Goal: Transaction & Acquisition: Purchase product/service

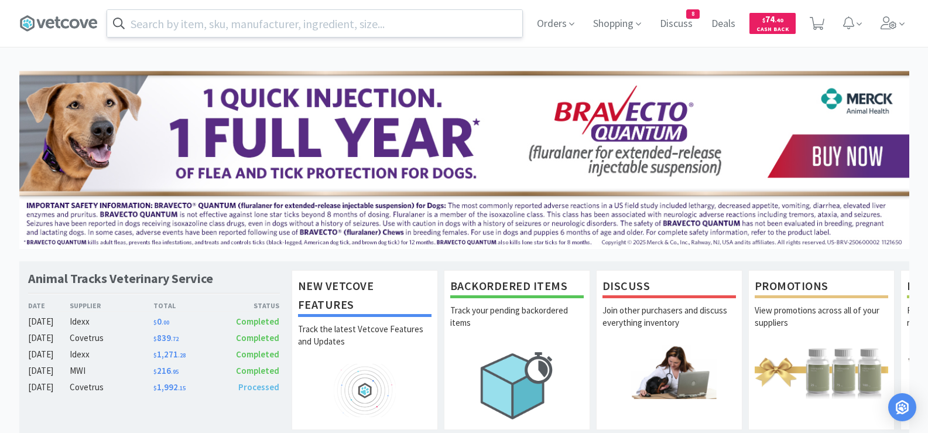
click at [394, 30] on input "text" at bounding box center [314, 23] width 415 height 27
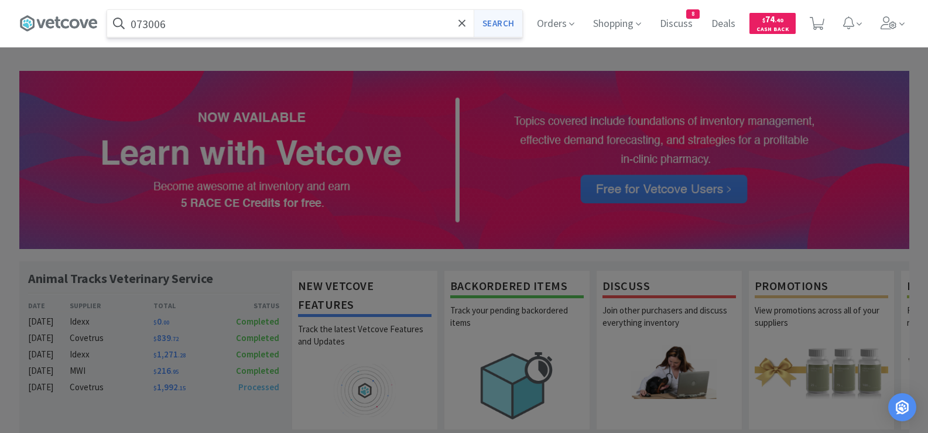
type input "073006"
click at [510, 26] on button "Search" at bounding box center [497, 23] width 49 height 27
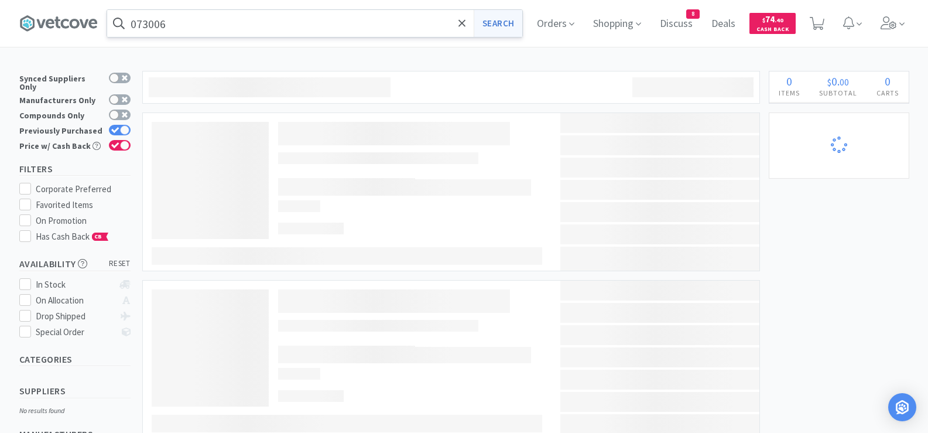
select select "20"
select select "10"
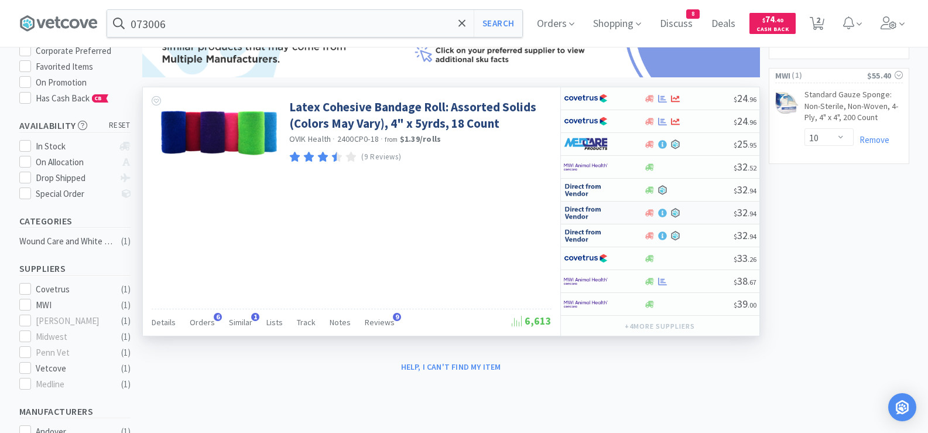
scroll to position [117, 0]
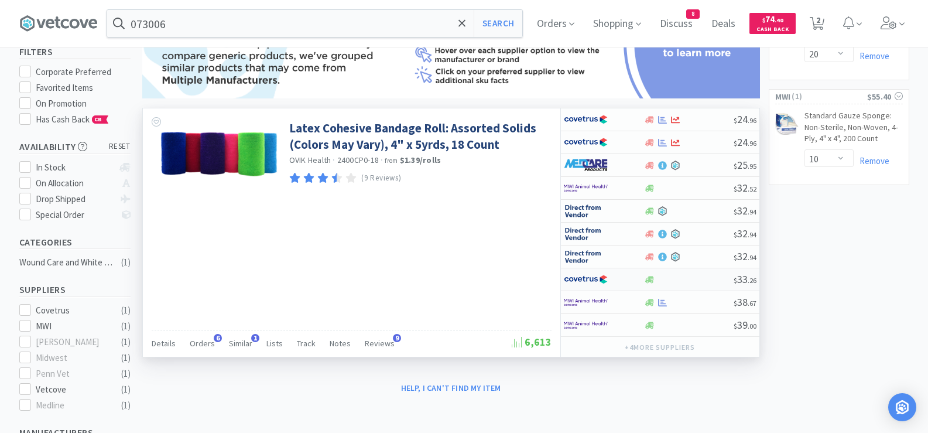
click at [703, 281] on div at bounding box center [689, 279] width 90 height 9
select select "1"
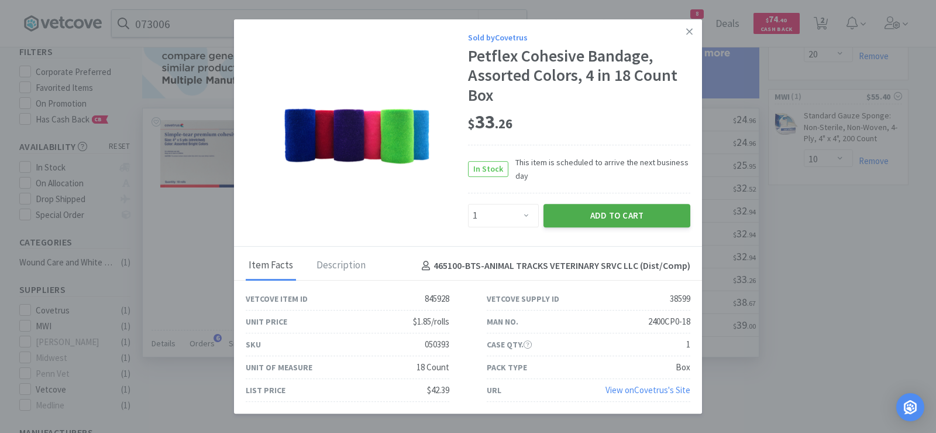
click at [643, 211] on button "Add to Cart" at bounding box center [617, 215] width 147 height 23
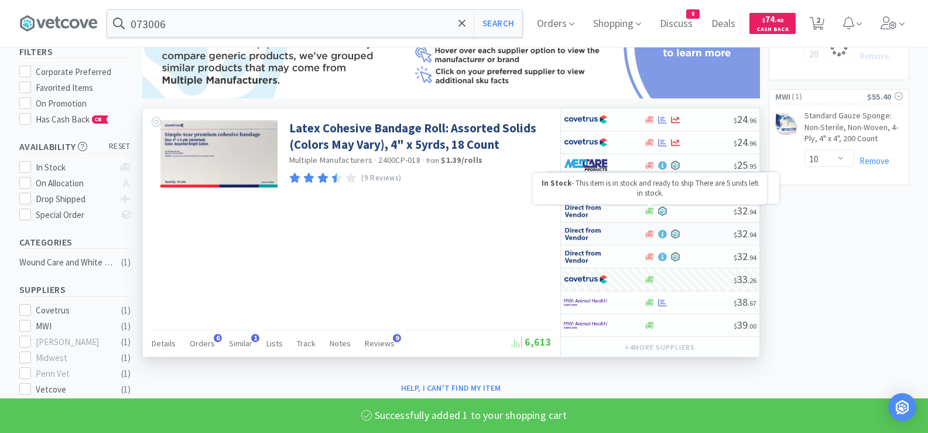
select select "1"
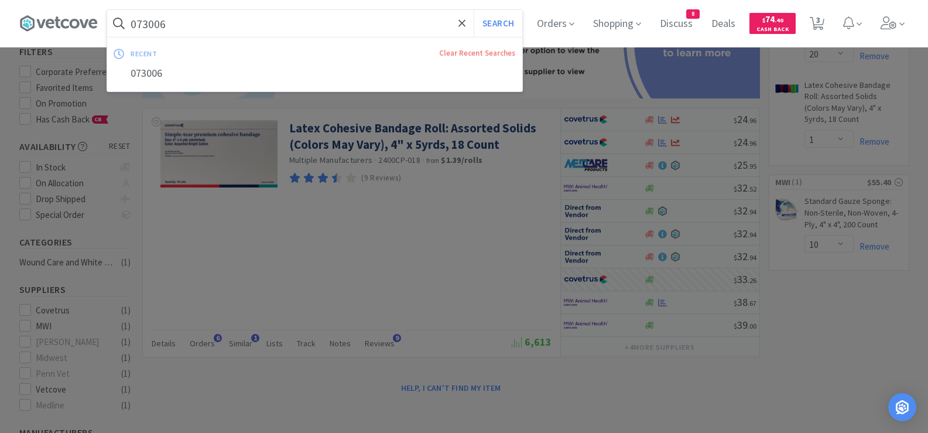
click at [269, 24] on input "073006" at bounding box center [314, 23] width 415 height 27
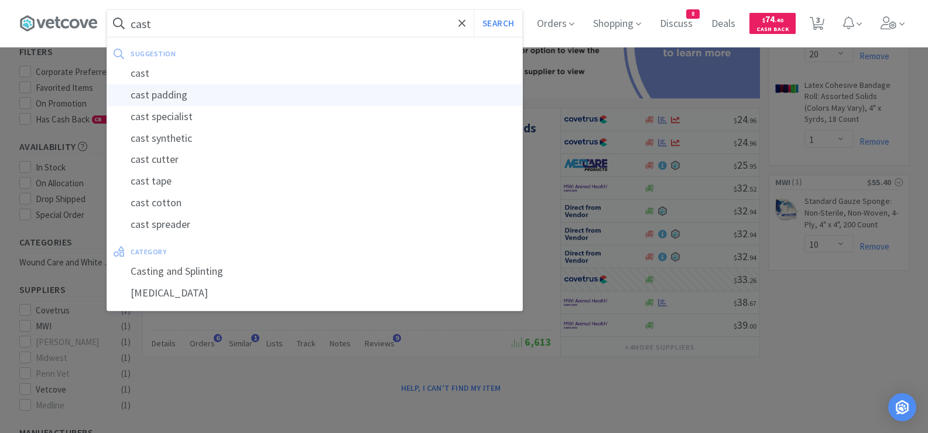
click at [207, 92] on div "cast padding" at bounding box center [314, 95] width 415 height 22
type input "cast padding"
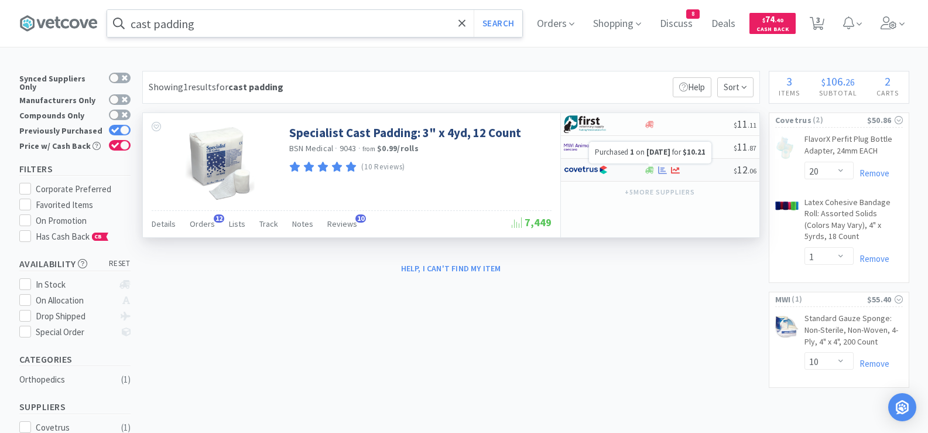
click at [663, 169] on icon at bounding box center [662, 170] width 9 height 8
select select "1"
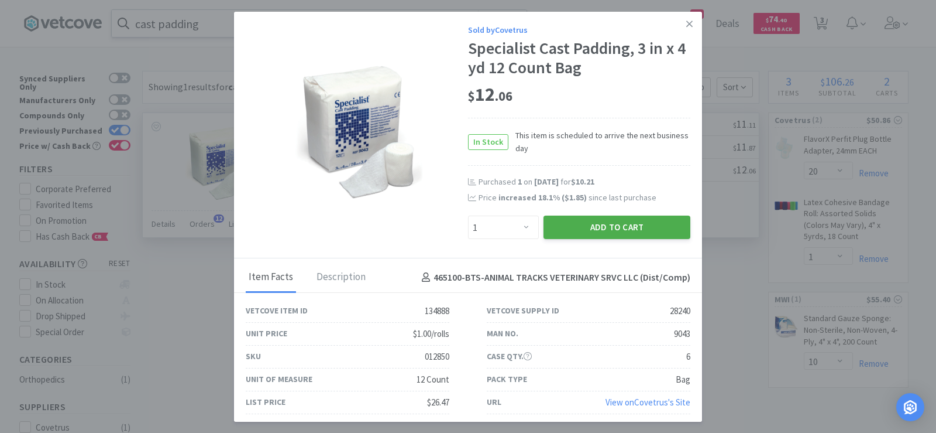
click at [574, 226] on button "Add to Cart" at bounding box center [617, 226] width 147 height 23
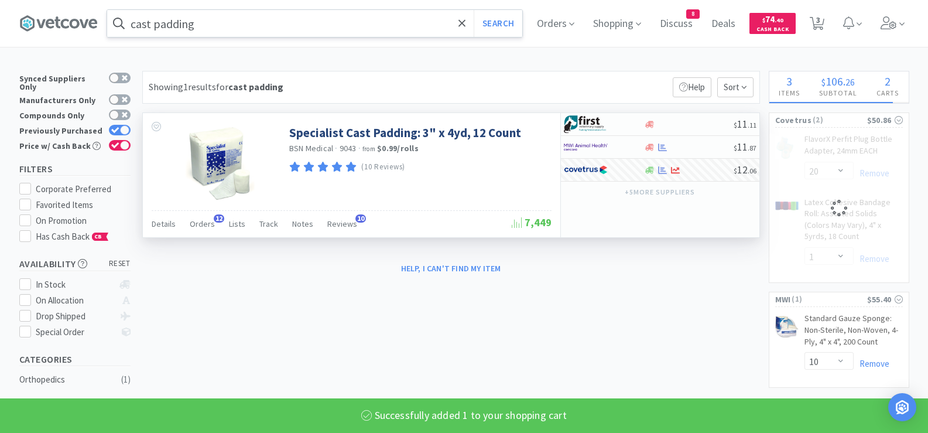
select select "1"
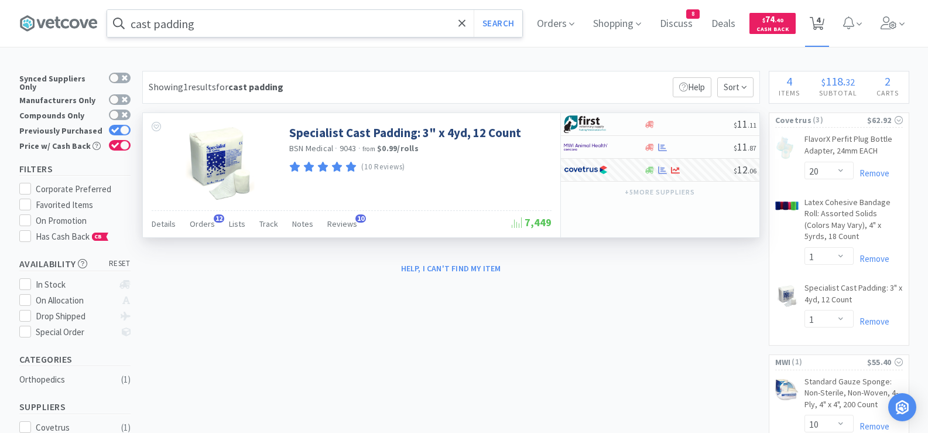
click at [820, 25] on span "4" at bounding box center [818, 19] width 4 height 47
select select "20"
select select "1"
select select "10"
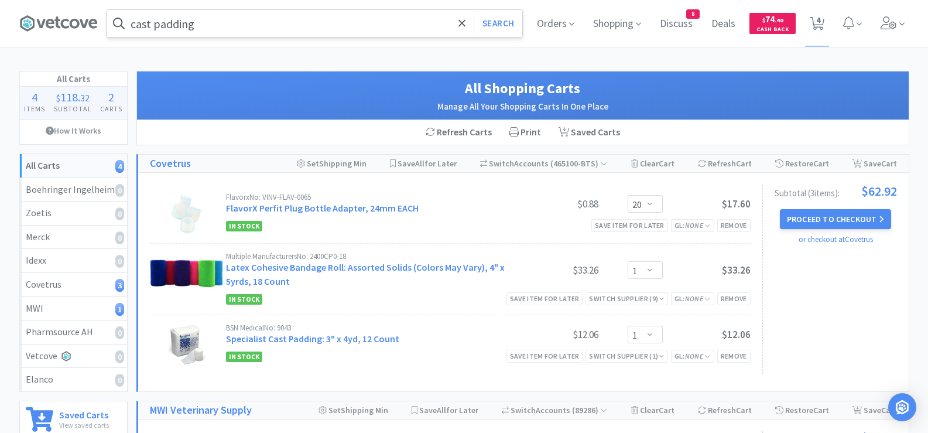
click at [296, 20] on input "cast padding" at bounding box center [314, 23] width 415 height 27
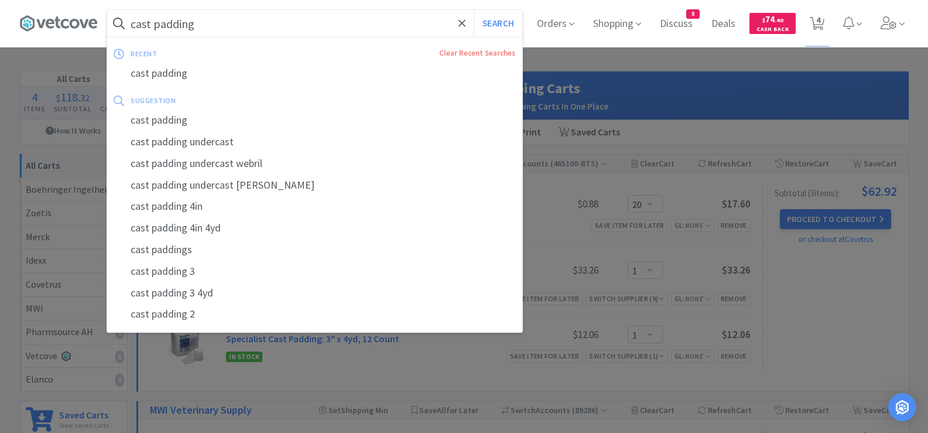
paste input "Perio Support Powder"
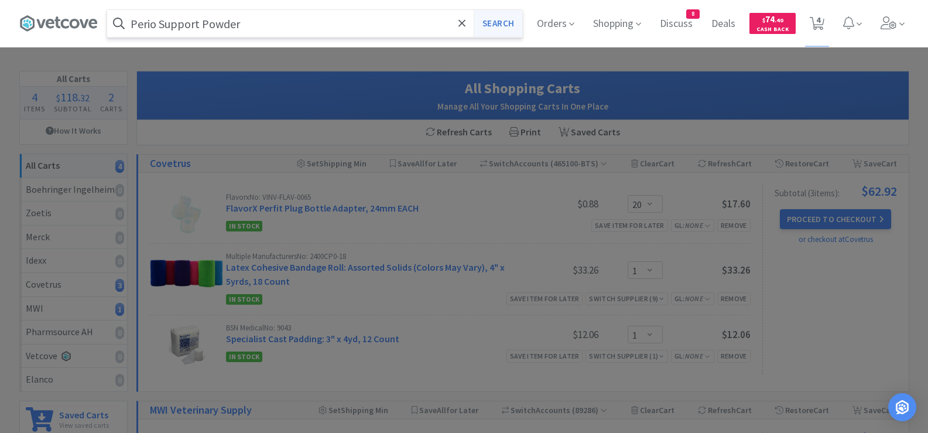
type input "Perio Support Powder"
click at [507, 24] on button "Search" at bounding box center [497, 23] width 49 height 27
select select "20"
select select "1"
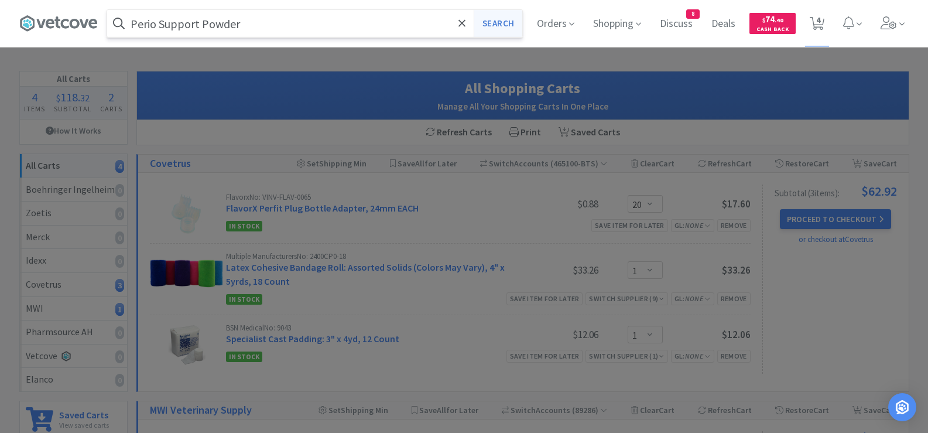
select select "10"
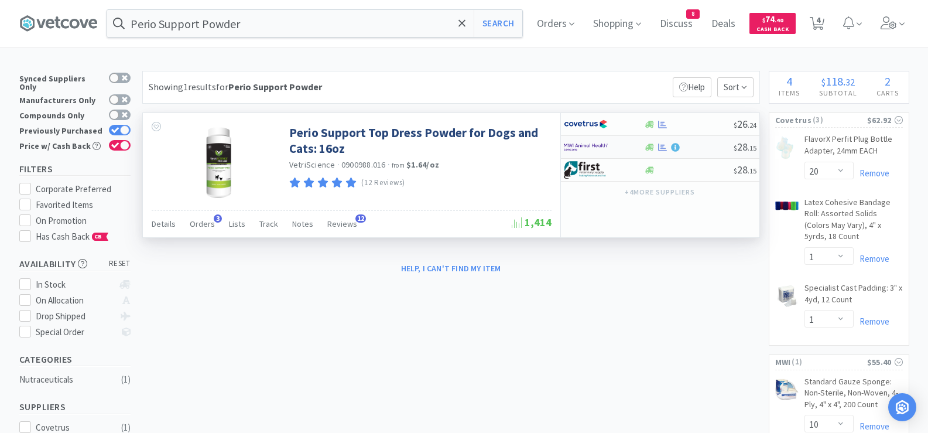
click at [631, 150] on div at bounding box center [604, 147] width 80 height 20
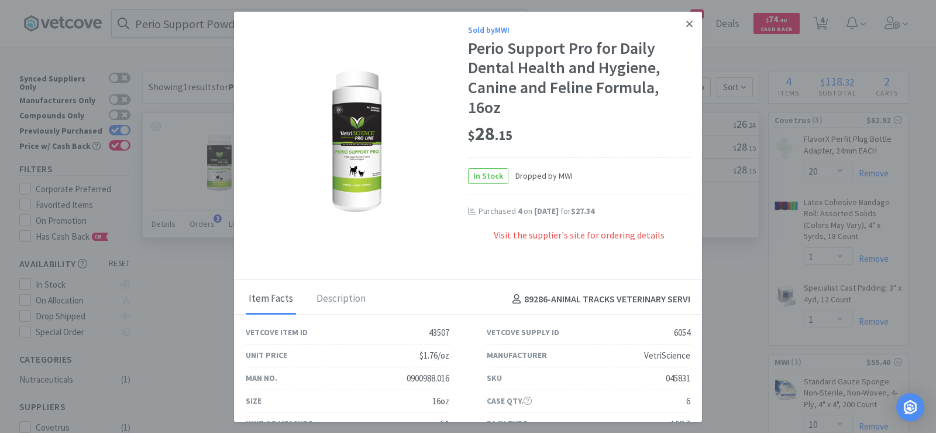
click at [687, 26] on icon at bounding box center [690, 24] width 6 height 11
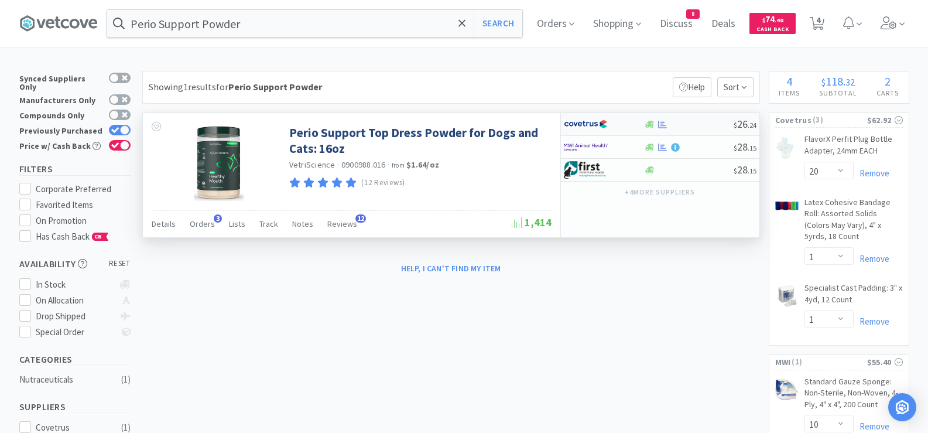
click at [682, 120] on div at bounding box center [689, 124] width 90 height 9
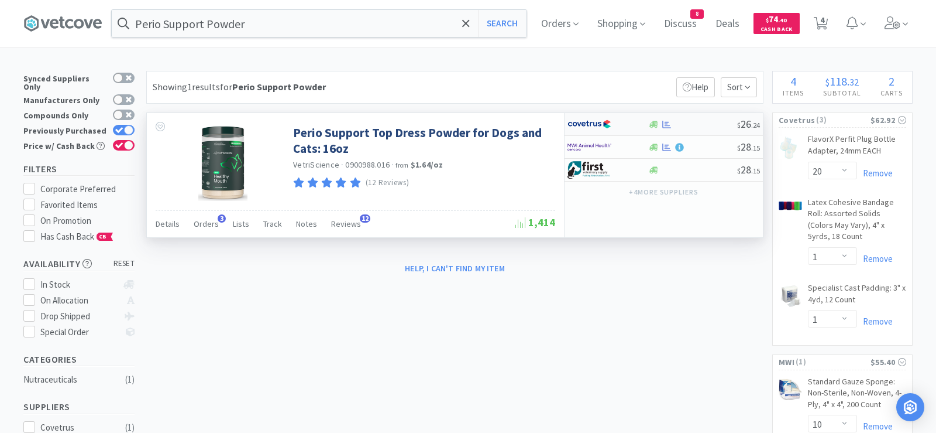
select select "1"
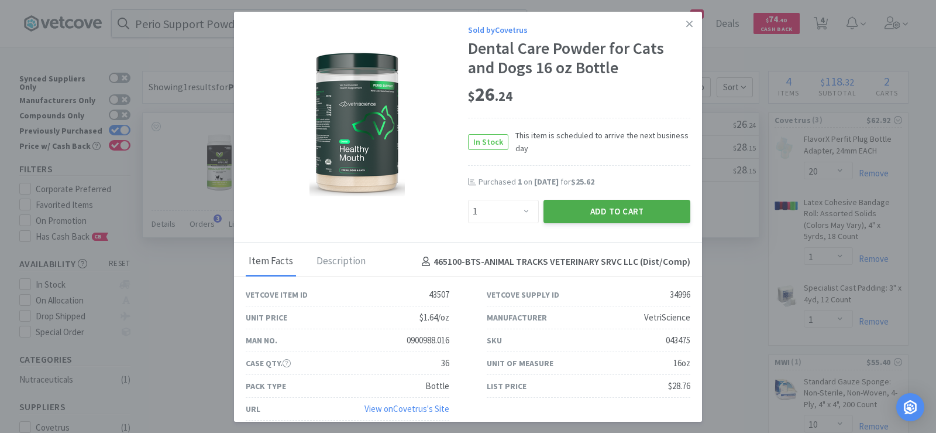
click at [615, 210] on button "Add to Cart" at bounding box center [617, 211] width 147 height 23
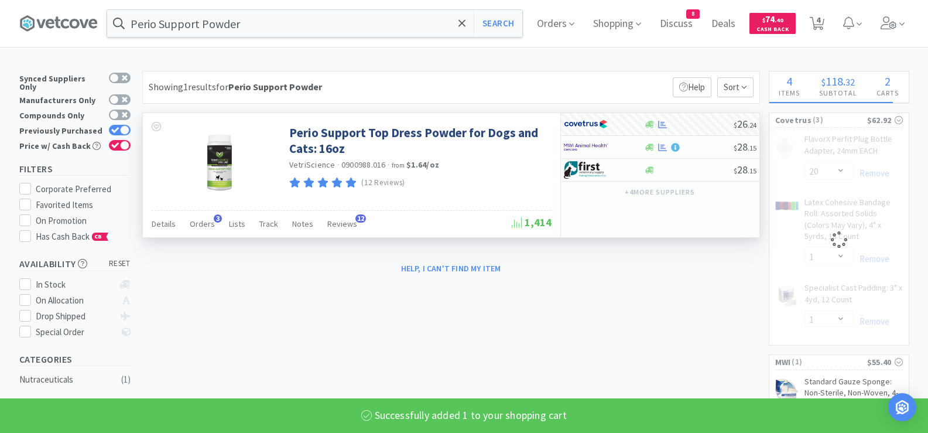
select select "1"
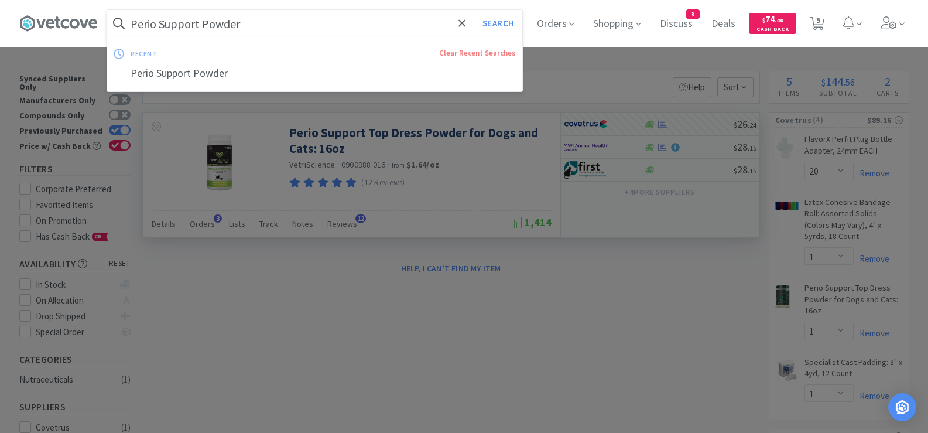
click at [372, 15] on input "Perio Support Powder" at bounding box center [314, 23] width 415 height 27
paste input "Vet-Kem"
type input "Vet-Kem"
click at [507, 20] on button "Search" at bounding box center [497, 23] width 49 height 27
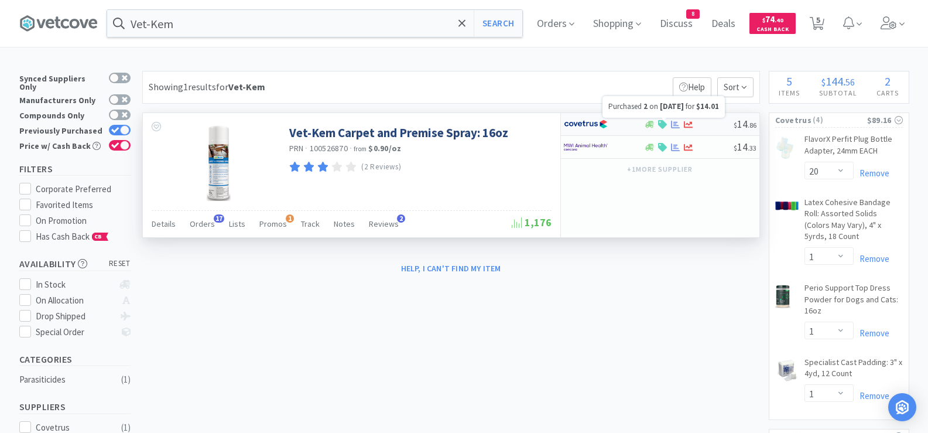
click at [678, 124] on icon at bounding box center [675, 124] width 9 height 9
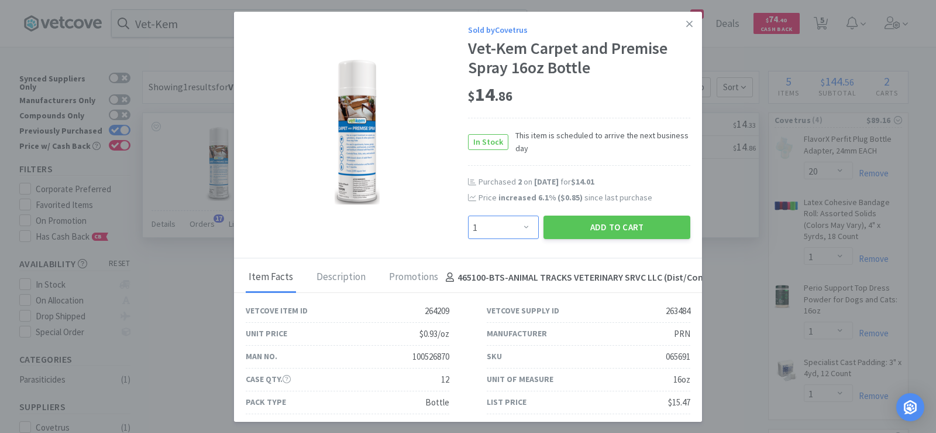
click at [508, 229] on select "Enter Quantity 1 2 3 4 5 6 7 8 9 10 11 12 13 14 15 16 17 18 19 20 Enter Quantity" at bounding box center [503, 226] width 71 height 23
click at [468, 215] on select "Enter Quantity 1 2 3 4 5 6 7 8 9 10 11 12 13 14 15 16 17 18 19 20 Enter Quantity" at bounding box center [503, 226] width 71 height 23
click at [514, 226] on select "Enter Quantity 1 2 3 4 5 6 7 8 9 10 11 12 13 14 15 16 17 18 19 20 Enter Quantity" at bounding box center [503, 226] width 71 height 23
select select "3"
click at [468, 215] on select "Enter Quantity 1 2 3 4 5 6 7 8 9 10 11 12 13 14 15 16 17 18 19 20 Enter Quantity" at bounding box center [503, 226] width 71 height 23
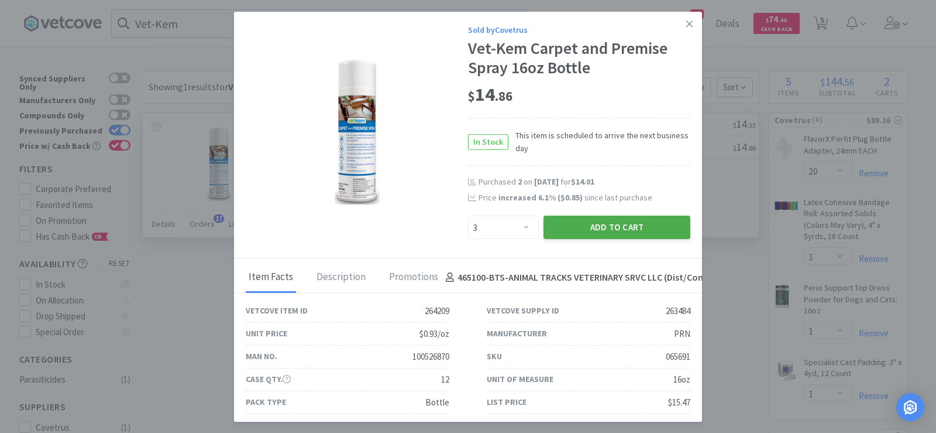
click at [558, 225] on button "Add to Cart" at bounding box center [617, 226] width 147 height 23
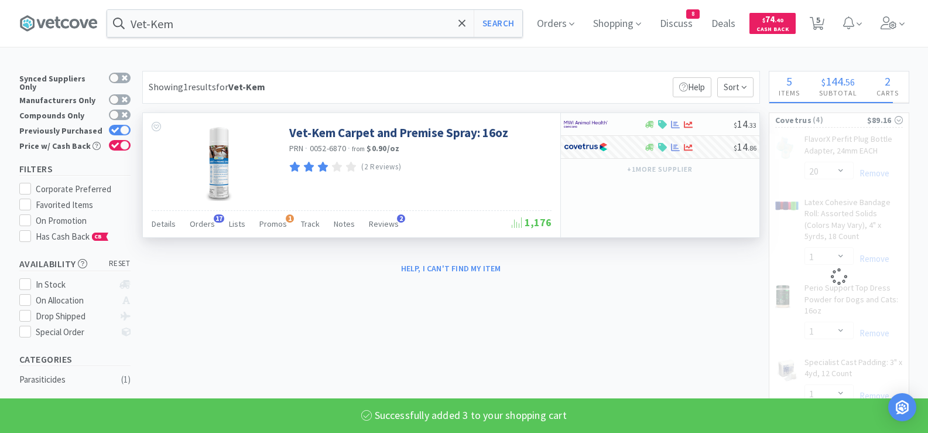
select select "3"
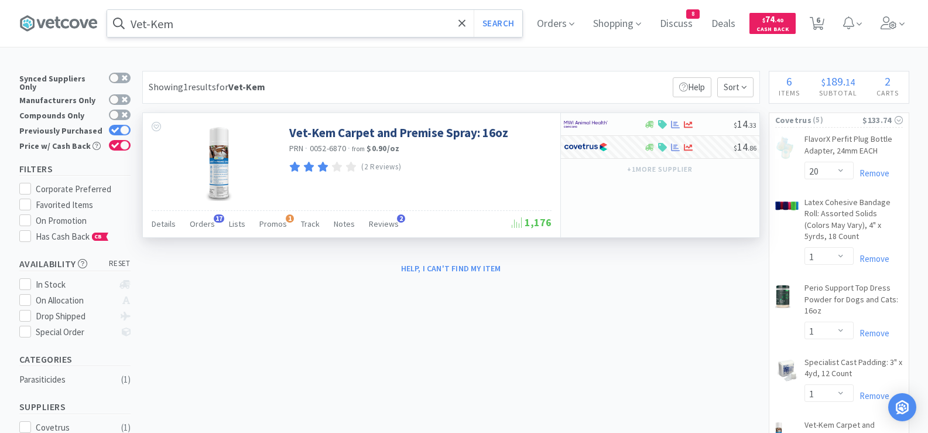
click at [295, 26] on input "Vet-Kem" at bounding box center [314, 23] width 415 height 27
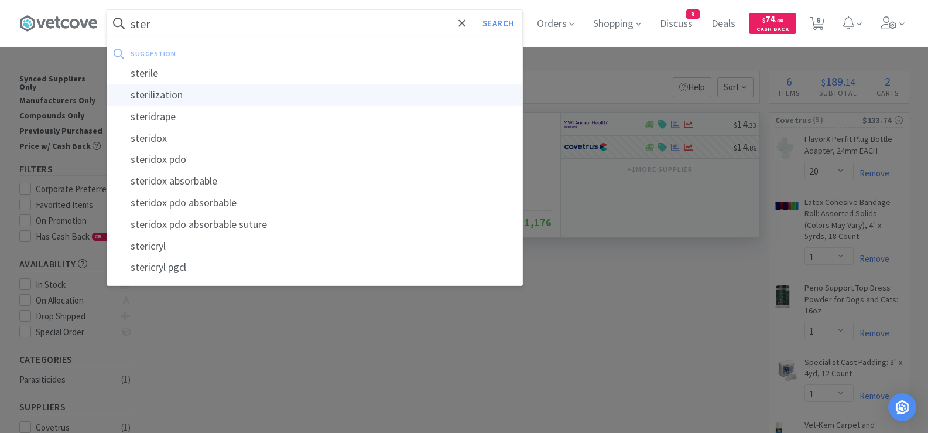
click at [146, 98] on div "sterilization" at bounding box center [314, 95] width 415 height 22
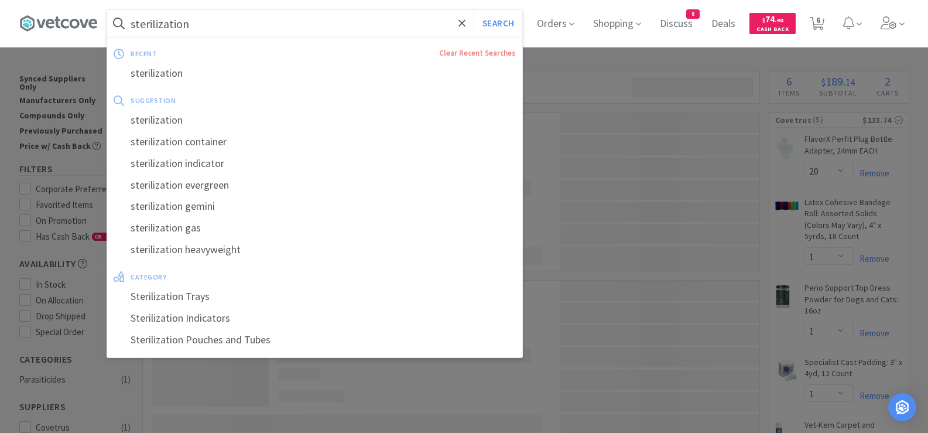
click at [215, 25] on input "sterilization" at bounding box center [314, 23] width 415 height 27
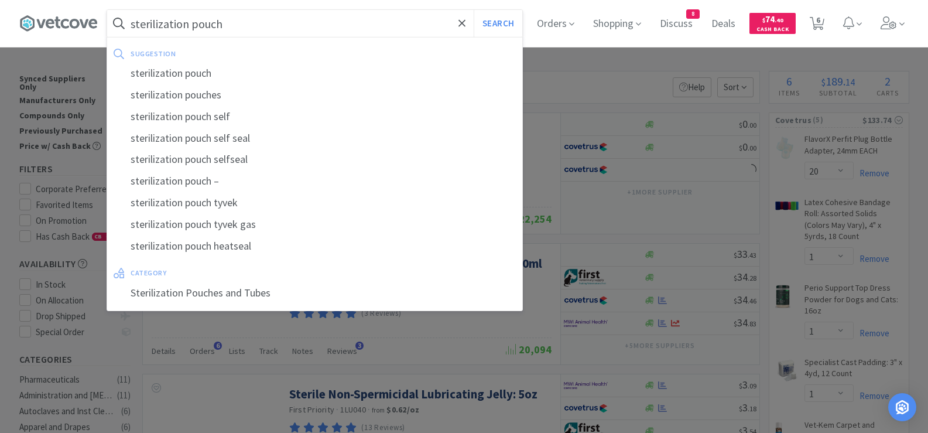
type input "sterilization pouch"
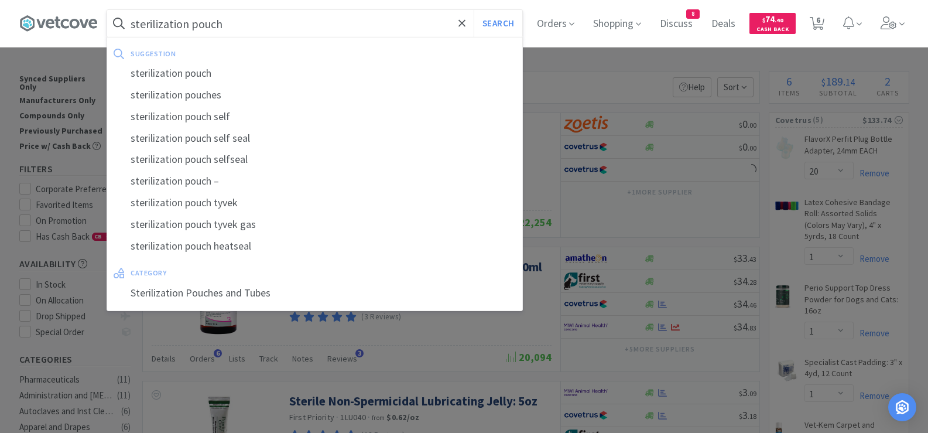
click at [473, 10] on button "Search" at bounding box center [497, 23] width 49 height 27
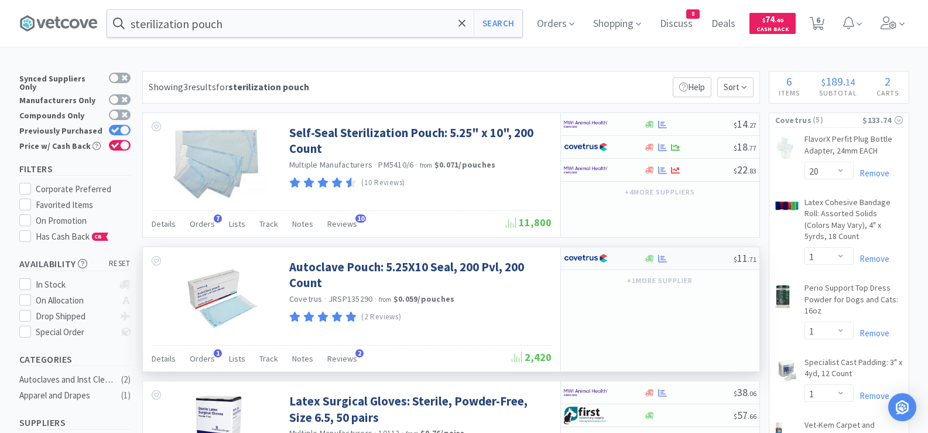
click at [696, 259] on div at bounding box center [689, 258] width 90 height 9
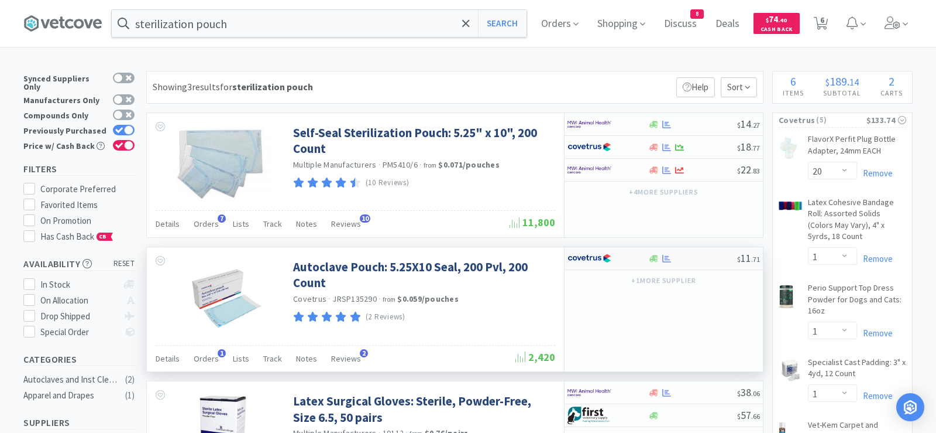
select select "1"
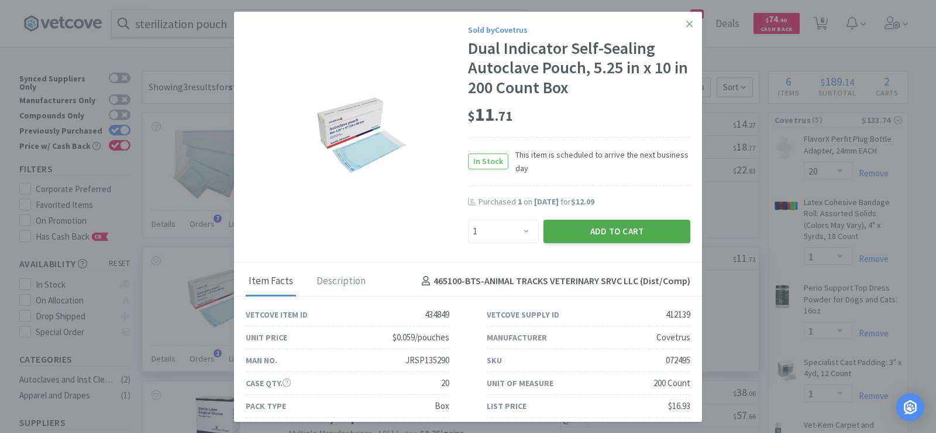
click at [633, 232] on button "Add to Cart" at bounding box center [617, 230] width 147 height 23
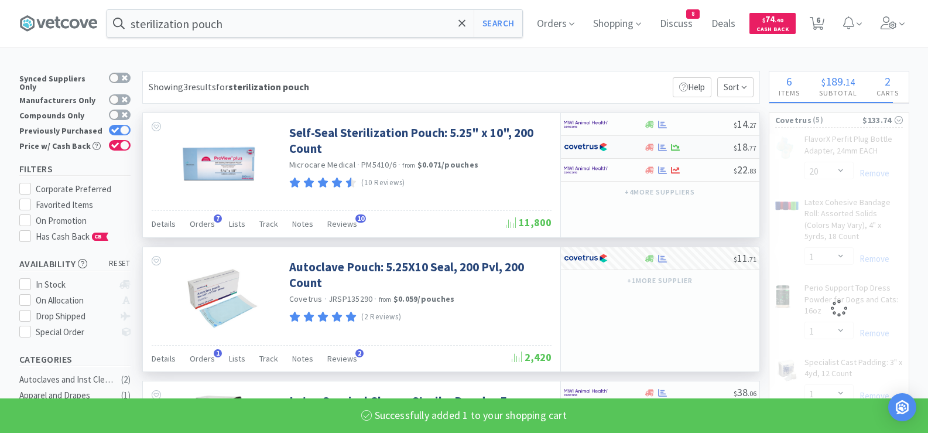
select select "1"
select select "20"
select select "1"
select select "3"
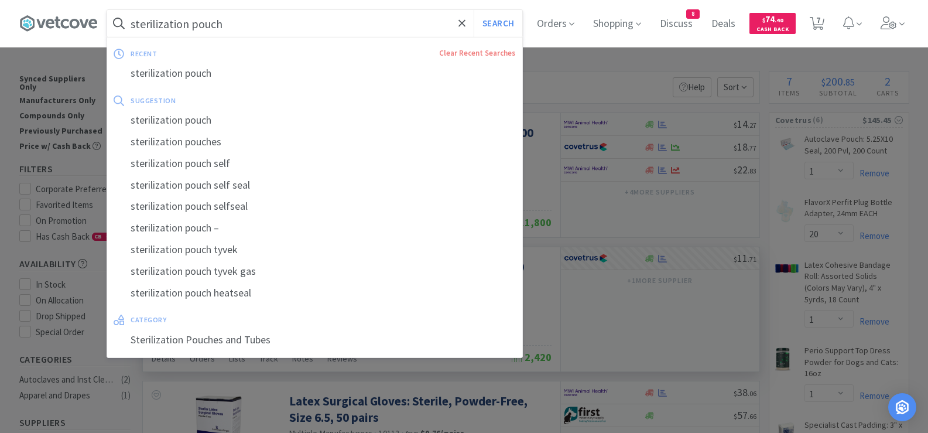
paste input "Maple laxatone"
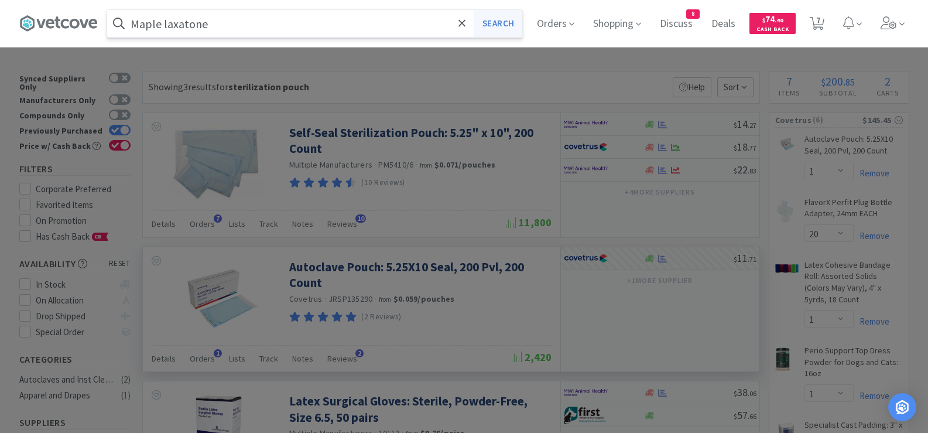
type input "Maple laxatone"
click at [513, 23] on button "Search" at bounding box center [497, 23] width 49 height 27
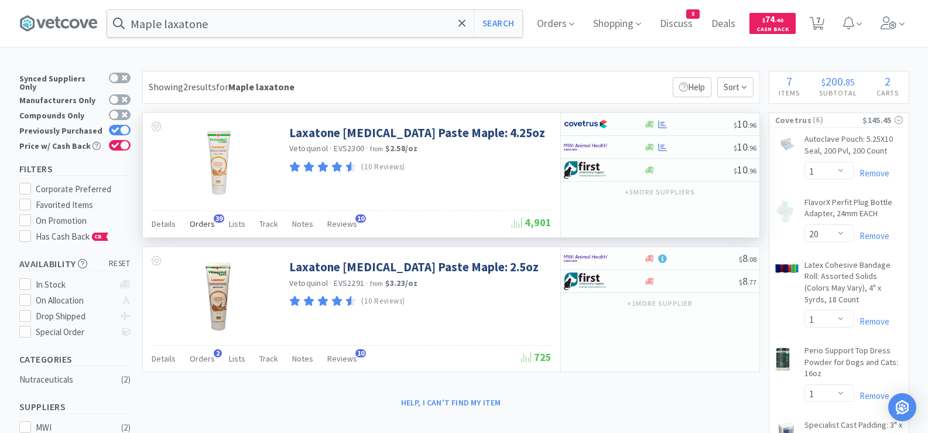
click at [200, 224] on span "Orders" at bounding box center [202, 223] width 25 height 11
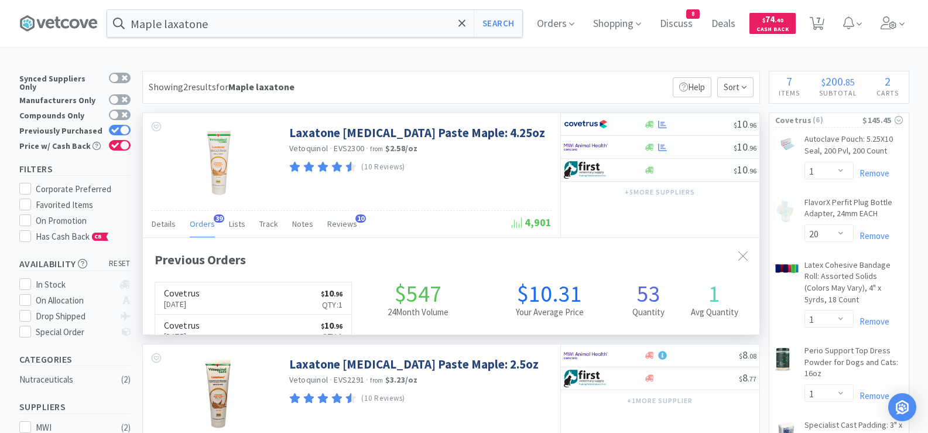
scroll to position [314, 616]
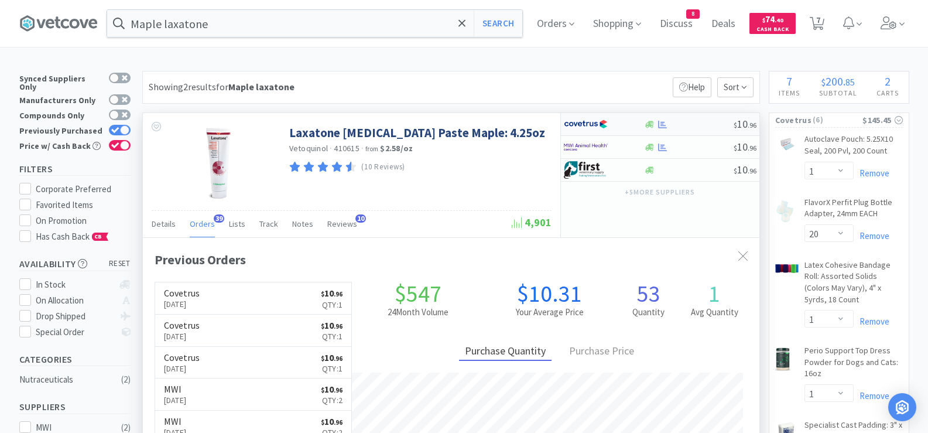
click at [715, 124] on div at bounding box center [689, 124] width 90 height 9
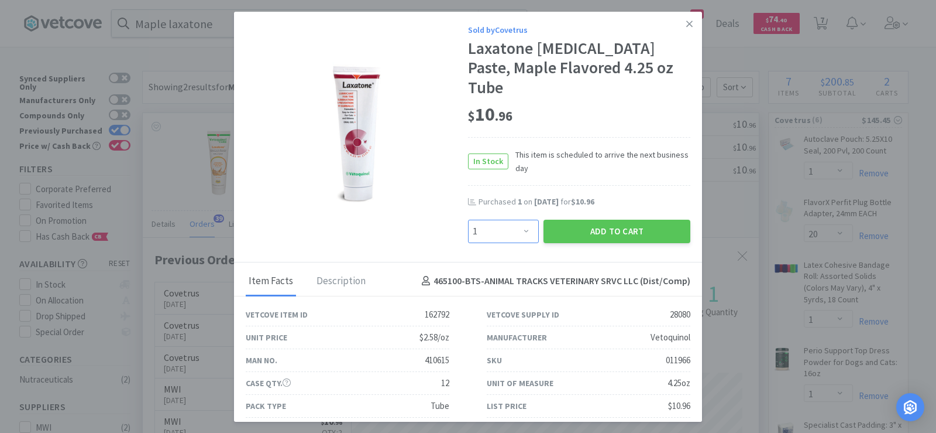
click at [492, 219] on select "Enter Quantity 1 2 3 4 5 6 7 8 9 10 11 12 13 14 15 16 17 18 19 20 Enter Quantity" at bounding box center [503, 230] width 71 height 23
select select "2"
click at [468, 219] on select "Enter Quantity 1 2 3 4 5 6 7 8 9 10 11 12 13 14 15 16 17 18 19 20 Enter Quantity" at bounding box center [503, 230] width 71 height 23
click at [557, 221] on button "Add to Cart" at bounding box center [617, 230] width 147 height 23
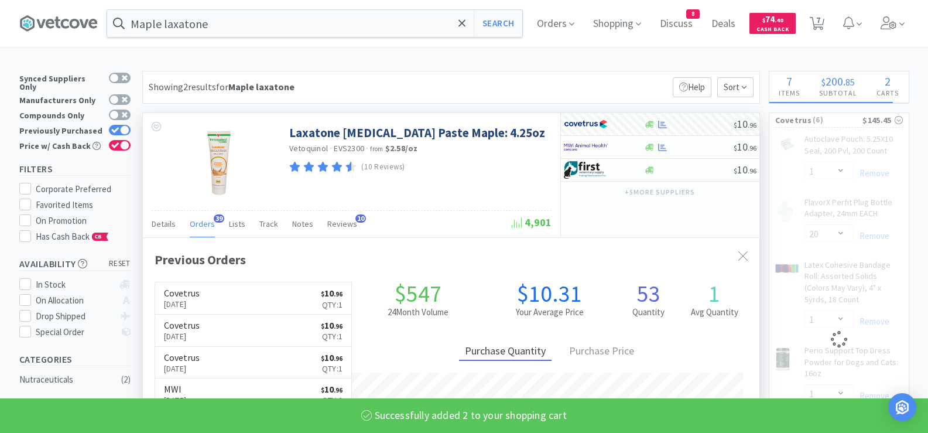
select select "2"
select select "1"
select select "3"
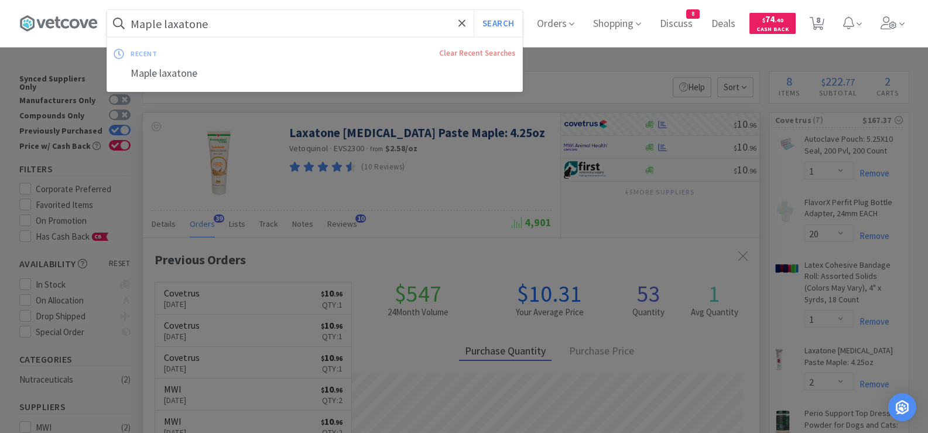
click at [352, 29] on input "Maple laxatone" at bounding box center [314, 23] width 415 height 27
paste input "[MEDICAL_DATA]"
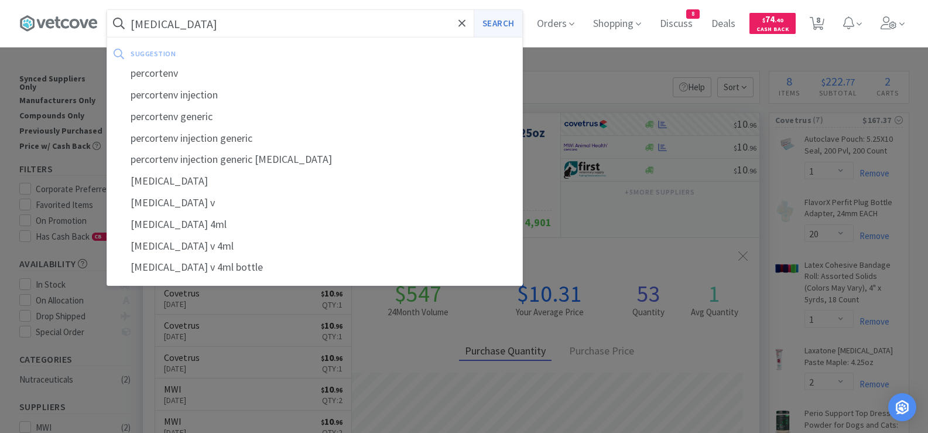
type input "[MEDICAL_DATA]"
click at [507, 15] on button "Search" at bounding box center [497, 23] width 49 height 27
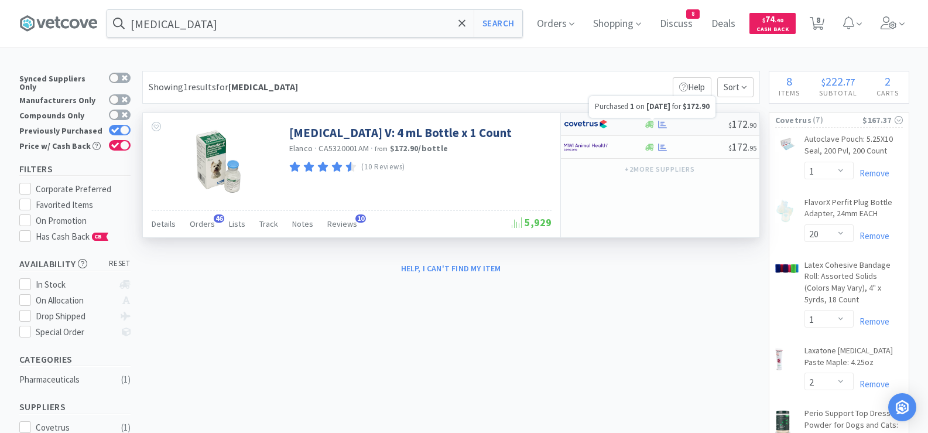
click at [663, 125] on icon at bounding box center [662, 124] width 9 height 8
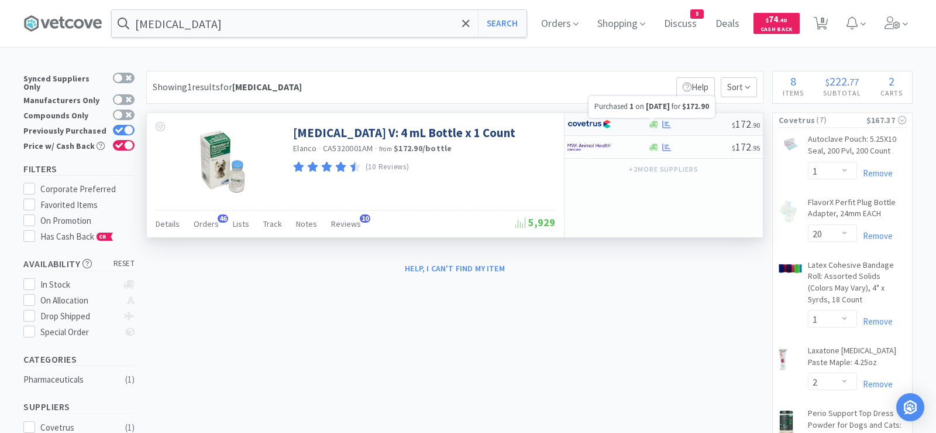
select select "1"
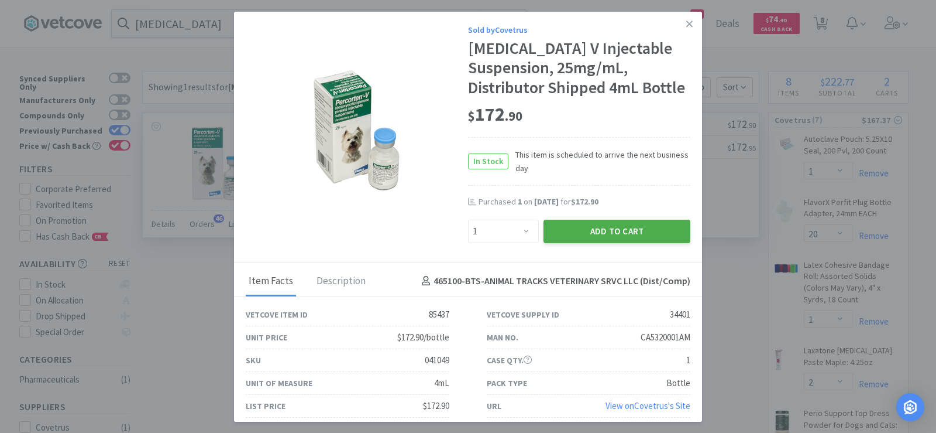
click at [571, 243] on button "Add to Cart" at bounding box center [617, 230] width 147 height 23
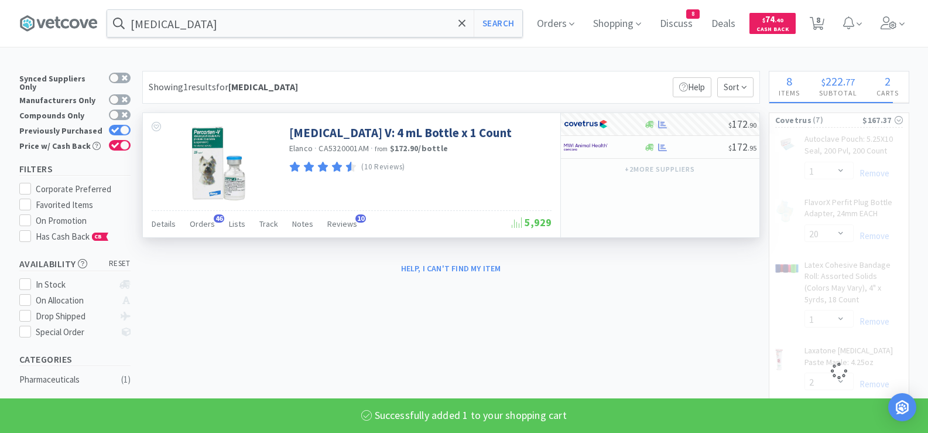
select select "1"
select select "3"
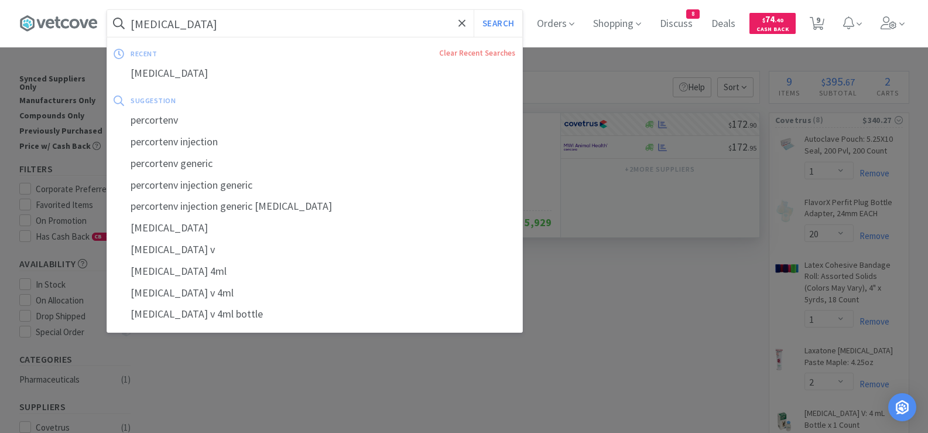
click at [382, 20] on input "[MEDICAL_DATA]" at bounding box center [314, 23] width 415 height 27
paste input "Small red rubber catheters"
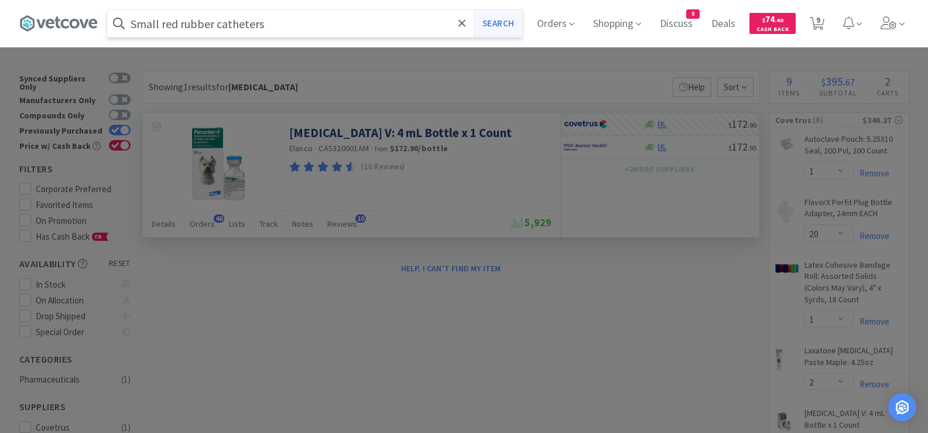
click at [502, 20] on button "Search" at bounding box center [497, 23] width 49 height 27
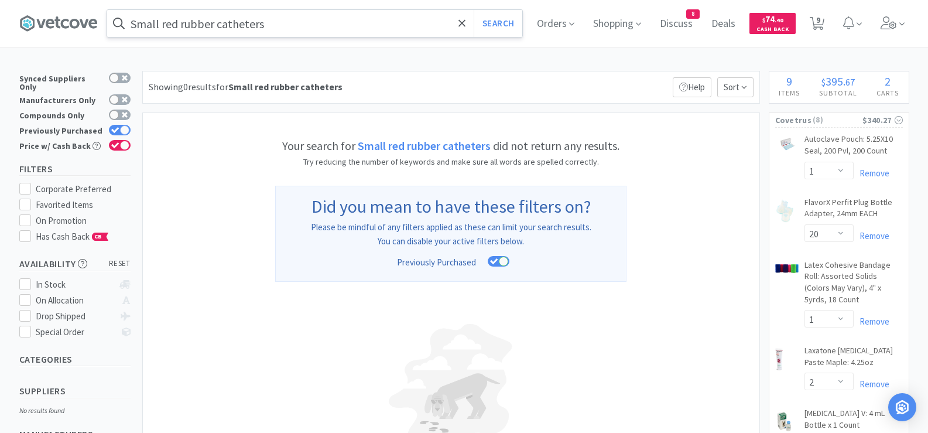
click at [235, 32] on input "Small red rubber catheters" at bounding box center [314, 23] width 415 height 27
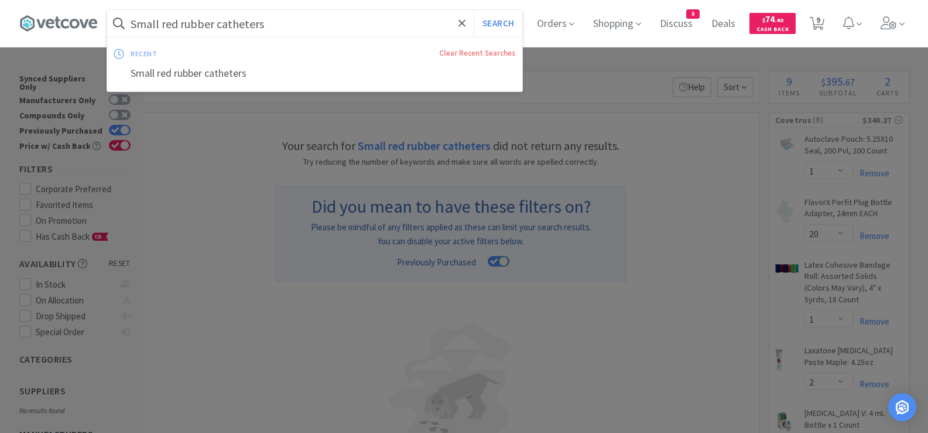
click at [193, 29] on input "Small red rubber catheters" at bounding box center [314, 23] width 415 height 27
click at [166, 22] on input "Small red rubber catheters" at bounding box center [314, 23] width 415 height 27
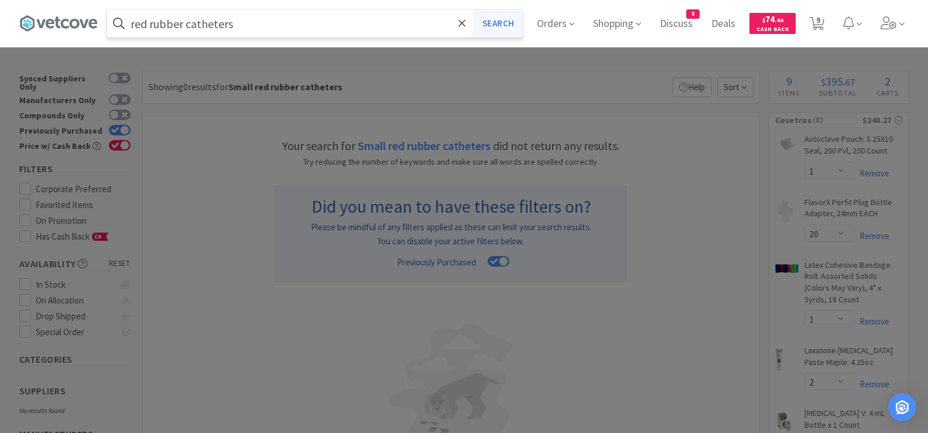
click at [496, 20] on button "Search" at bounding box center [497, 23] width 49 height 27
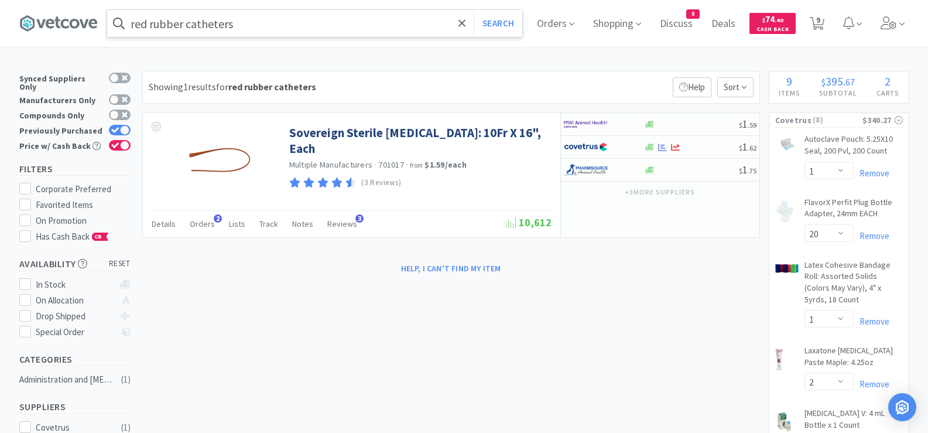
click at [309, 25] on input "red rubber catheters" at bounding box center [314, 23] width 415 height 27
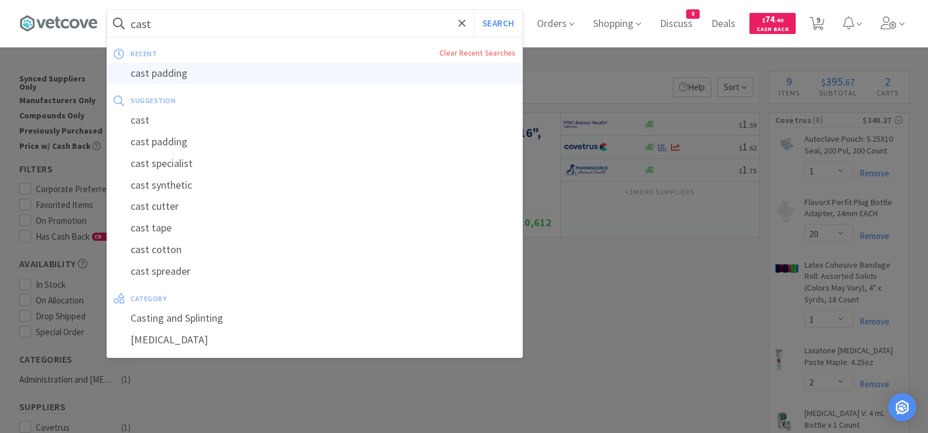
click at [200, 70] on div "cast padding" at bounding box center [314, 74] width 415 height 22
type input "cast padding"
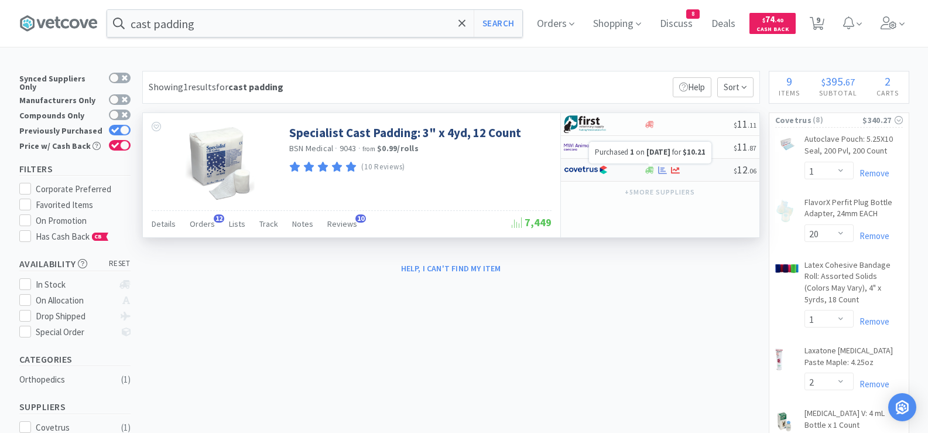
click at [658, 170] on icon at bounding box center [662, 170] width 9 height 8
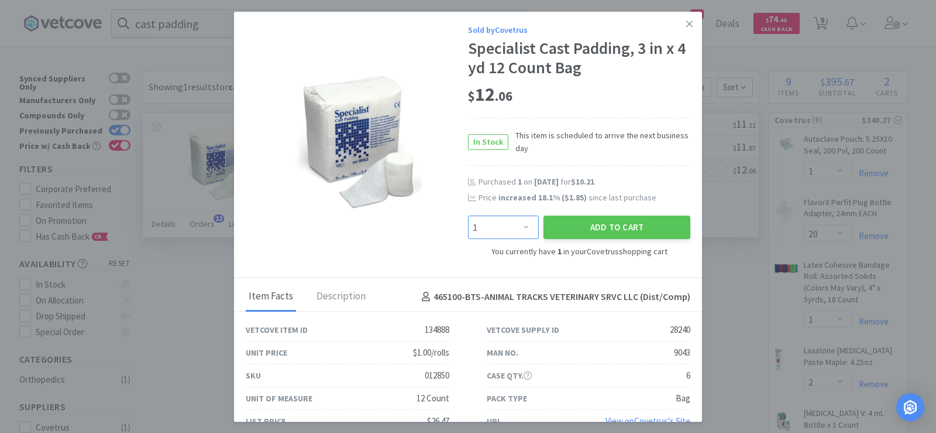
click at [504, 227] on select "Enter Quantity 1 2 3 4 5 6 7 8 9 10 11 12 13 14 15 16 17 18 19 20 Enter Quantity" at bounding box center [503, 226] width 71 height 23
select select "3"
click at [468, 215] on select "Enter Quantity 1 2 3 4 5 6 7 8 9 10 11 12 13 14 15 16 17 18 19 20 Enter Quantity" at bounding box center [503, 226] width 71 height 23
click at [584, 228] on button "Add to Cart" at bounding box center [617, 226] width 147 height 23
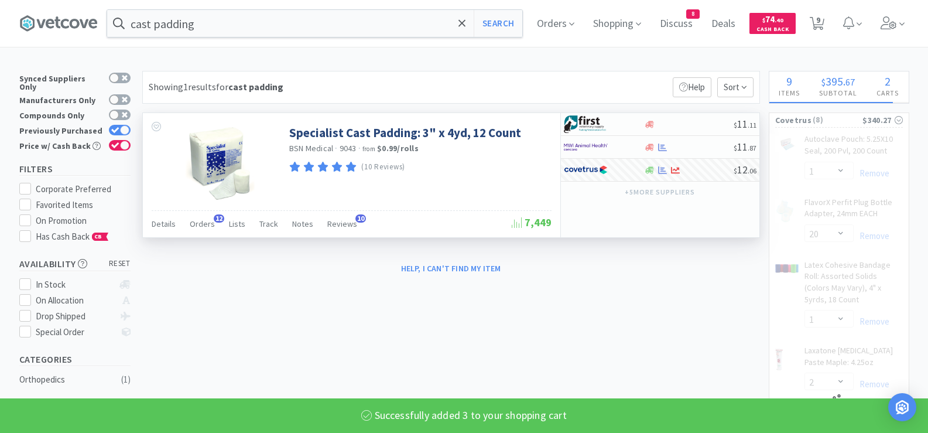
select select "4"
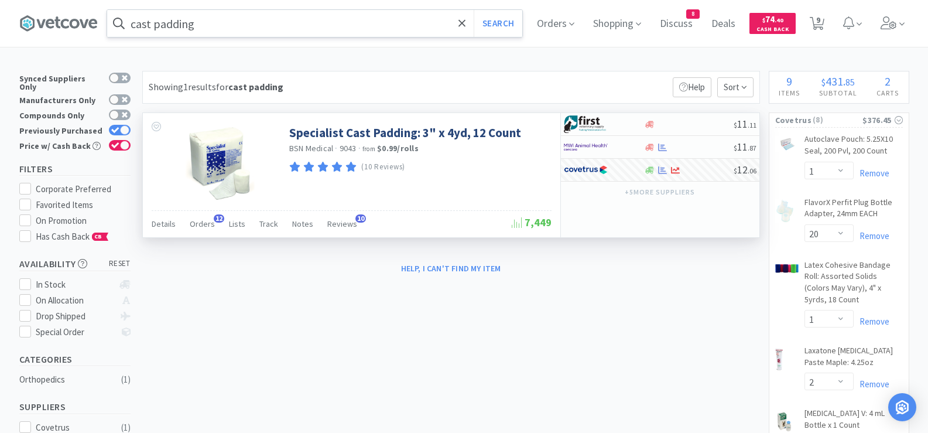
click at [296, 28] on input "cast padding" at bounding box center [314, 23] width 415 height 27
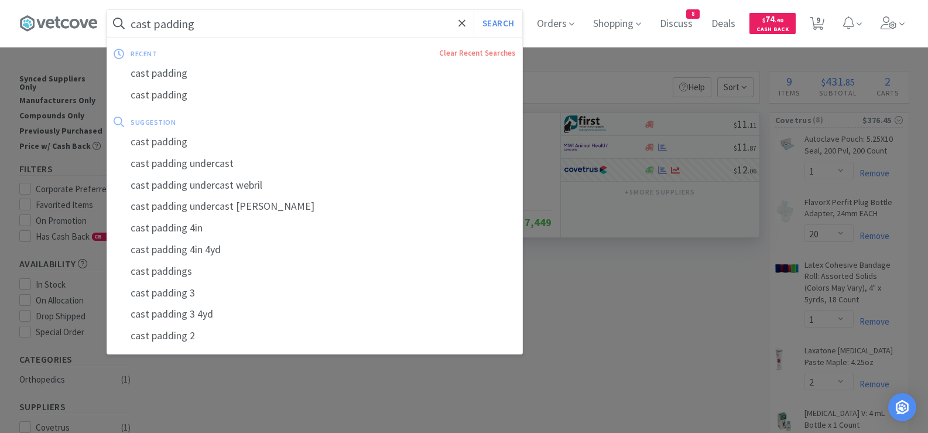
paste input "Animax"
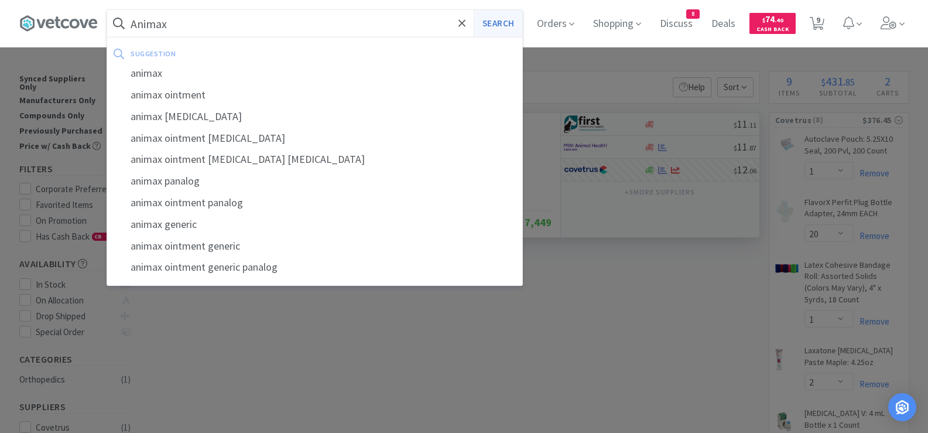
type input "Animax"
click at [501, 22] on button "Search" at bounding box center [497, 23] width 49 height 27
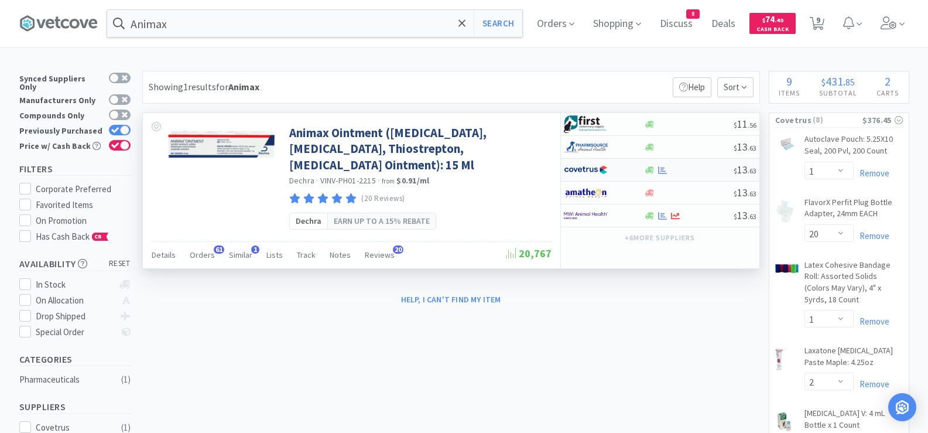
click at [678, 170] on div at bounding box center [689, 170] width 90 height 9
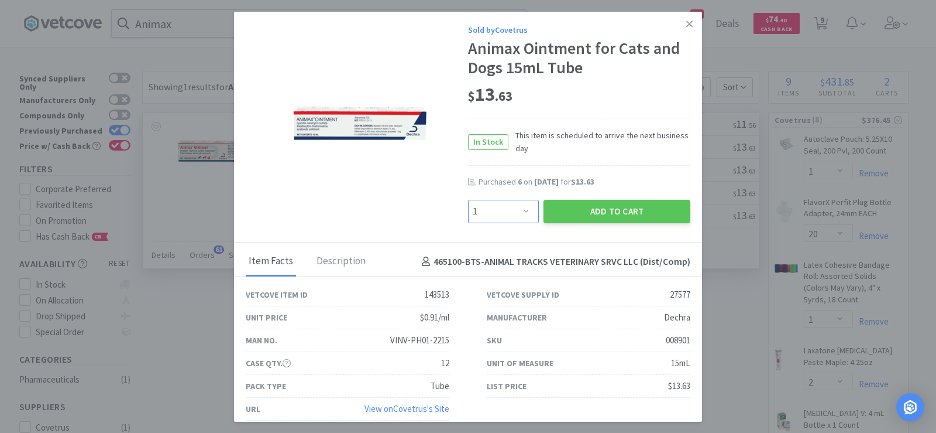
click at [517, 212] on select "Enter Quantity 1 2 3 4 5 6 7 8 9 10 11 12 13 14 15 16 17 18 19 20 Enter Quantity" at bounding box center [503, 211] width 71 height 23
select select "8"
click at [468, 200] on select "Enter Quantity 1 2 3 4 5 6 7 8 9 10 11 12 13 14 15 16 17 18 19 20 Enter Quantity" at bounding box center [503, 211] width 71 height 23
click at [578, 210] on button "Add to Cart" at bounding box center [617, 211] width 147 height 23
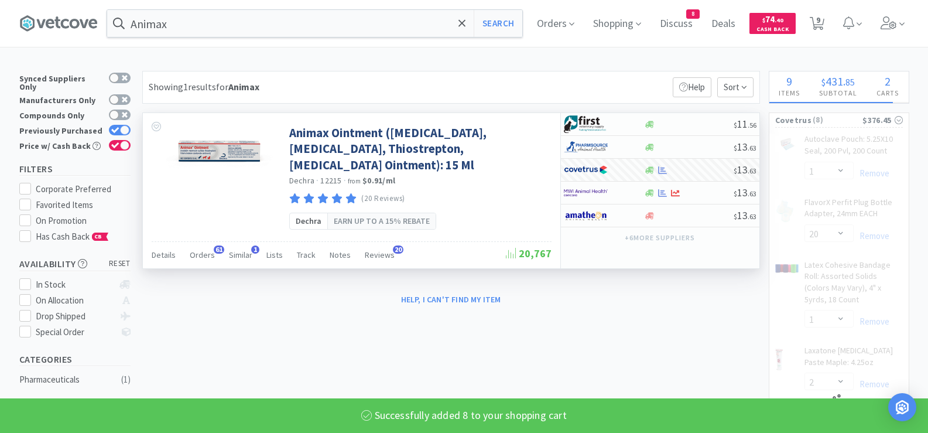
select select "8"
select select "1"
select select "20"
select select "1"
select select "2"
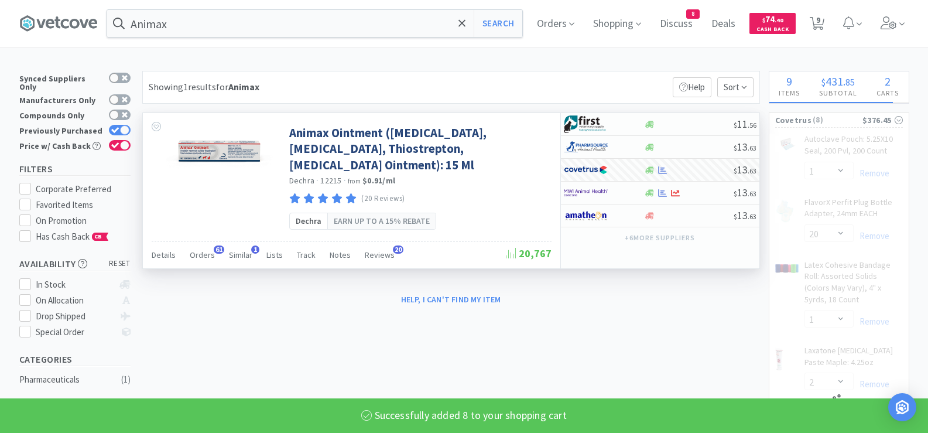
select select "1"
select select "4"
select select "3"
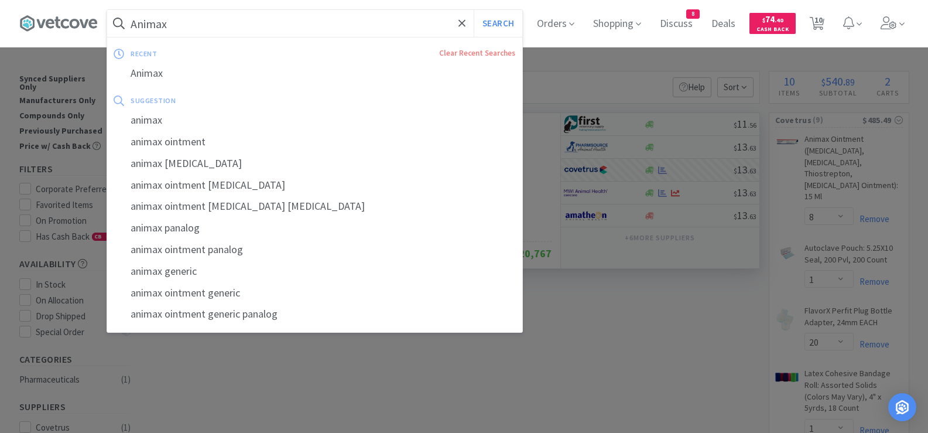
paste input "poquel 16"
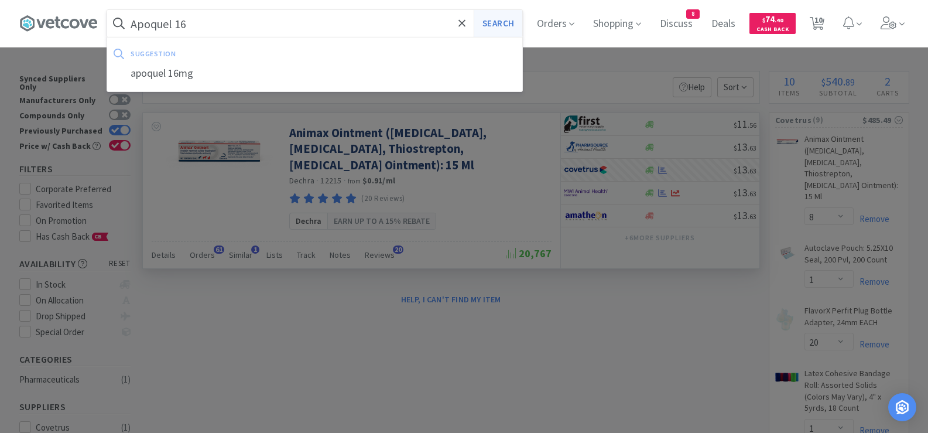
type input "Apoquel 16"
click at [492, 25] on button "Search" at bounding box center [497, 23] width 49 height 27
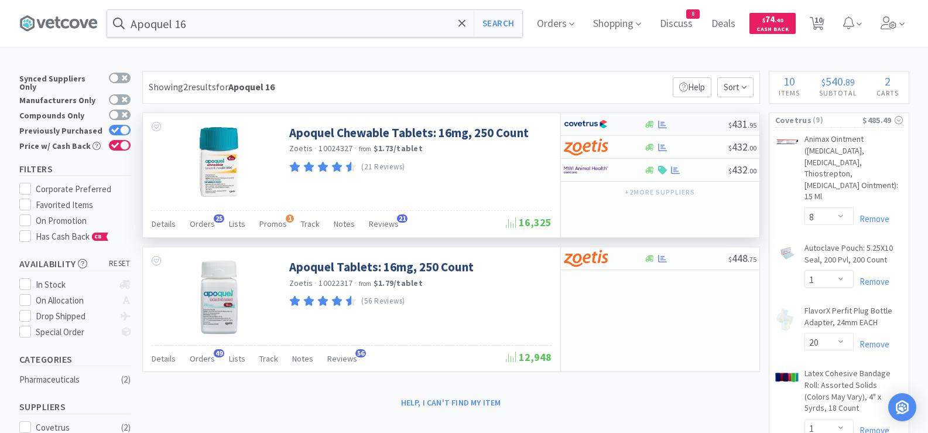
click at [672, 125] on div at bounding box center [686, 124] width 84 height 9
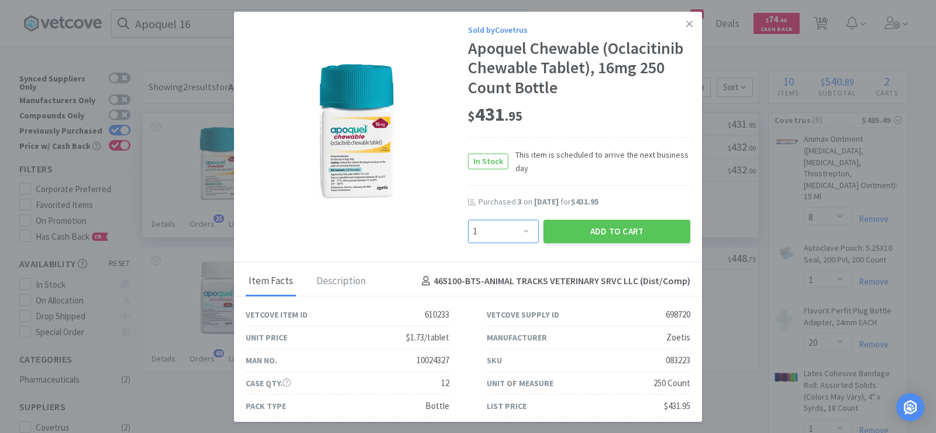
click at [503, 232] on select "Enter Quantity 1 2 3 4 5 6 7 8 9 10 11 12 13 14 15 16 17 18 19 20 Enter Quantity" at bounding box center [503, 230] width 71 height 23
select select "4"
click at [468, 219] on select "Enter Quantity 1 2 3 4 5 6 7 8 9 10 11 12 13 14 15 16 17 18 19 20 Enter Quantity" at bounding box center [503, 230] width 71 height 23
click at [565, 229] on button "Add to Cart" at bounding box center [617, 230] width 147 height 23
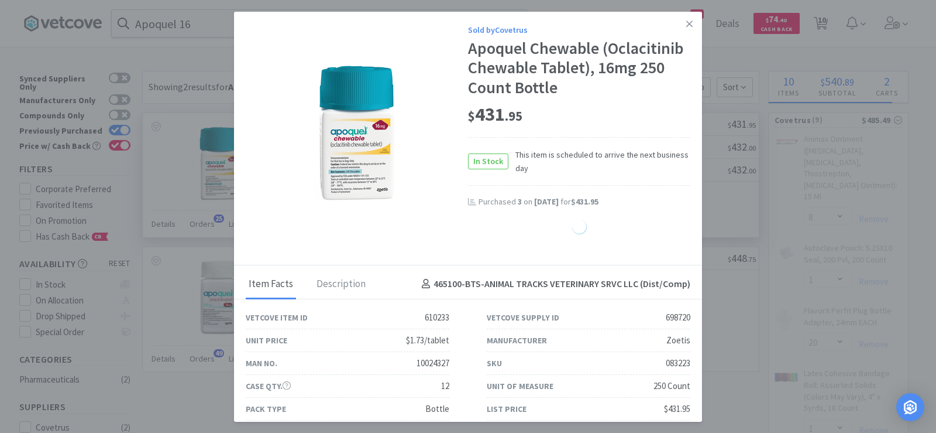
select select "1"
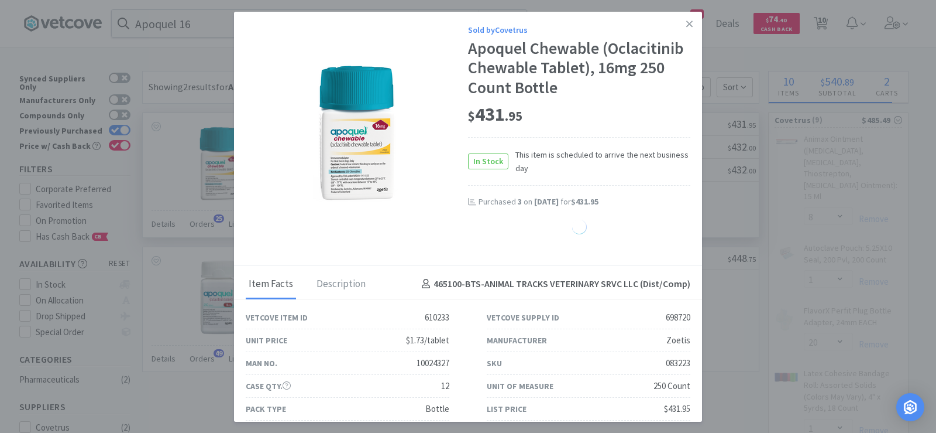
select select "1"
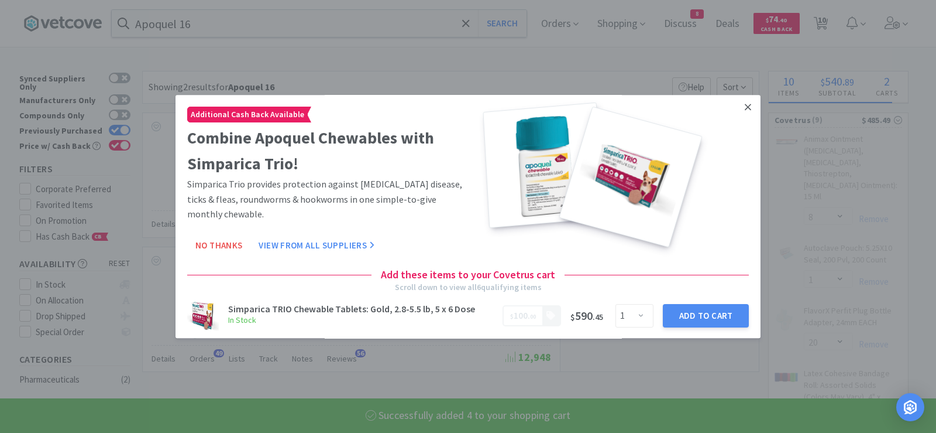
select select "4"
select select "1"
select select "20"
select select "1"
select select "2"
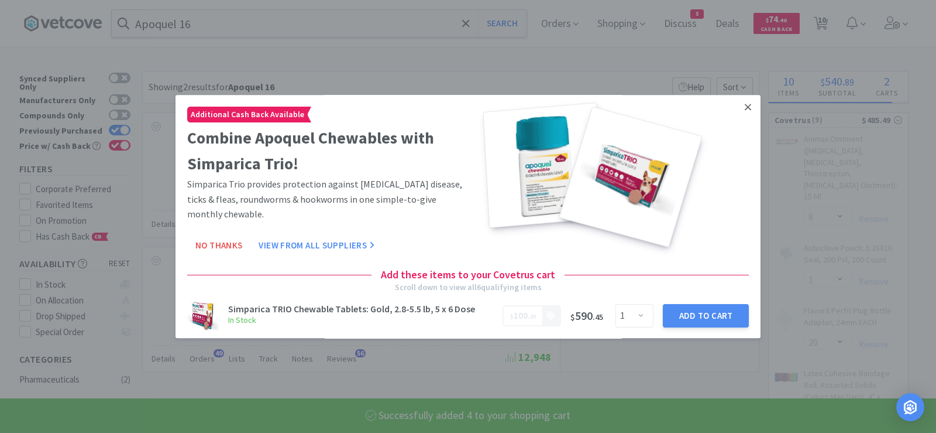
select select "1"
select select "4"
select select "3"
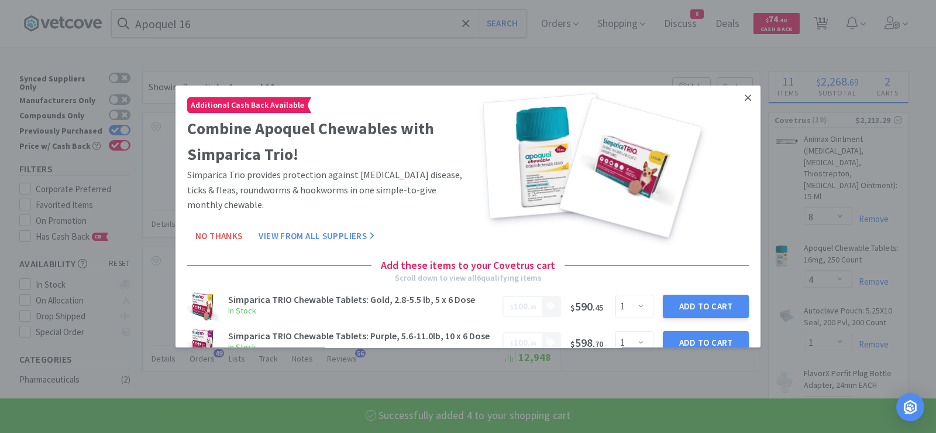
click at [745, 98] on icon at bounding box center [748, 97] width 6 height 6
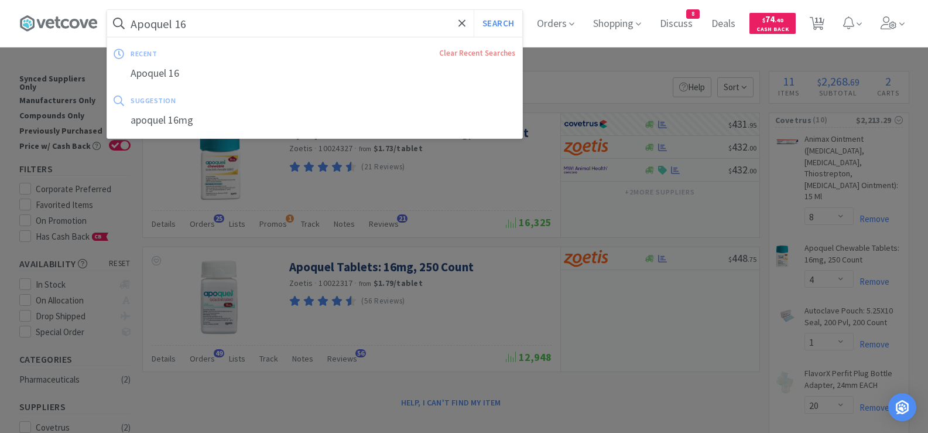
paste input "[MEDICAL_DATA]"
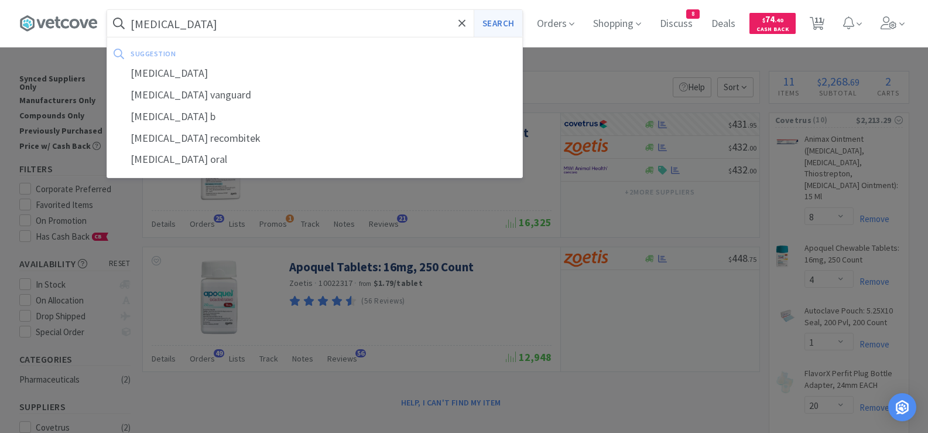
type input "[MEDICAL_DATA]"
click at [501, 19] on button "Search" at bounding box center [497, 23] width 49 height 27
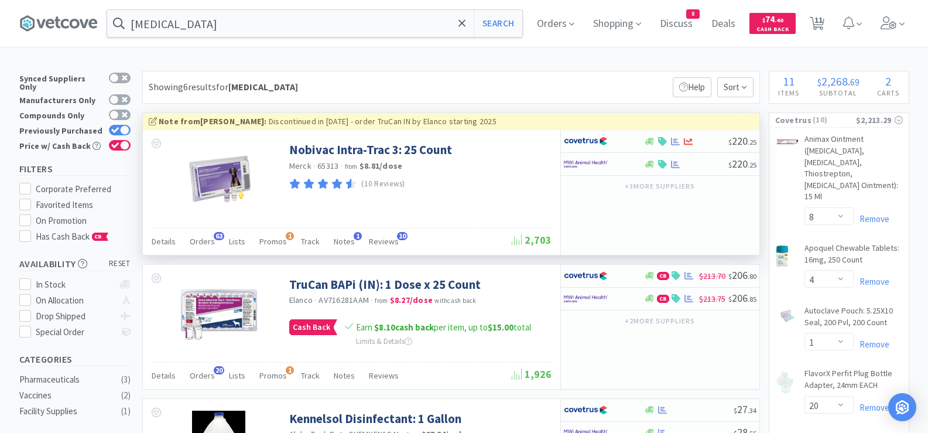
scroll to position [59, 0]
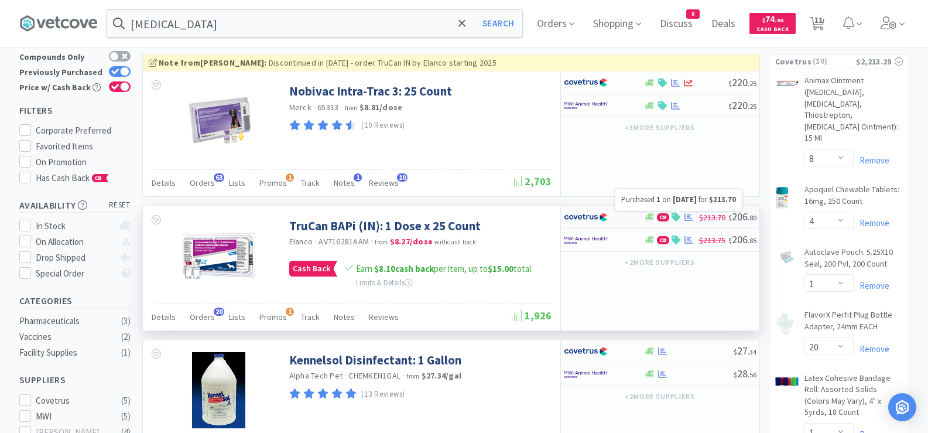
click at [688, 219] on icon at bounding box center [688, 216] width 9 height 9
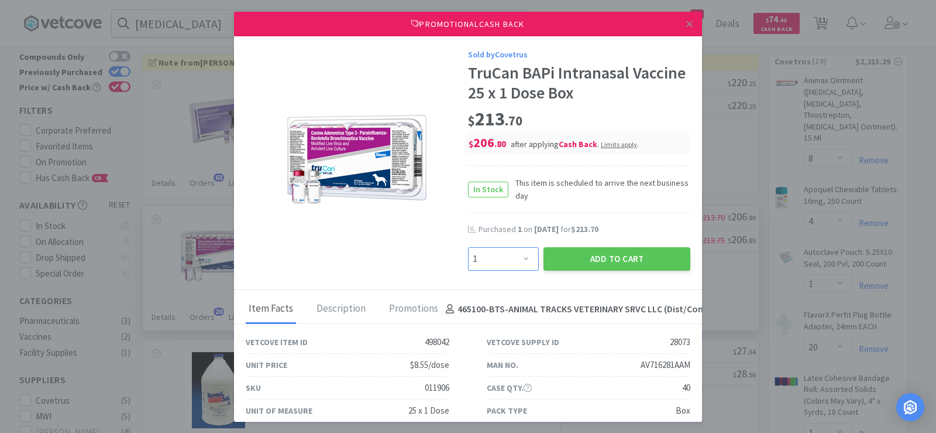
drag, startPoint x: 507, startPoint y: 259, endPoint x: 507, endPoint y: 249, distance: 9.9
click at [507, 259] on select "Enter Quantity 1 2 3 4 5 6 7 8 9 10 11 12 13 14 15 16 17 18 19 20 Enter Quantity" at bounding box center [503, 258] width 71 height 23
select select "2"
click at [468, 247] on select "Enter Quantity 1 2 3 4 5 6 7 8 9 10 11 12 13 14 15 16 17 18 19 20 Enter Quantity" at bounding box center [503, 258] width 71 height 23
click at [571, 259] on button "Add to Cart" at bounding box center [617, 258] width 147 height 23
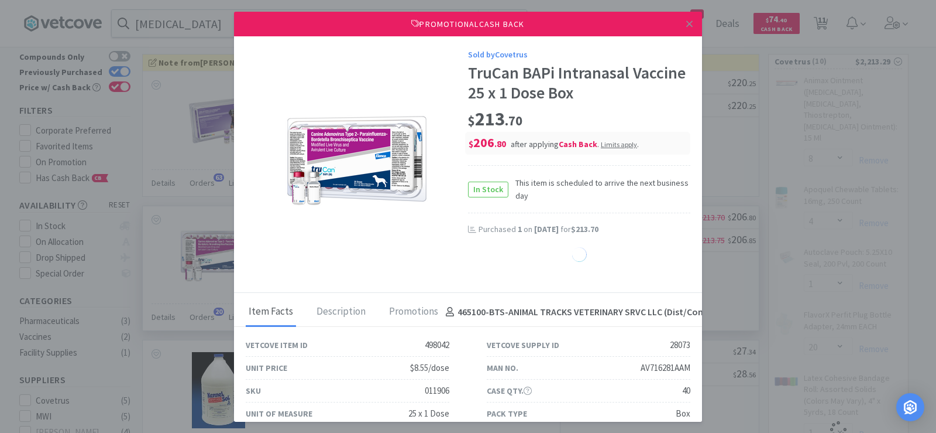
select select "1"
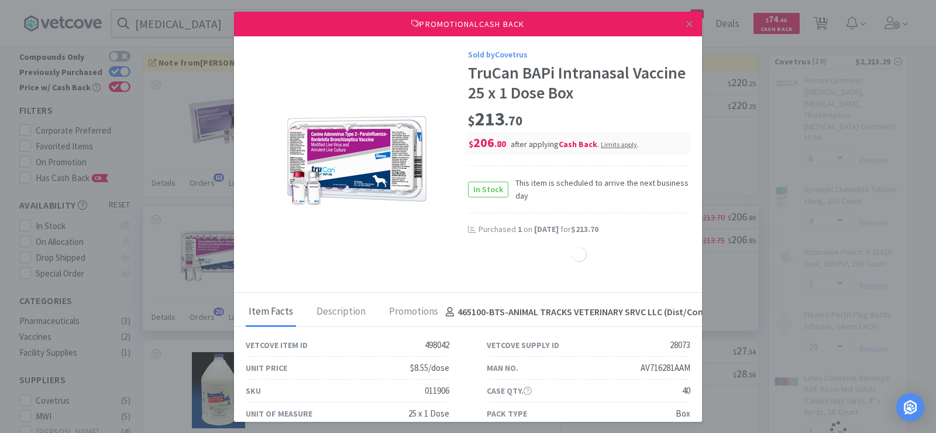
select select "1"
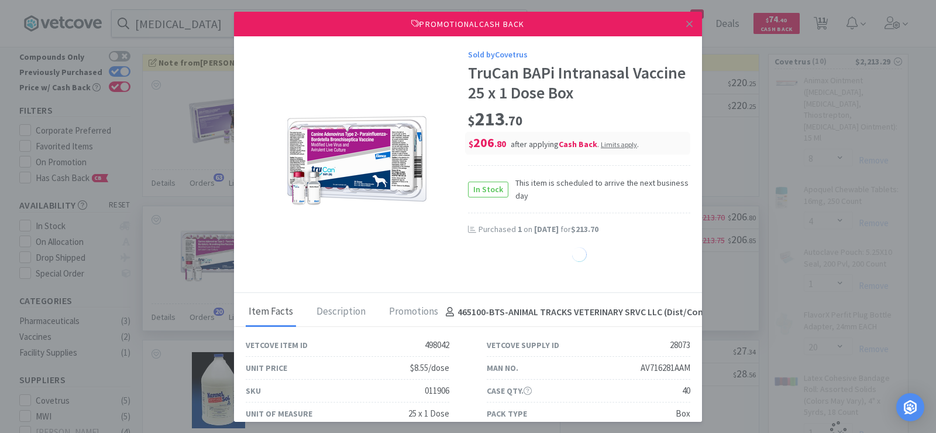
select select "1"
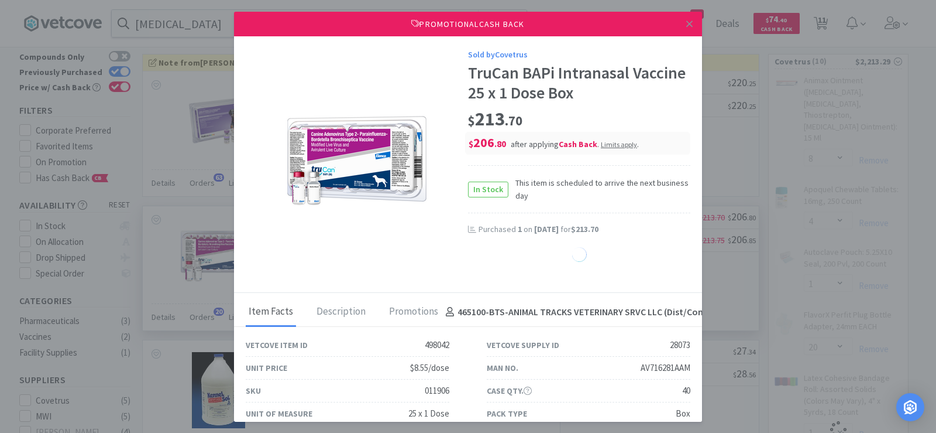
select select "1"
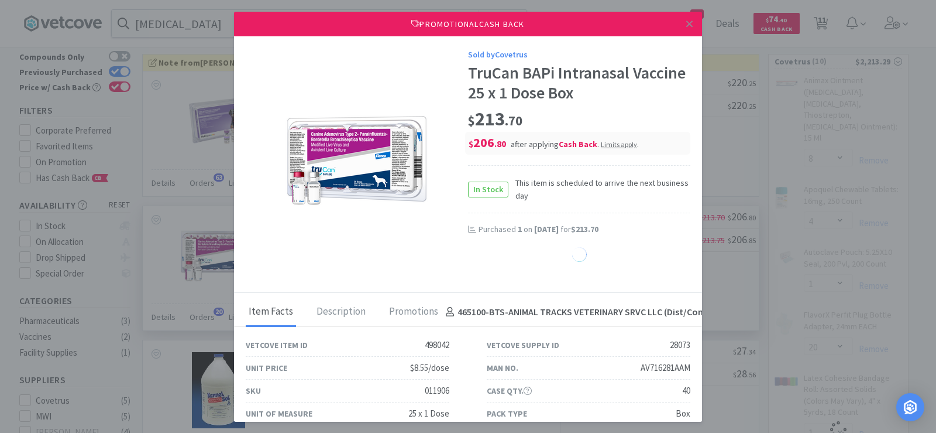
select select "1"
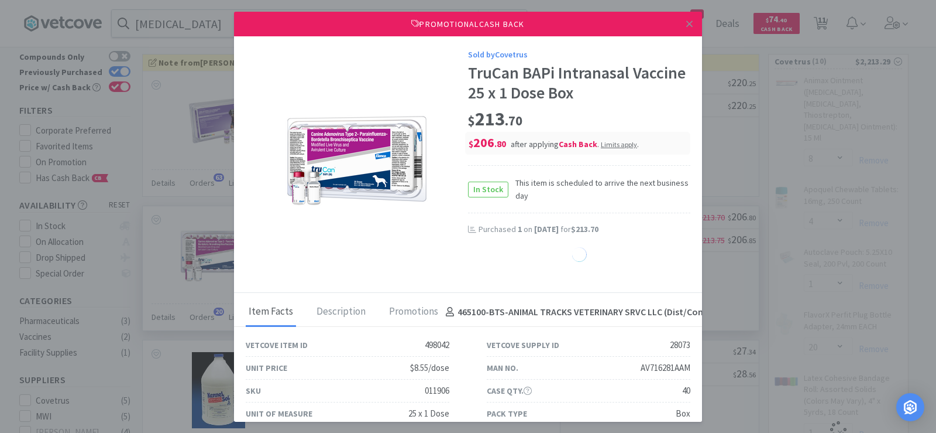
select select "1"
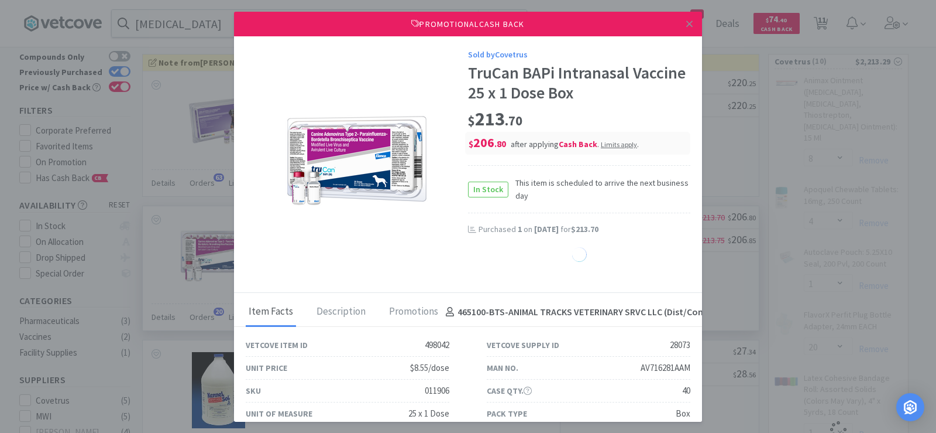
select select "1"
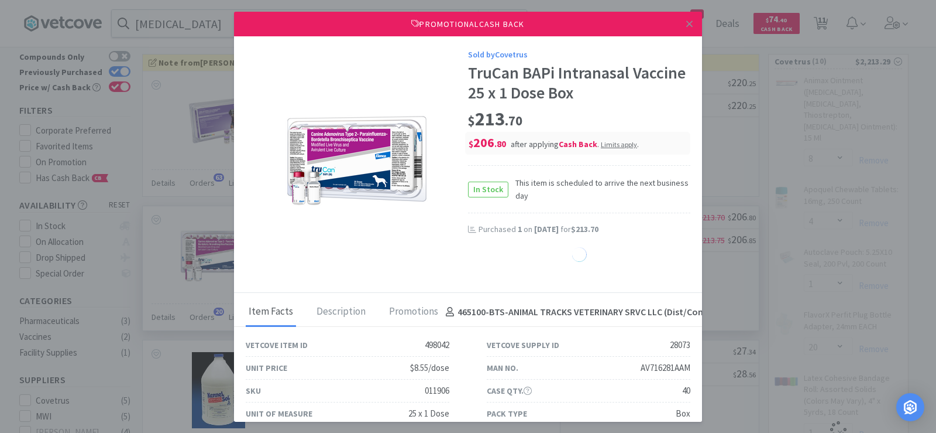
select select "1"
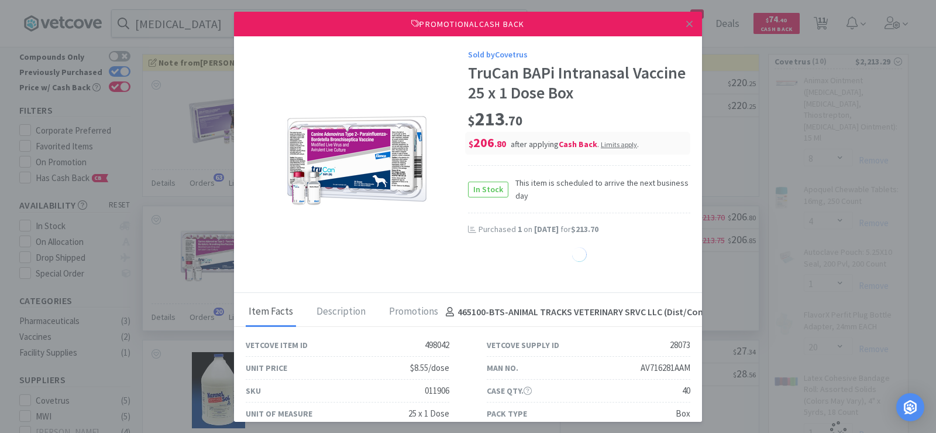
select select "1"
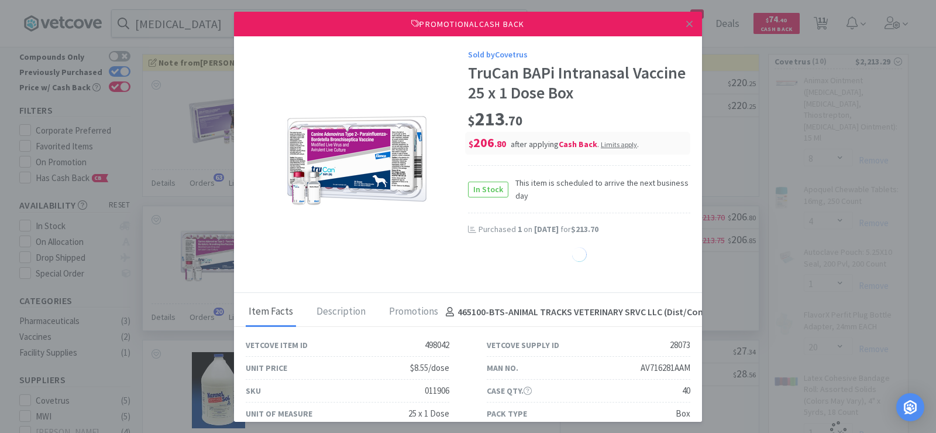
select select "1"
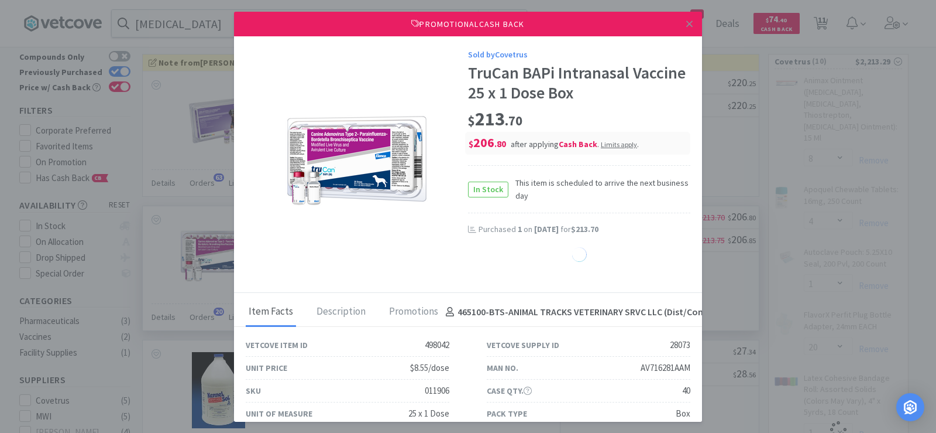
select select "1"
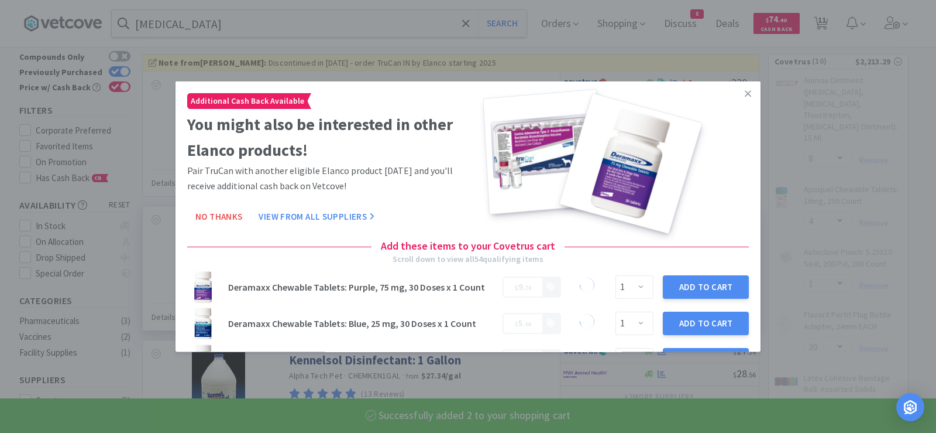
select select "2"
select select "3"
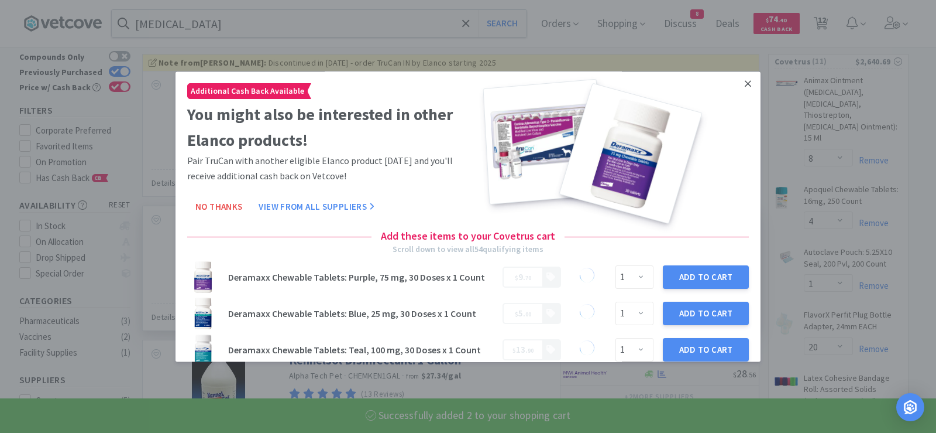
click at [745, 83] on icon at bounding box center [748, 83] width 6 height 11
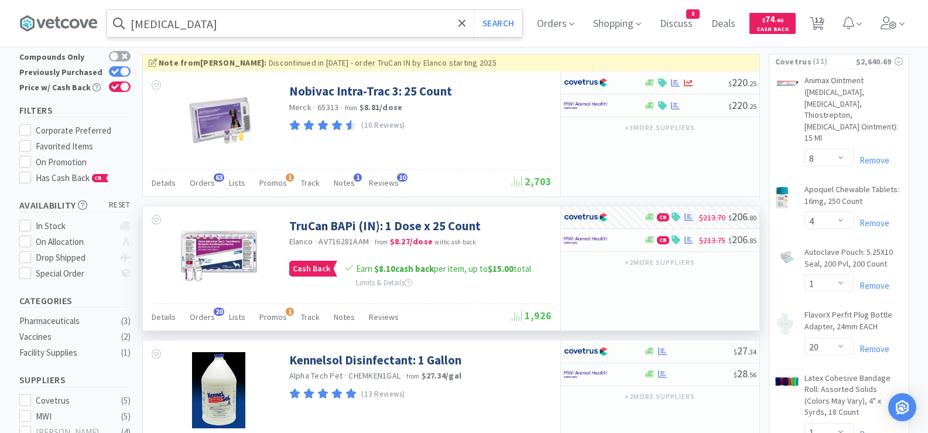
click at [341, 23] on input "[MEDICAL_DATA]" at bounding box center [314, 23] width 415 height 27
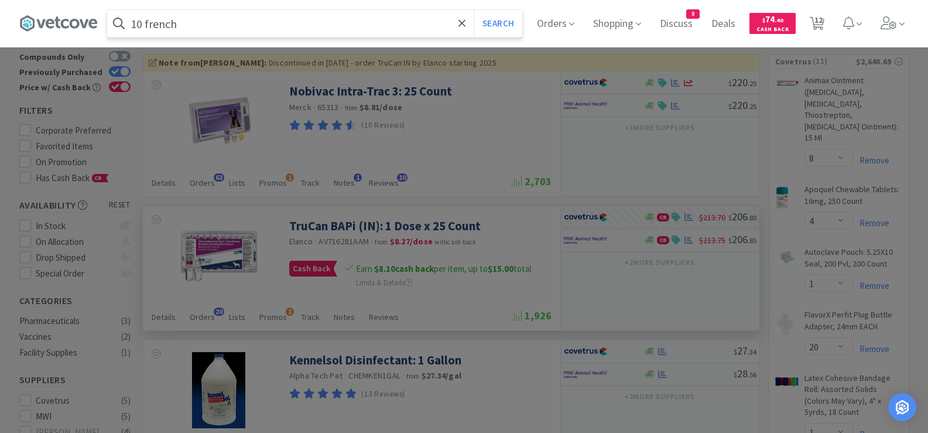
click at [473, 10] on button "Search" at bounding box center [497, 23] width 49 height 27
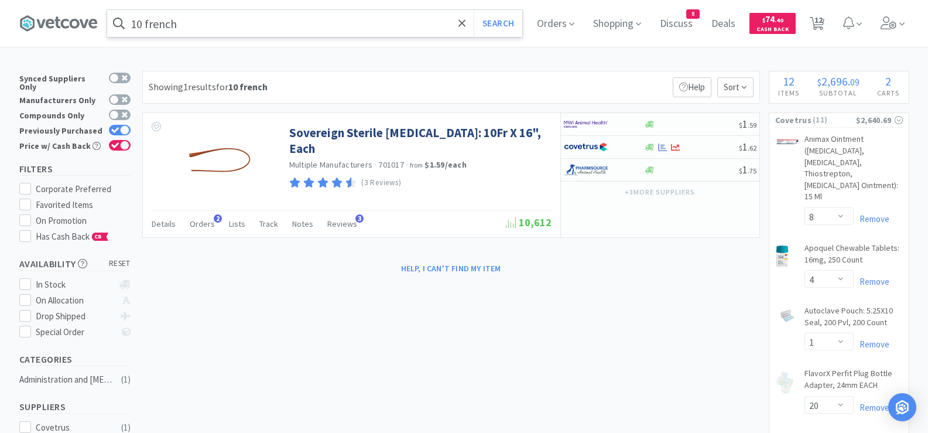
click at [246, 29] on input "10 french" at bounding box center [314, 23] width 415 height 27
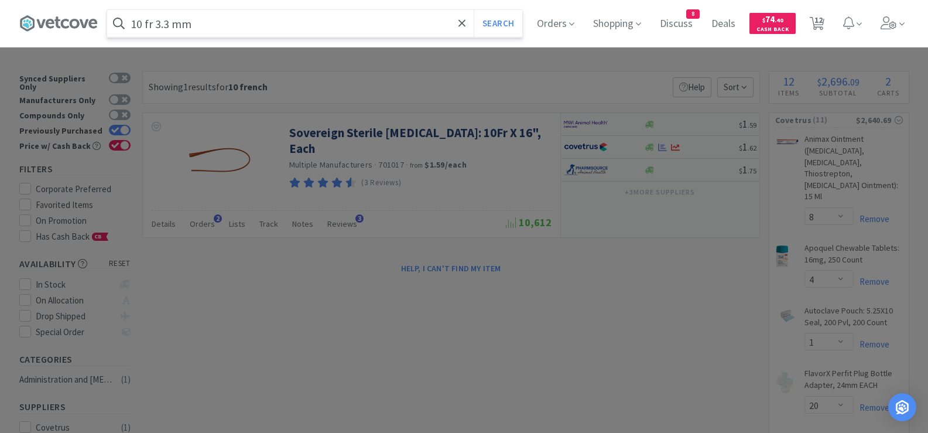
click at [473, 10] on button "Search" at bounding box center [497, 23] width 49 height 27
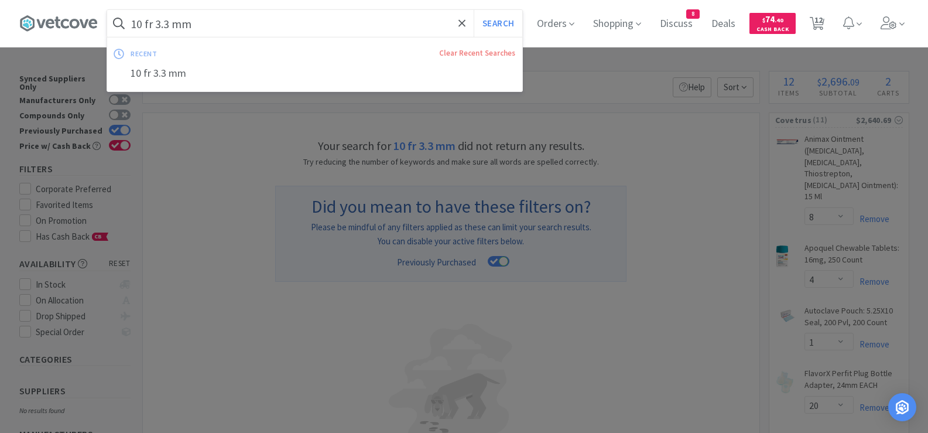
click at [204, 24] on input "10 fr 3.3 mm" at bounding box center [314, 23] width 415 height 27
click at [473, 10] on button "Search" at bounding box center [497, 23] width 49 height 27
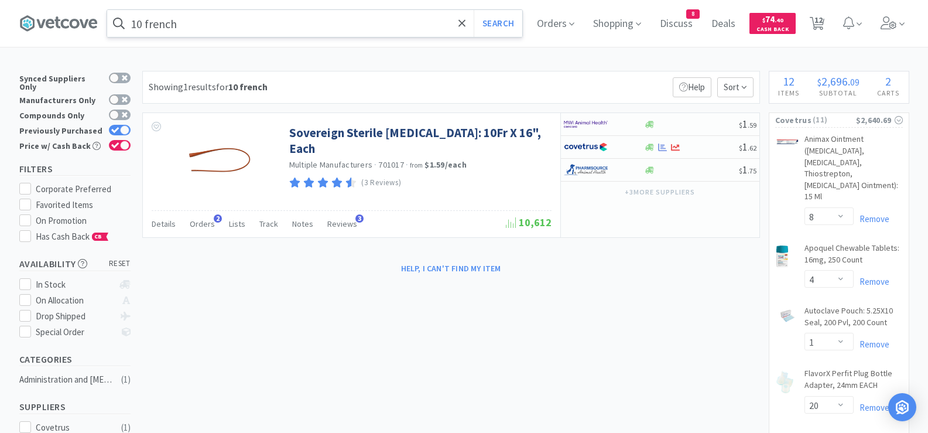
click at [318, 25] on input "10 french" at bounding box center [314, 23] width 415 height 27
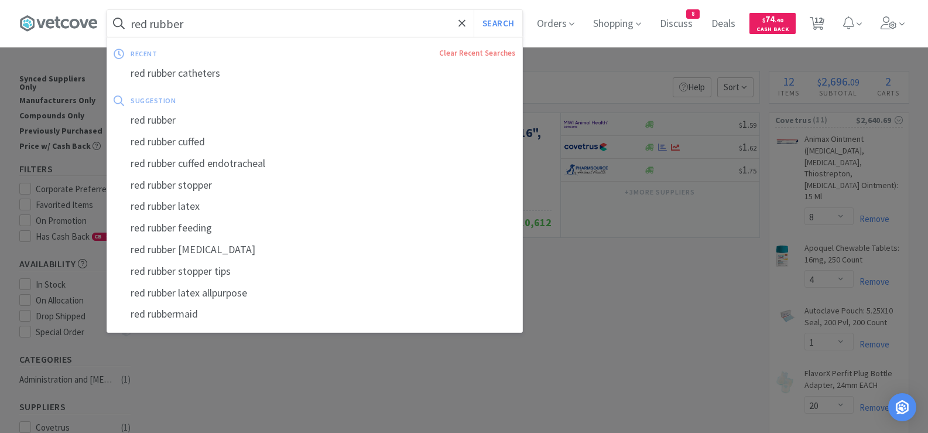
click at [473, 10] on button "Search" at bounding box center [497, 23] width 49 height 27
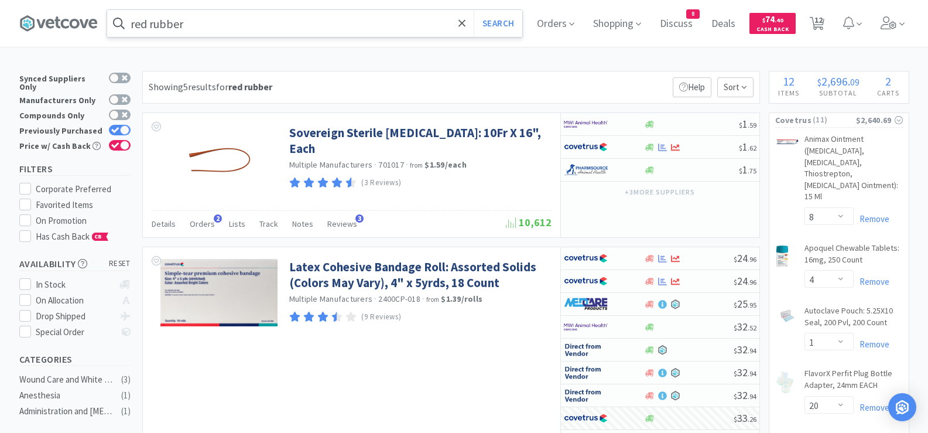
click at [307, 18] on input "red rubber" at bounding box center [314, 23] width 415 height 27
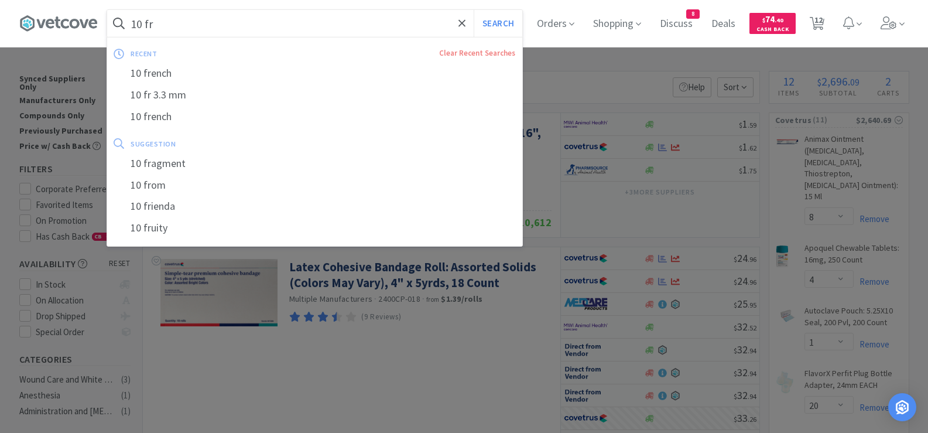
click at [473, 10] on button "Search" at bounding box center [497, 23] width 49 height 27
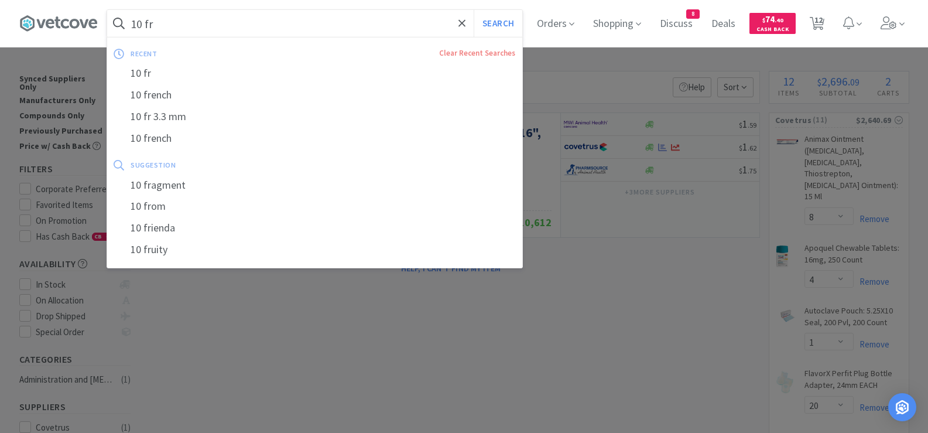
click at [239, 25] on input "10 fr" at bounding box center [314, 23] width 415 height 27
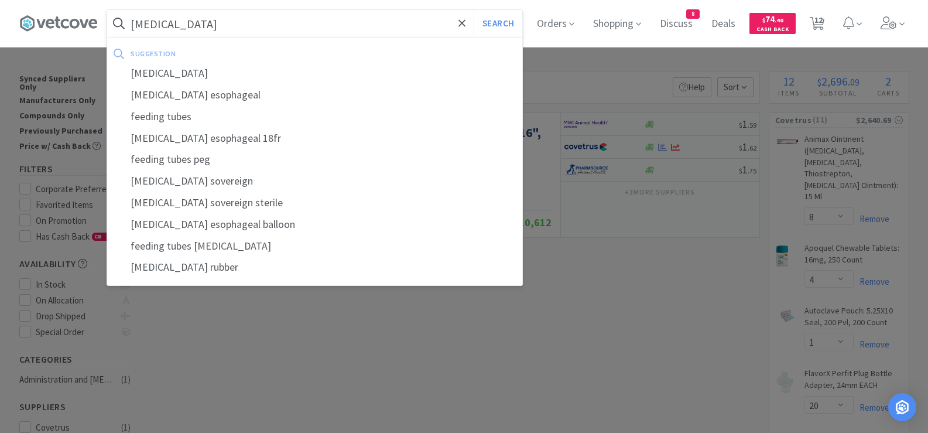
type input "[MEDICAL_DATA]"
click at [473, 10] on button "Search" at bounding box center [497, 23] width 49 height 27
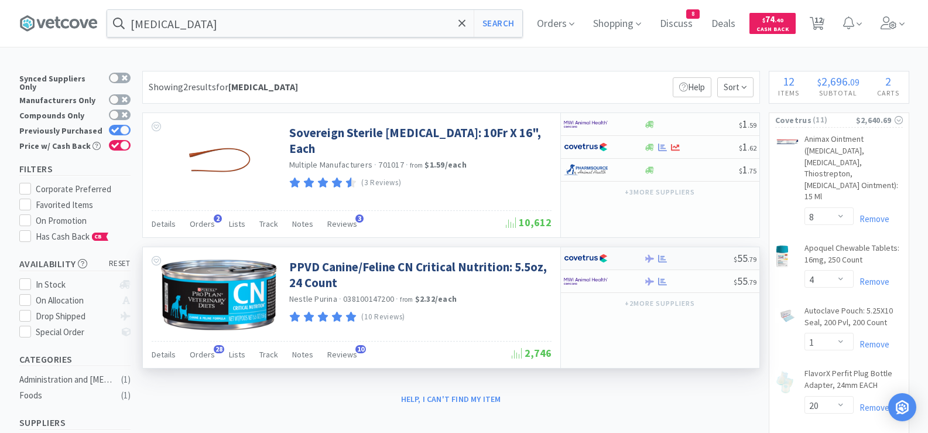
click at [681, 258] on div at bounding box center [689, 258] width 90 height 9
select select "1"
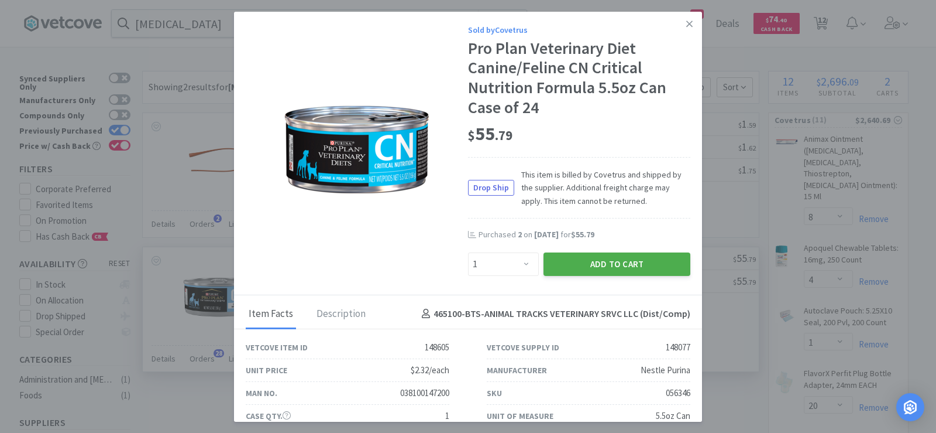
click at [567, 263] on button "Add to Cart" at bounding box center [617, 263] width 147 height 23
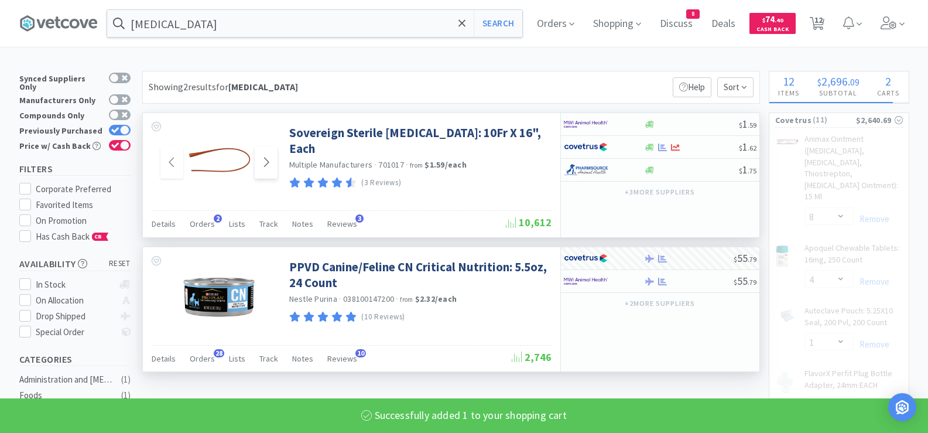
select select "1"
select select "4"
select select "2"
select select "3"
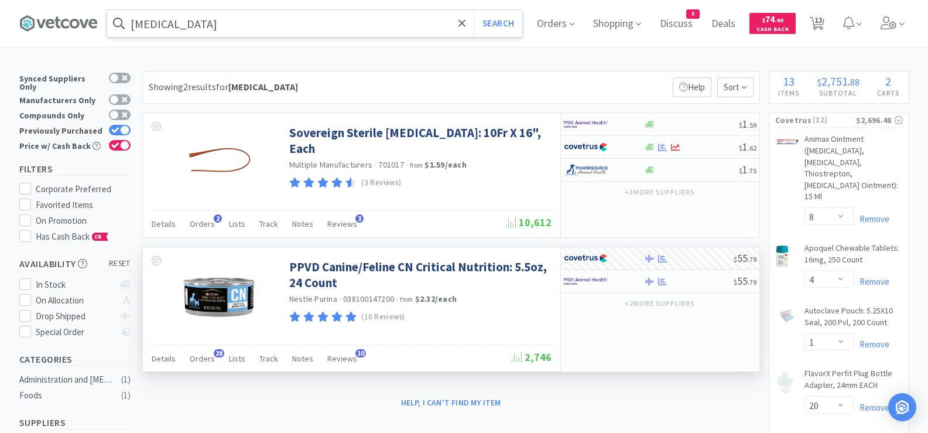
click at [345, 25] on input "[MEDICAL_DATA]" at bounding box center [314, 23] width 415 height 27
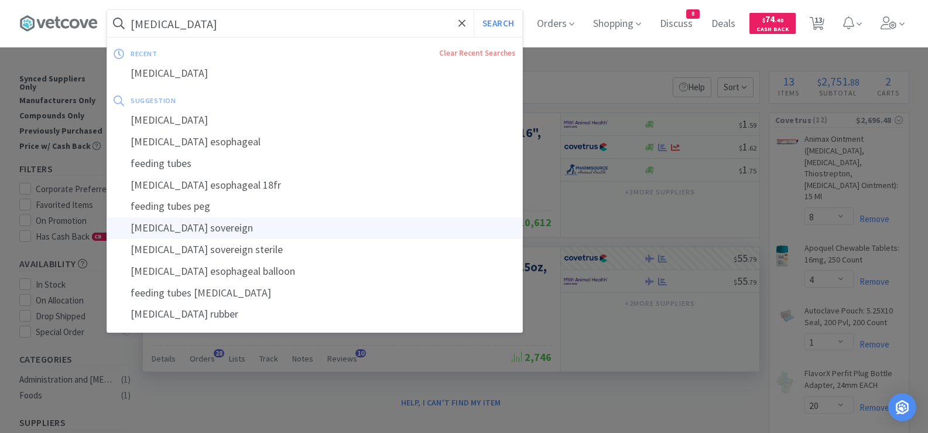
click at [170, 231] on div "[MEDICAL_DATA] sovereign" at bounding box center [314, 228] width 415 height 22
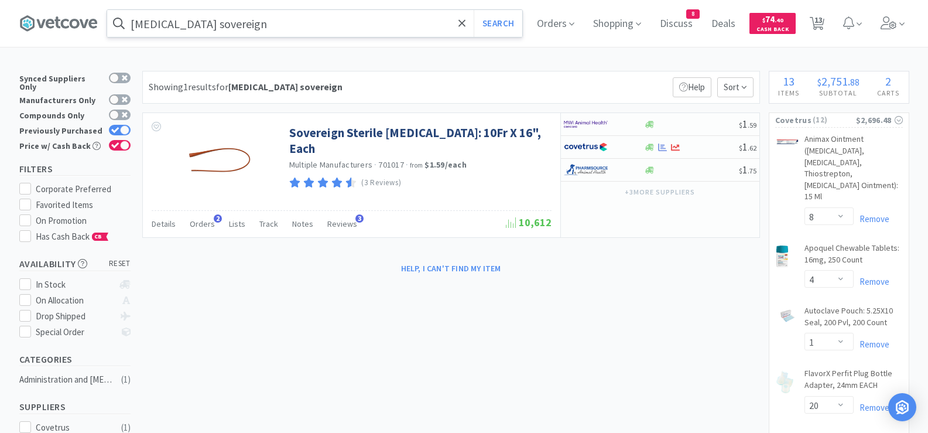
click at [359, 25] on input "[MEDICAL_DATA] sovereign" at bounding box center [314, 23] width 415 height 27
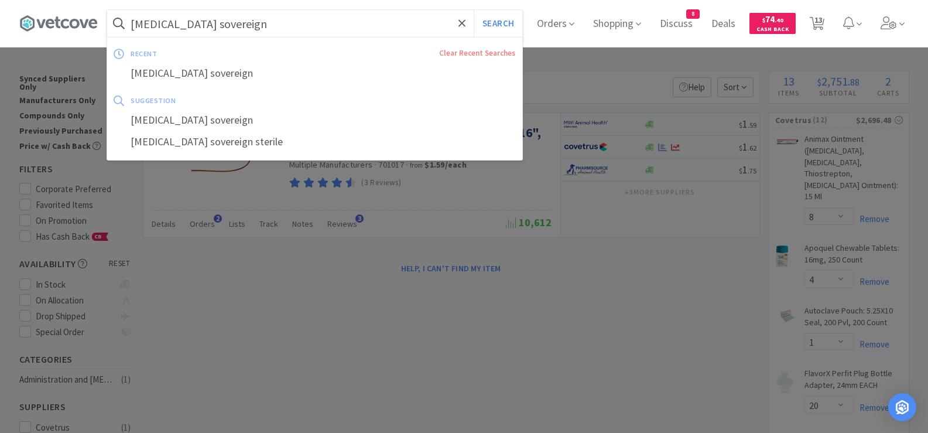
paste input "Clavamox 375"
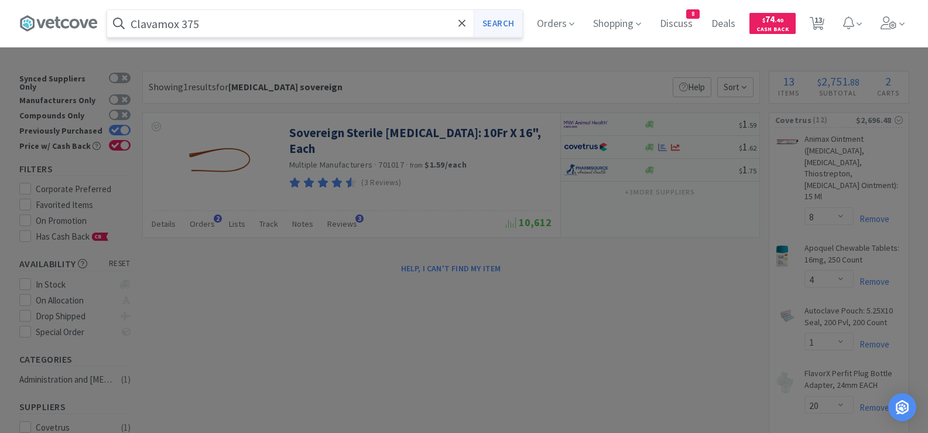
type input "Clavamox 375"
click at [507, 18] on button "Search" at bounding box center [497, 23] width 49 height 27
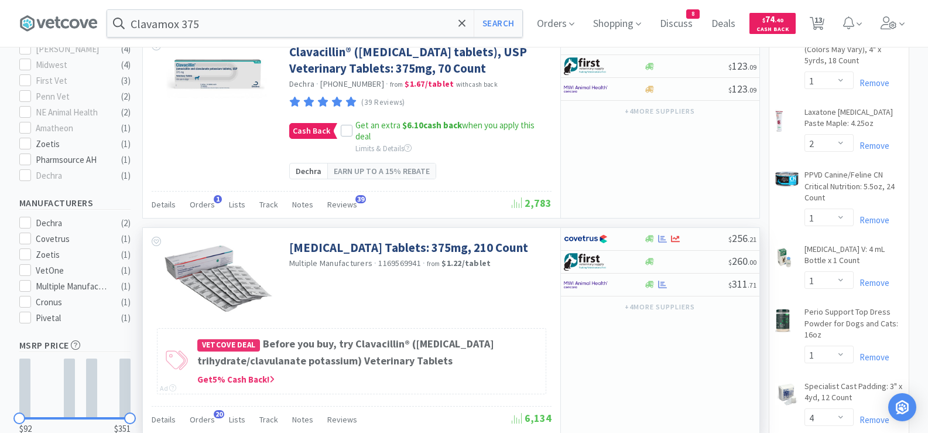
scroll to position [468, 0]
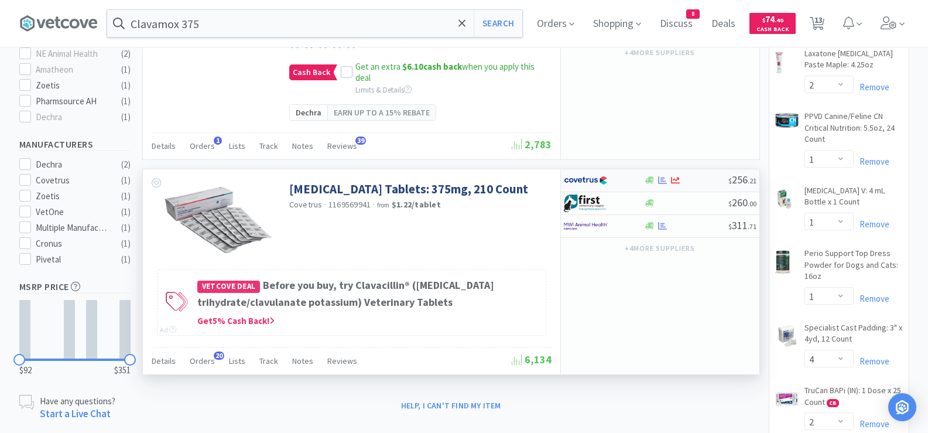
click at [706, 184] on div at bounding box center [686, 180] width 84 height 9
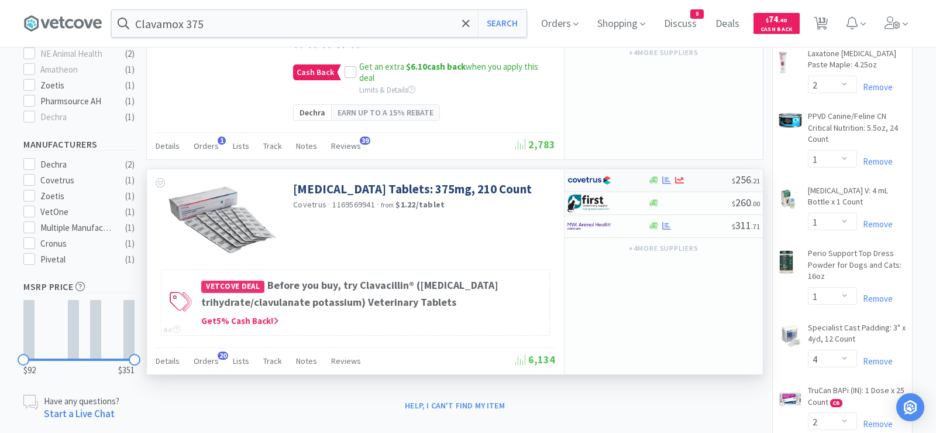
select select "1"
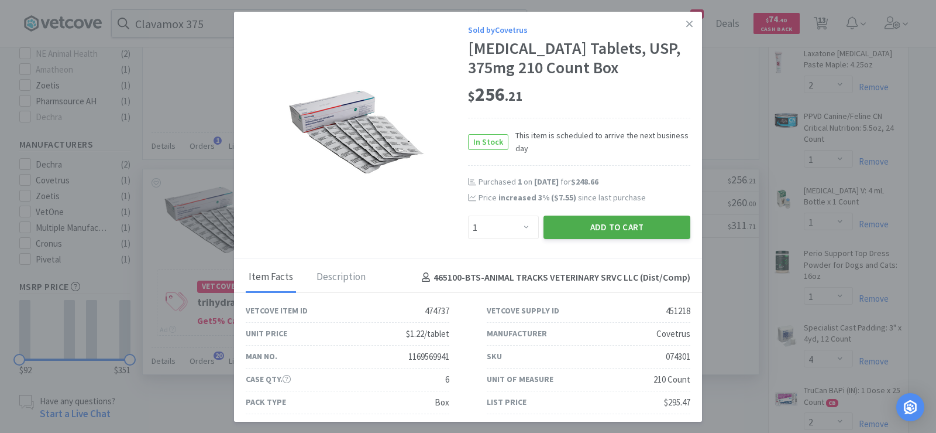
click at [629, 239] on button "Add to Cart" at bounding box center [617, 226] width 147 height 23
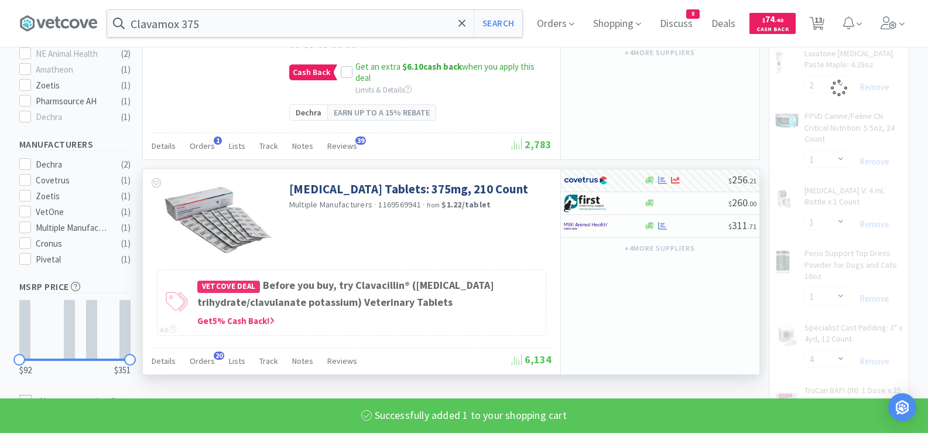
select select "1"
select select "8"
select select "4"
select select "1"
select select "20"
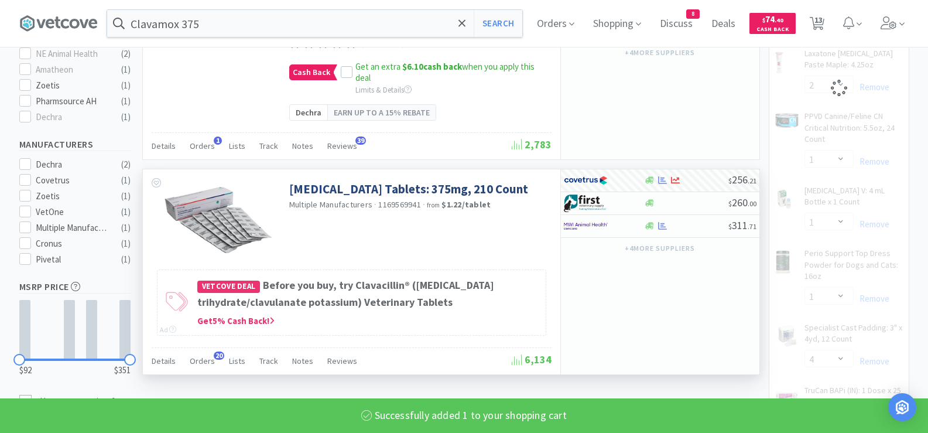
select select "1"
select select "2"
select select "1"
select select "4"
select select "2"
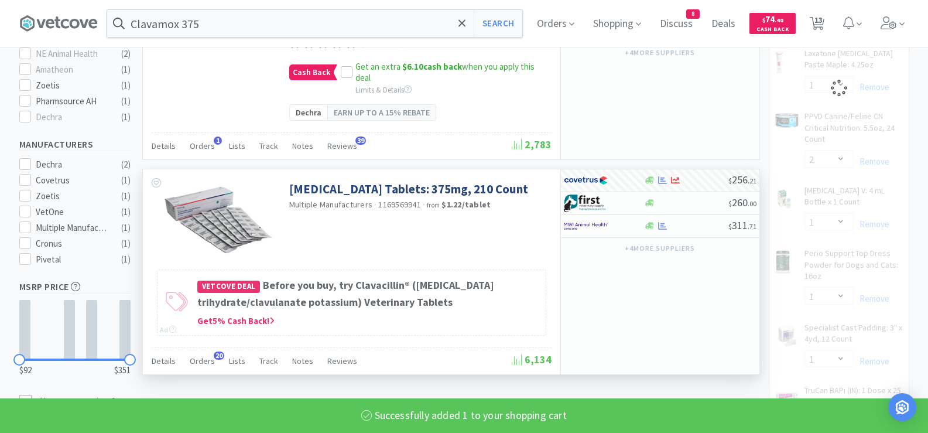
select select "3"
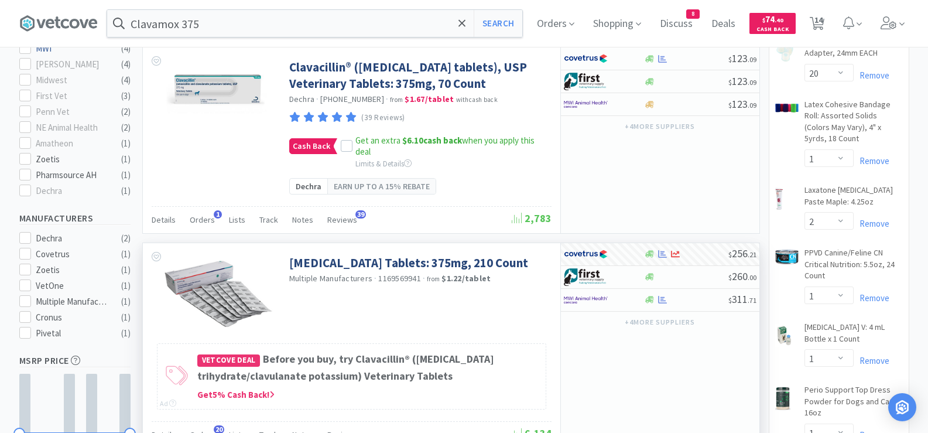
scroll to position [351, 0]
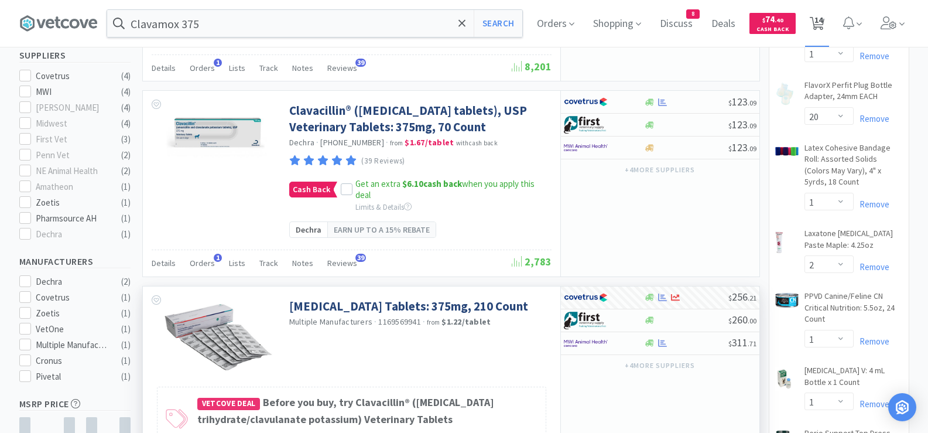
click at [818, 29] on span "14" at bounding box center [818, 19] width 8 height 47
select select "1"
select select "8"
select select "4"
select select "1"
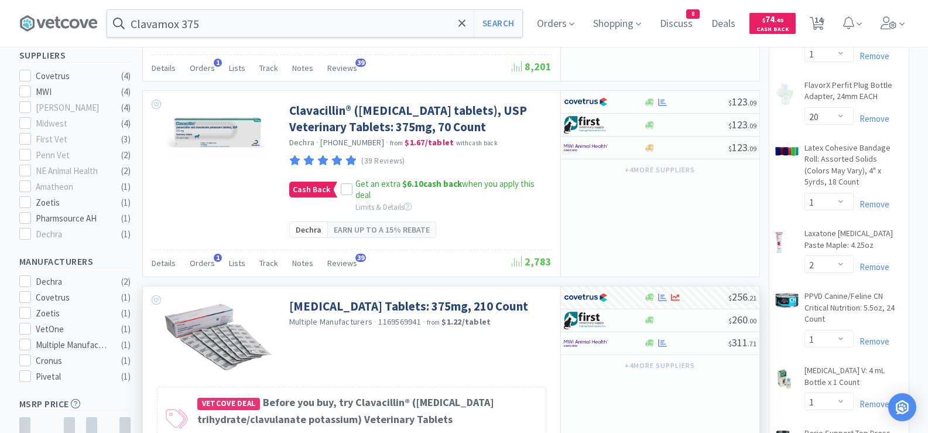
select select "20"
select select "1"
select select "2"
select select "1"
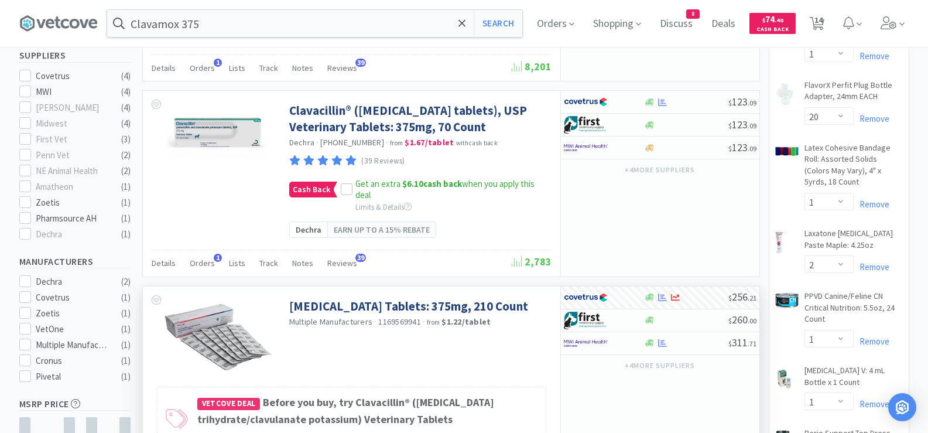
select select "1"
select select "4"
select select "2"
select select "3"
select select "10"
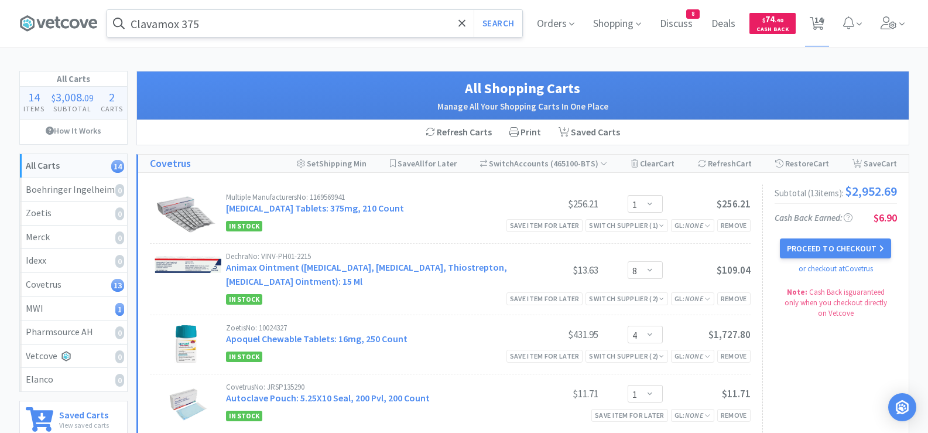
click at [285, 22] on input "Clavamox 375" at bounding box center [314, 23] width 415 height 27
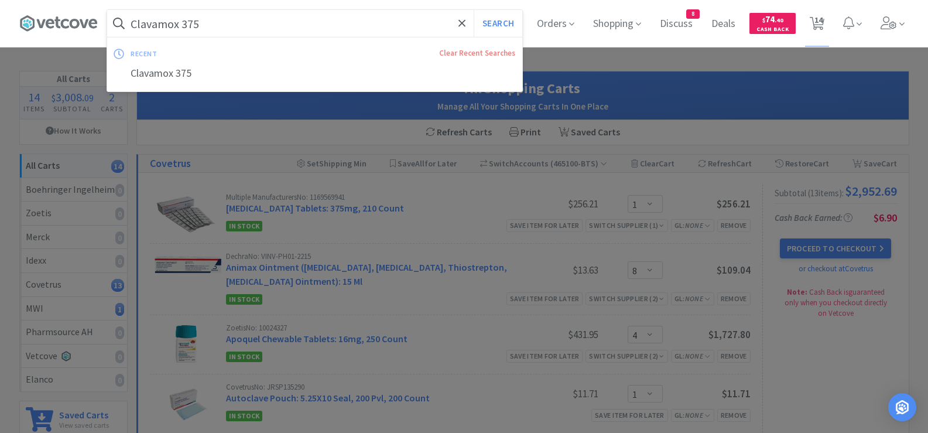
paste input "indamycin"
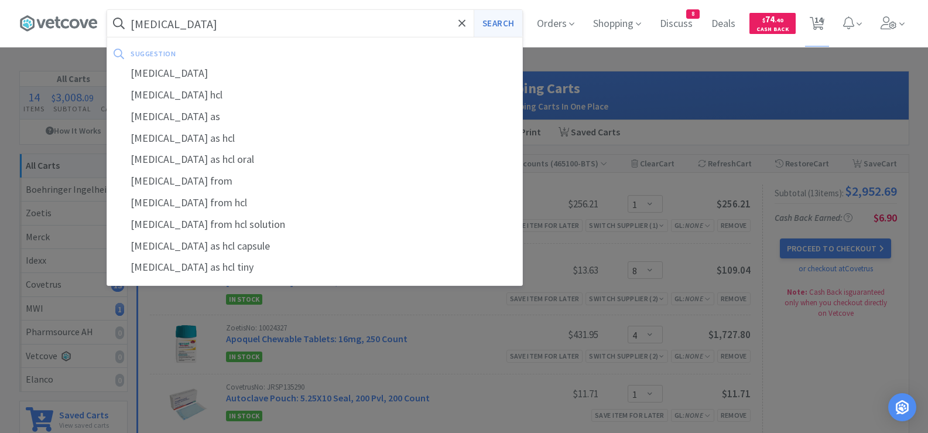
type input "[MEDICAL_DATA]"
click at [491, 16] on button "Search" at bounding box center [497, 23] width 49 height 27
select select "1"
select select "8"
select select "4"
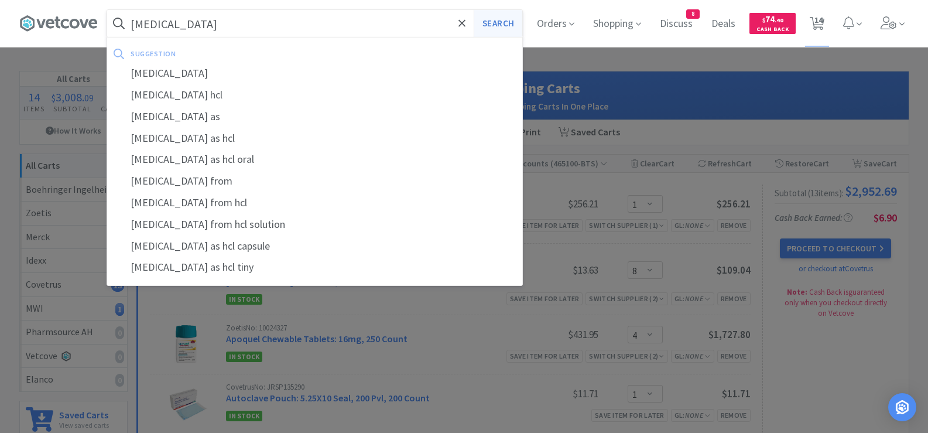
select select "1"
select select "20"
select select "1"
select select "2"
select select "1"
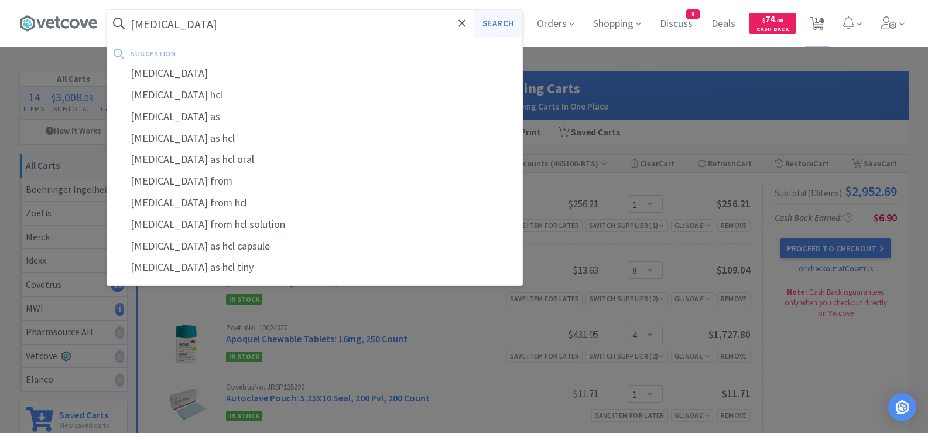
select select "1"
select select "4"
select select "2"
select select "3"
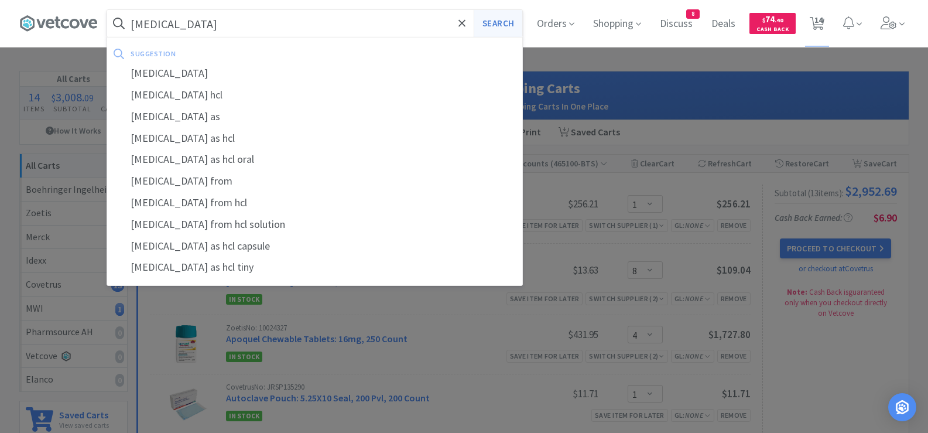
select select "10"
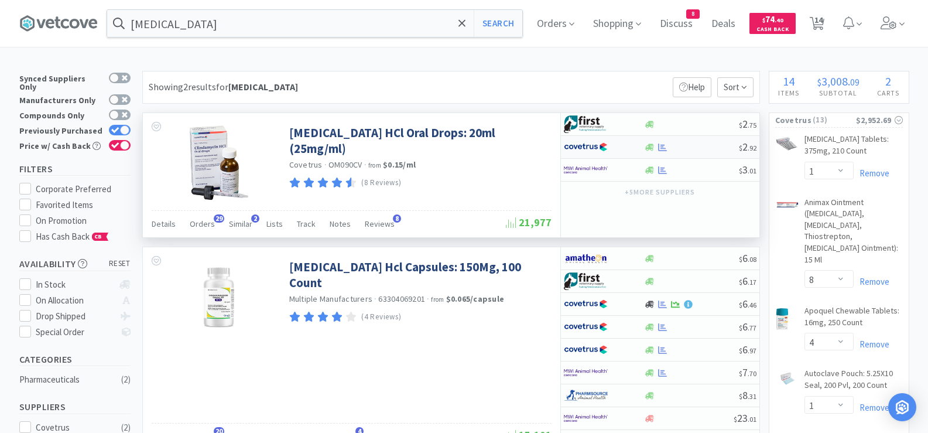
click at [675, 150] on div at bounding box center [691, 147] width 95 height 9
select select "1"
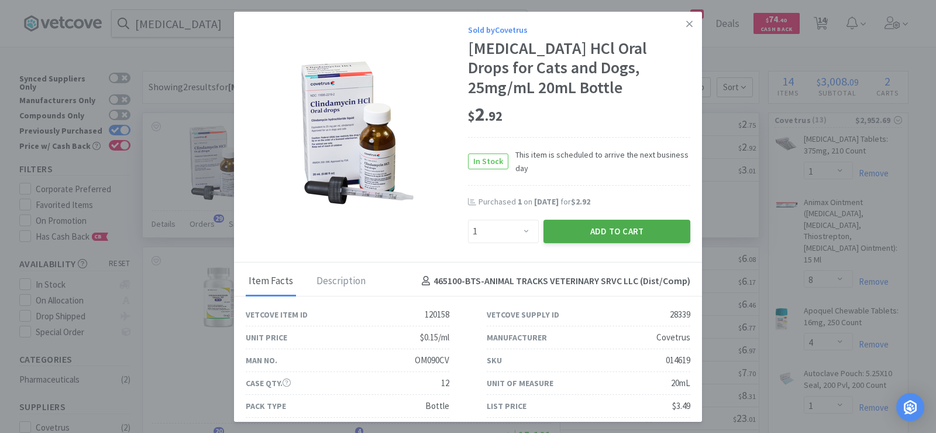
click at [603, 224] on button "Add to Cart" at bounding box center [617, 230] width 147 height 23
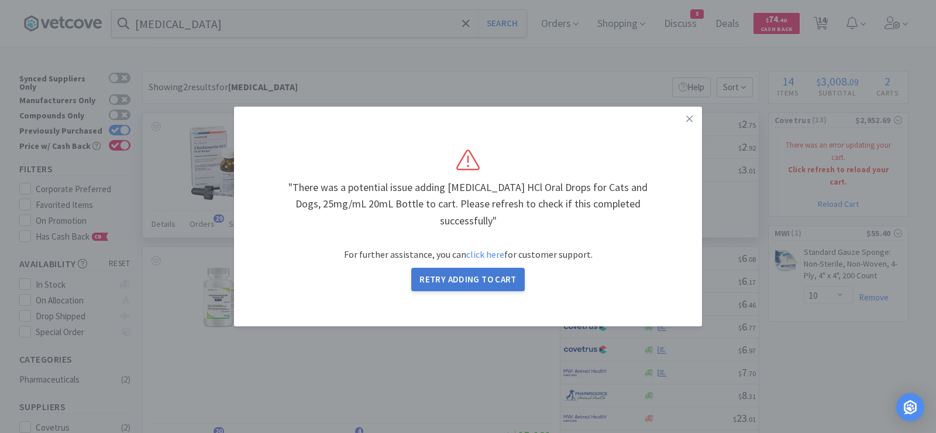
click at [496, 273] on button "Retry Adding to Cart" at bounding box center [468, 278] width 114 height 23
select select "1"
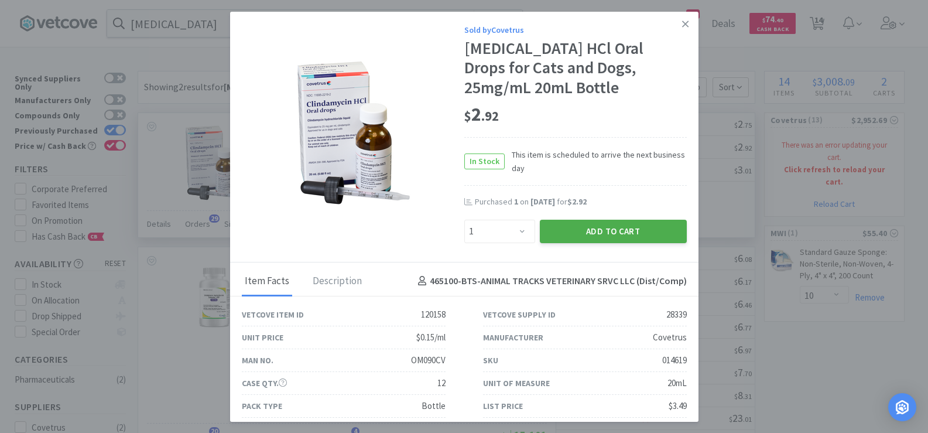
select select "1"
select select "8"
select select "4"
select select "1"
select select "20"
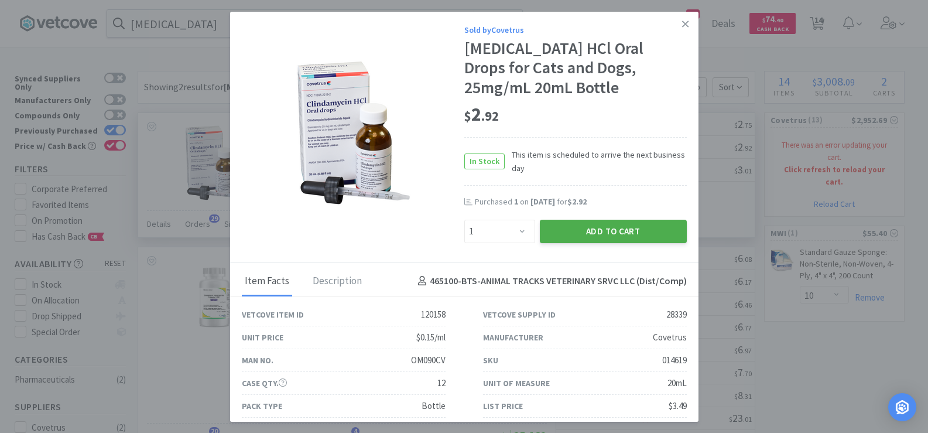
select select "1"
select select "2"
select select "1"
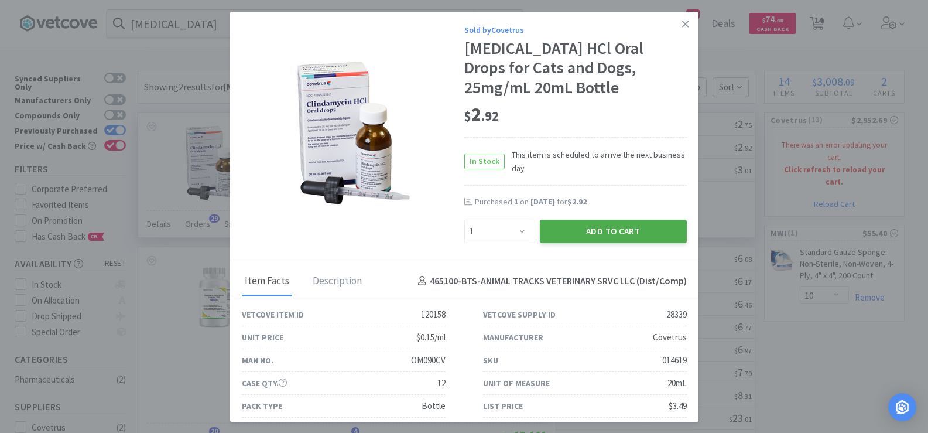
select select "4"
select select "2"
select select "3"
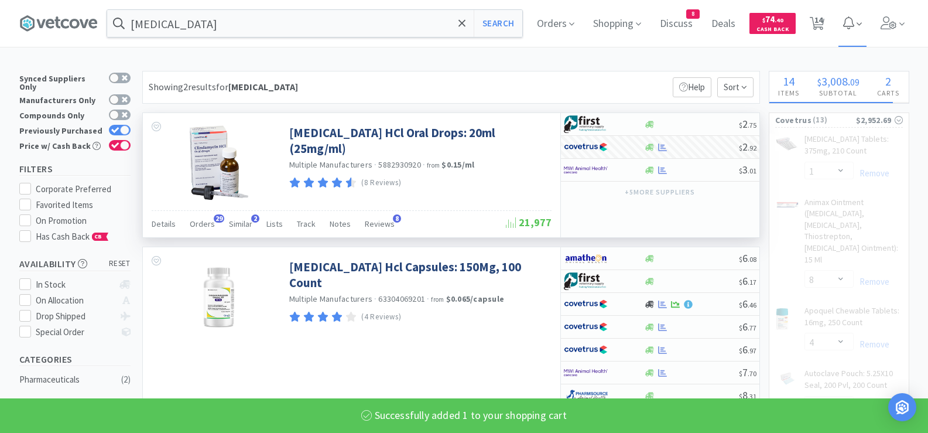
select select "1"
select select "20"
select select "1"
select select "2"
select select "1"
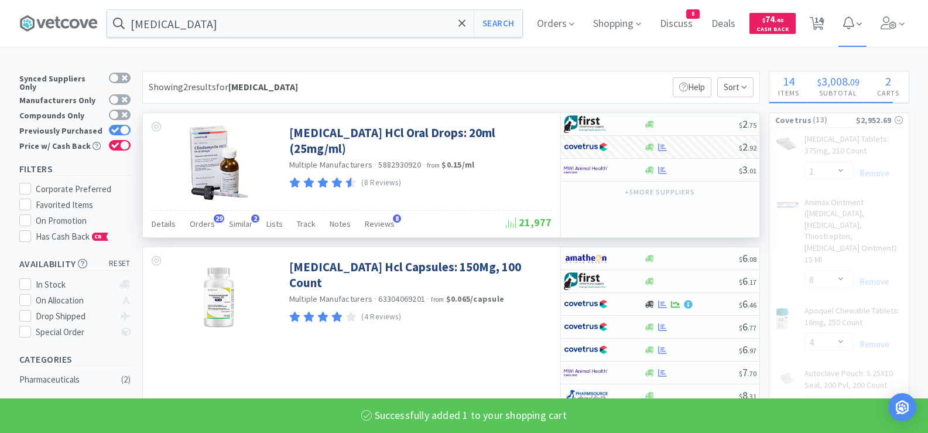
select select "4"
select select "2"
select select "3"
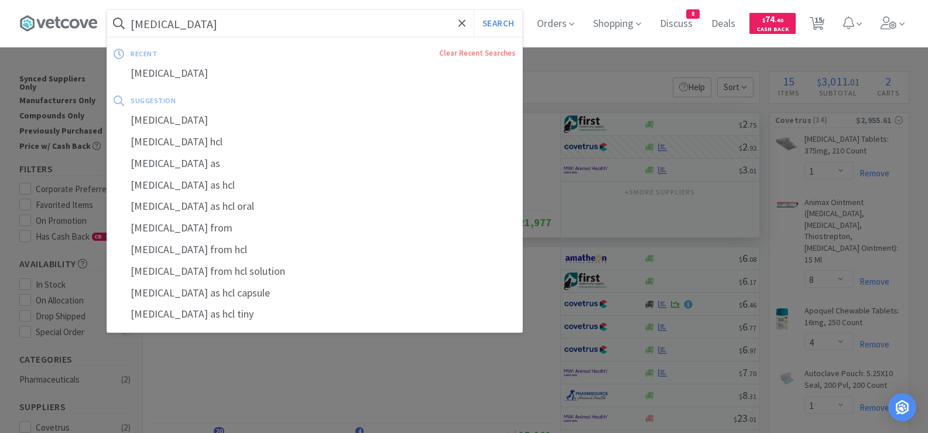
click at [387, 19] on input "[MEDICAL_DATA]" at bounding box center [314, 23] width 415 height 27
paste input "Credelio Quattro"
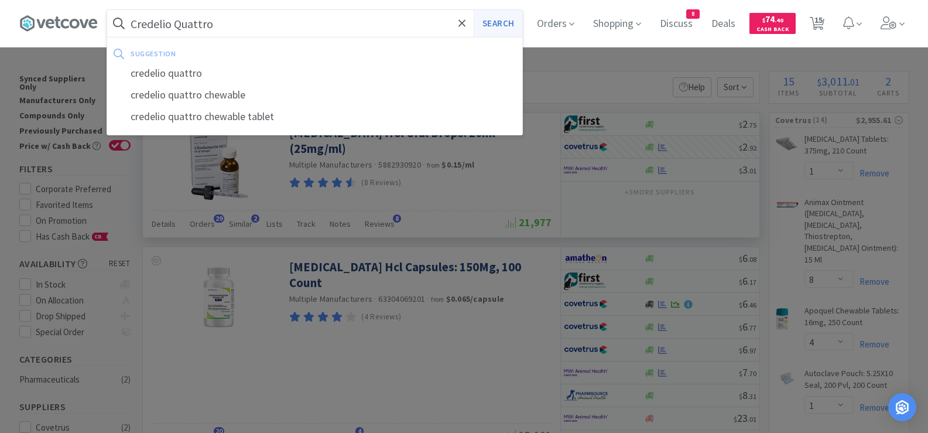
type input "Credelio Quattro"
click at [495, 18] on button "Search" at bounding box center [497, 23] width 49 height 27
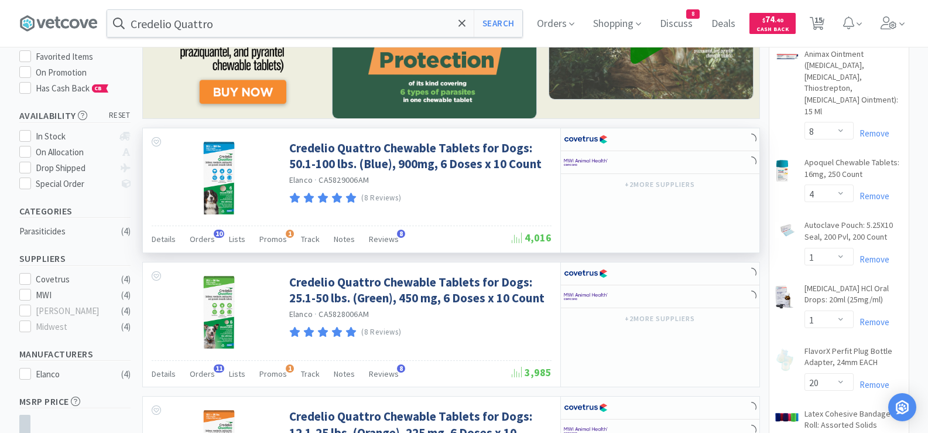
scroll to position [176, 0]
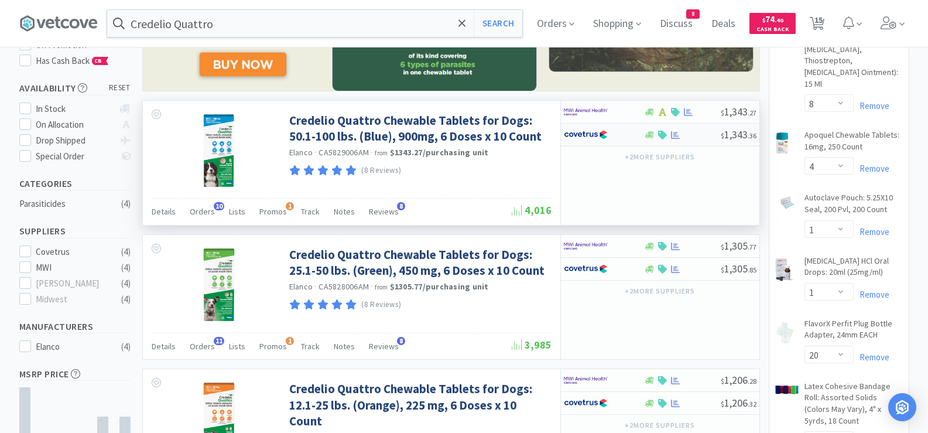
click at [695, 132] on div at bounding box center [682, 135] width 77 height 9
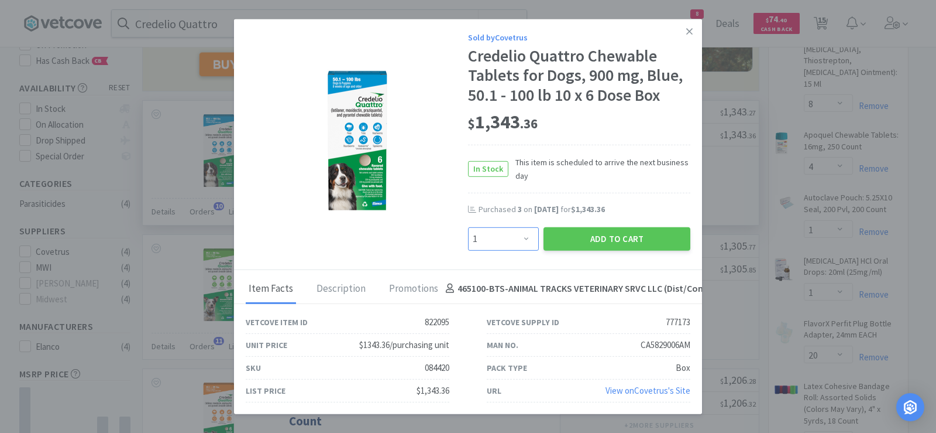
click at [525, 239] on select "Enter Quantity 1 2 3 4 5 6 7 8 9 10 11 12 13 14 15 16 17 18 19 20 Enter Quantity" at bounding box center [503, 237] width 71 height 23
select select "2"
click at [468, 226] on select "Enter Quantity 1 2 3 4 5 6 7 8 9 10 11 12 13 14 15 16 17 18 19 20 Enter Quantity" at bounding box center [503, 237] width 71 height 23
click at [593, 240] on button "Add to Cart" at bounding box center [617, 237] width 147 height 23
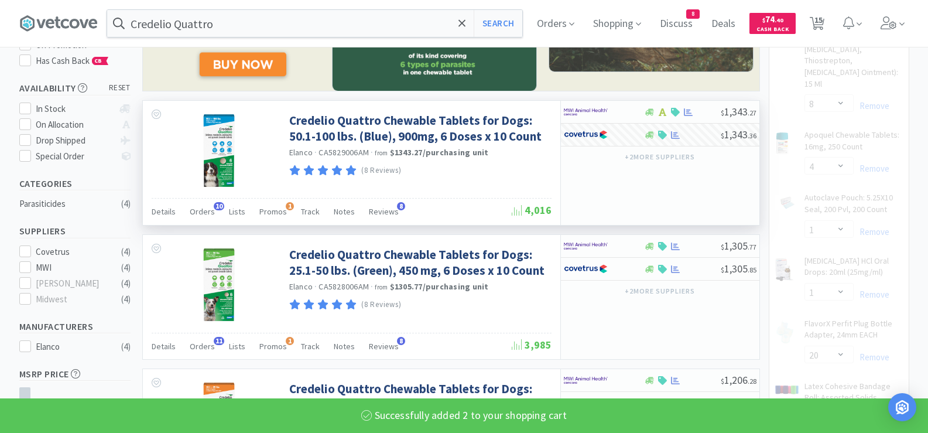
select select "2"
select select "20"
select select "1"
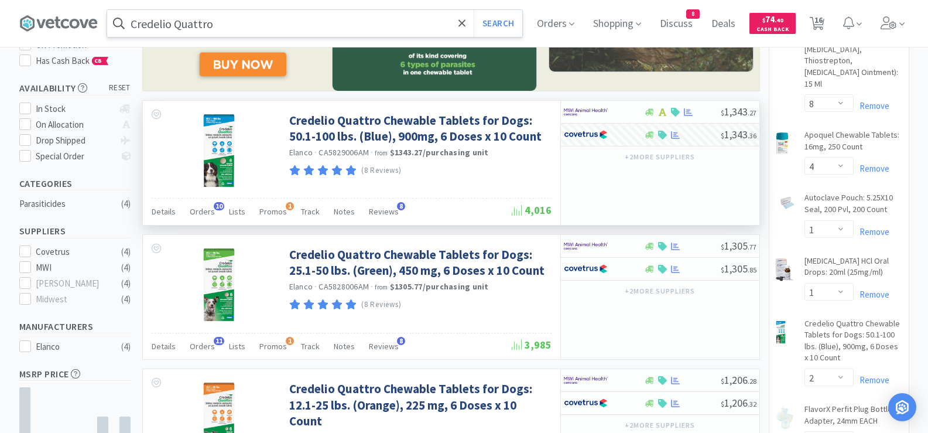
click at [339, 19] on input "Credelio Quattro" at bounding box center [314, 23] width 415 height 27
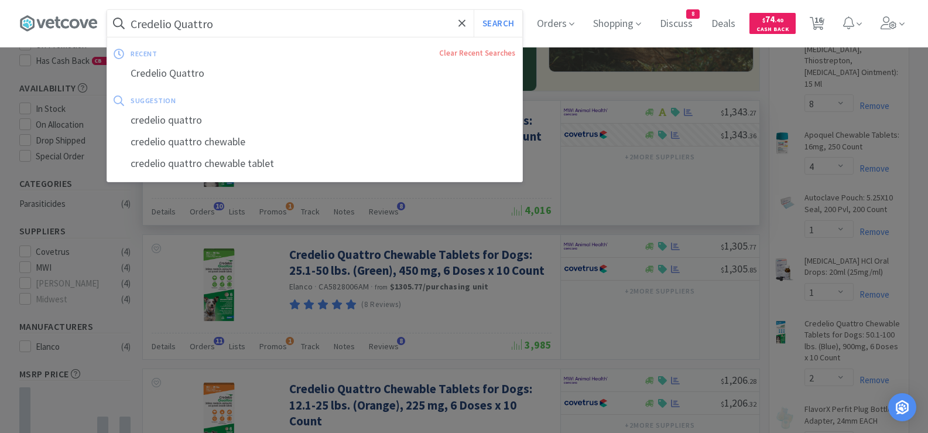
paste input "[MEDICAL_DATA] 100"
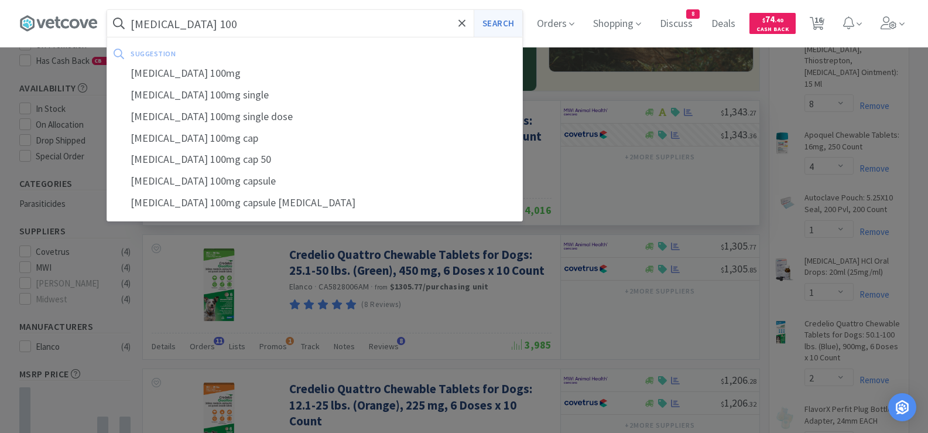
click at [495, 18] on button "Search" at bounding box center [497, 23] width 49 height 27
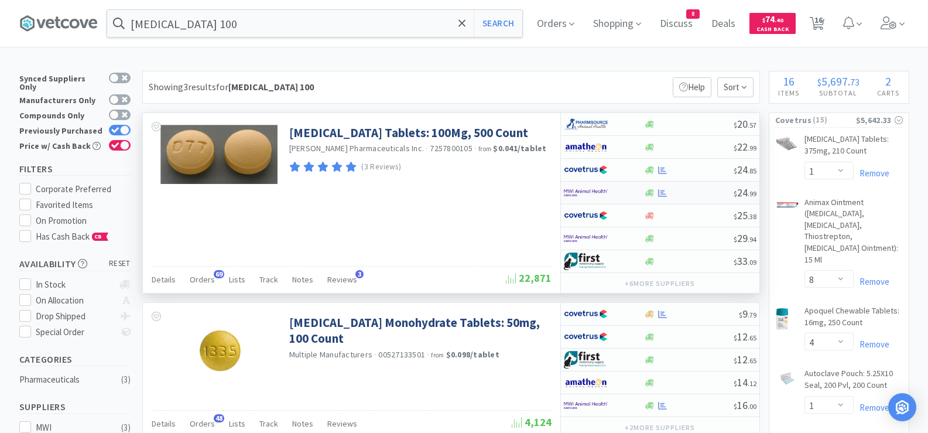
click at [693, 191] on div at bounding box center [689, 192] width 90 height 9
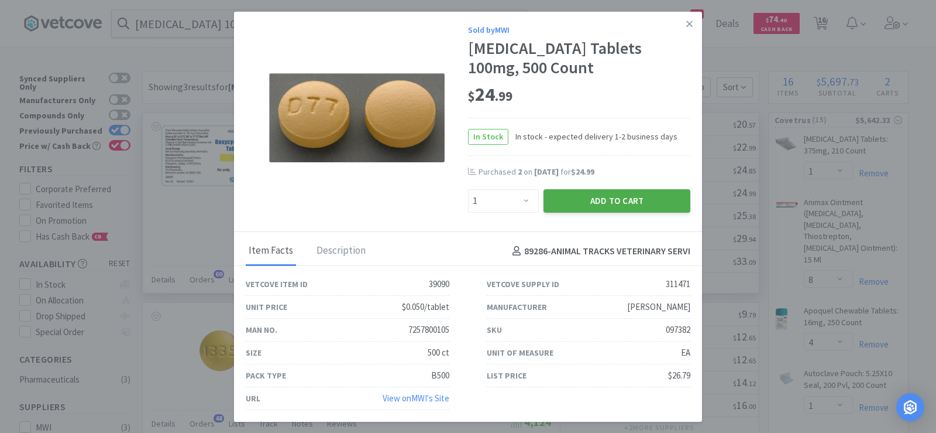
click at [593, 200] on button "Add to Cart" at bounding box center [617, 200] width 147 height 23
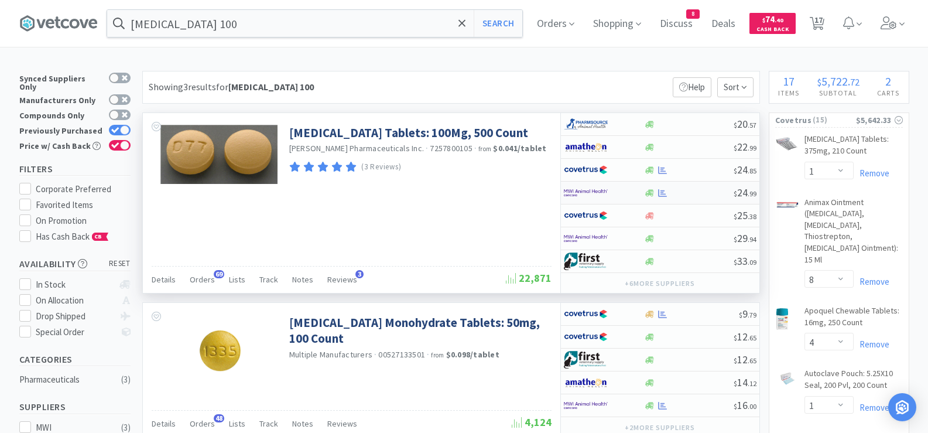
click at [685, 194] on div at bounding box center [689, 192] width 90 height 9
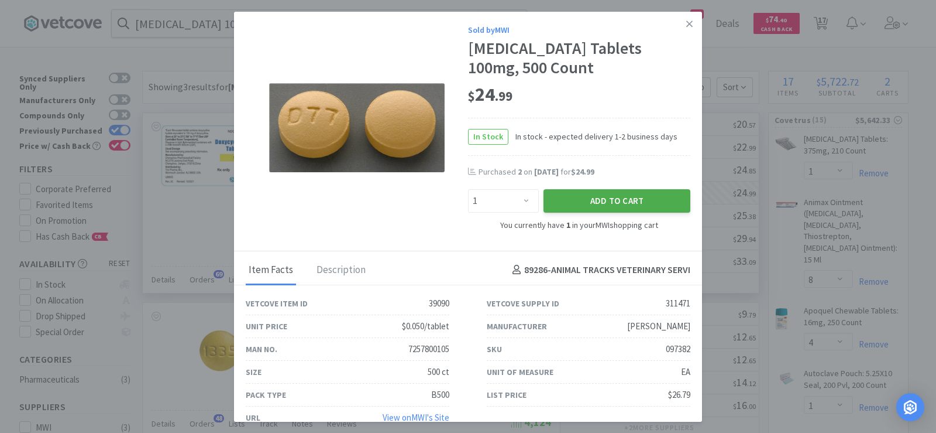
click at [563, 198] on button "Add to Cart" at bounding box center [617, 200] width 147 height 23
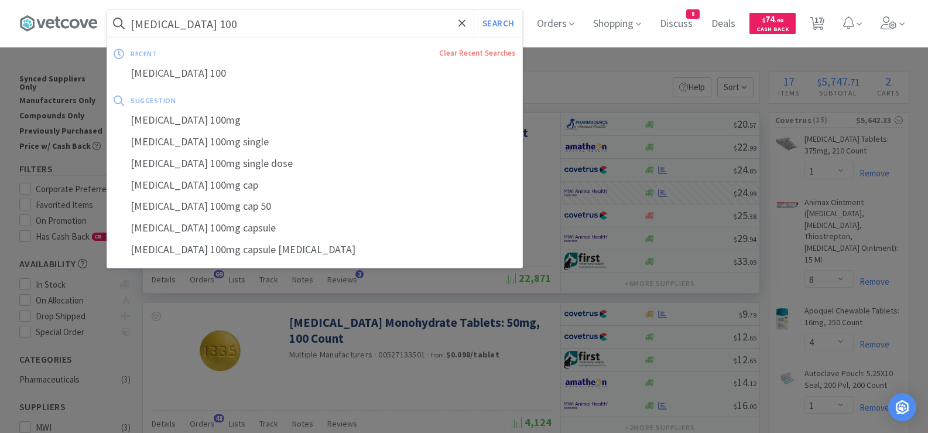
click at [394, 12] on input "[MEDICAL_DATA] 100" at bounding box center [314, 23] width 415 height 27
paste input "[MEDICAL_DATA] 5"
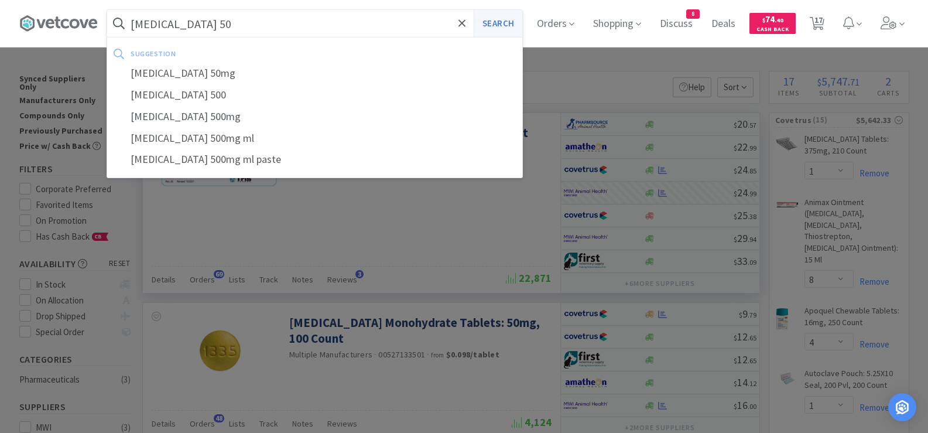
click at [506, 21] on button "Search" at bounding box center [497, 23] width 49 height 27
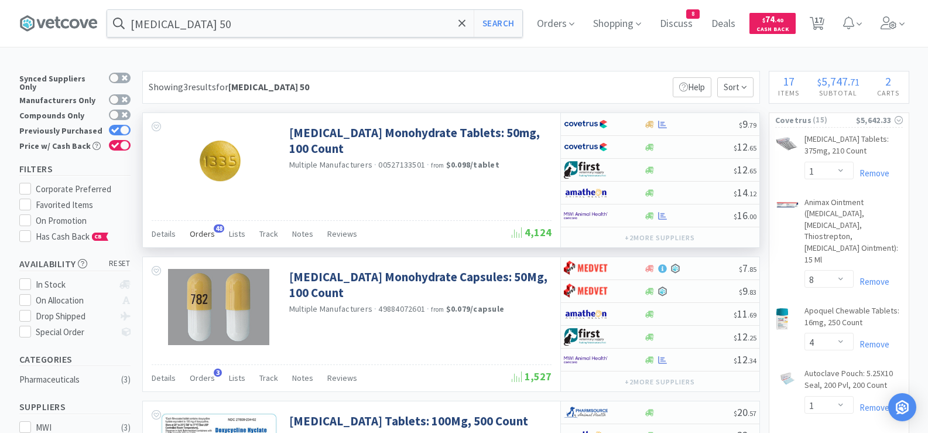
click at [200, 236] on span "Orders" at bounding box center [202, 233] width 25 height 11
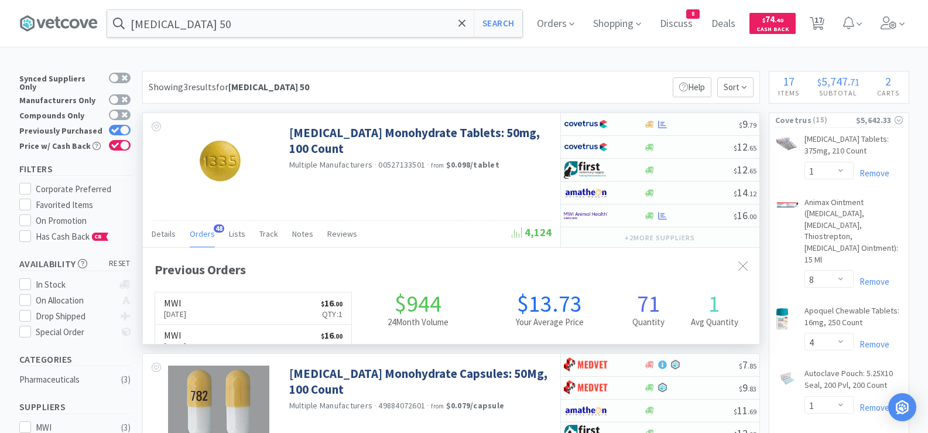
scroll to position [314, 616]
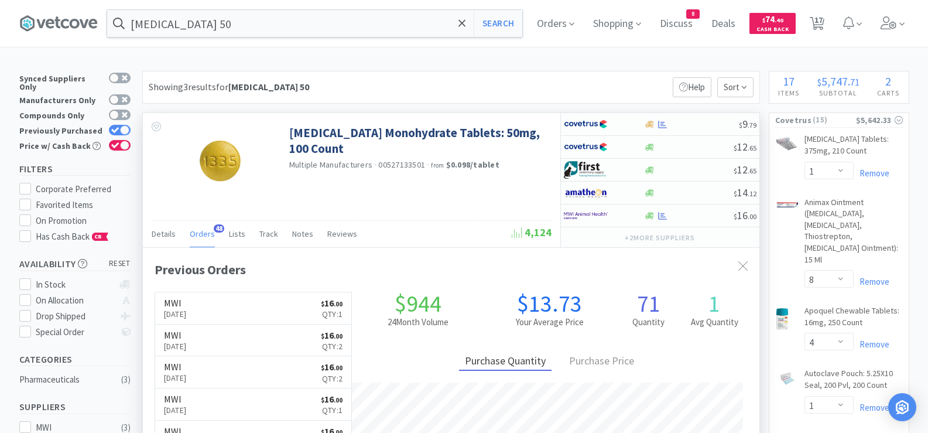
click at [202, 236] on span "Orders" at bounding box center [202, 233] width 25 height 11
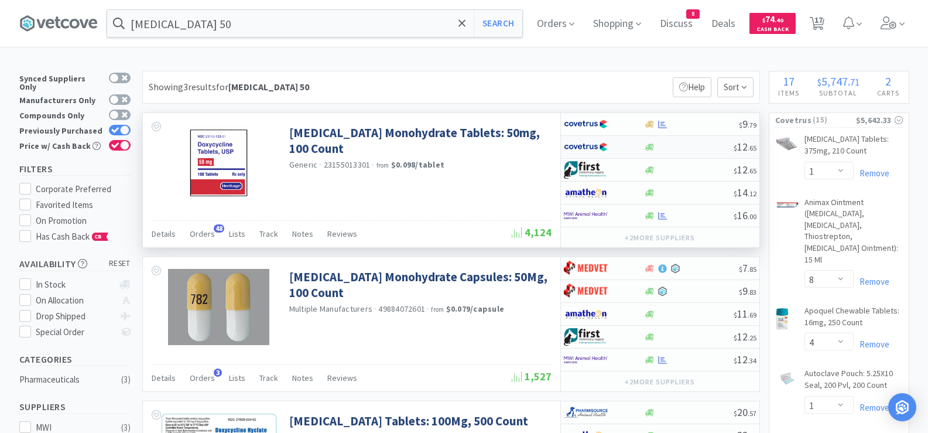
click at [689, 148] on div at bounding box center [689, 147] width 90 height 9
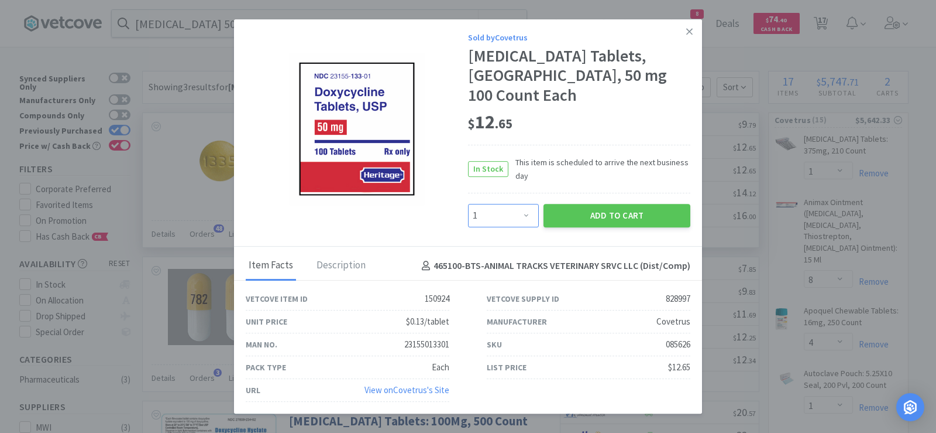
click at [504, 208] on select "Enter Quantity 1 2 3 4 5 6 7 8 9 10 11 12 13 14 15 16 17 18 19 20 Enter Quantity" at bounding box center [503, 215] width 71 height 23
click at [468, 204] on select "Enter Quantity 1 2 3 4 5 6 7 8 9 10 11 12 13 14 15 16 17 18 19 20 Enter Quantity" at bounding box center [503, 215] width 71 height 23
click at [576, 204] on button "Add to Cart" at bounding box center [617, 215] width 147 height 23
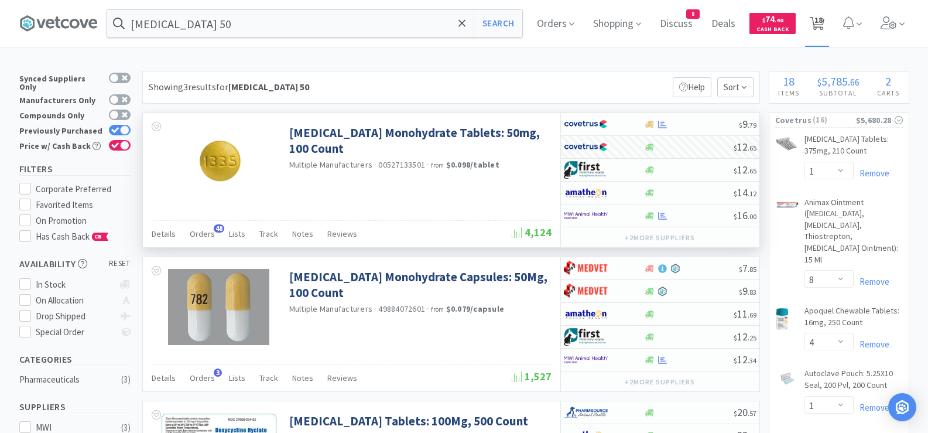
click at [822, 25] on span "18" at bounding box center [818, 19] width 8 height 47
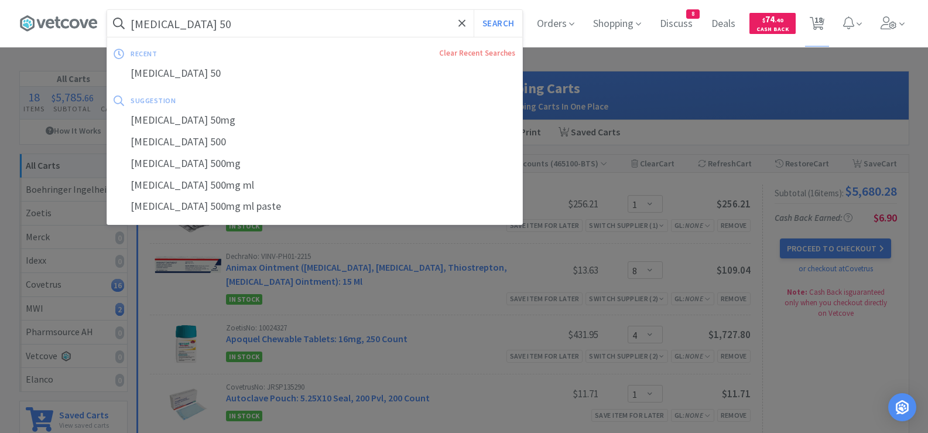
paste input "EN Canine"
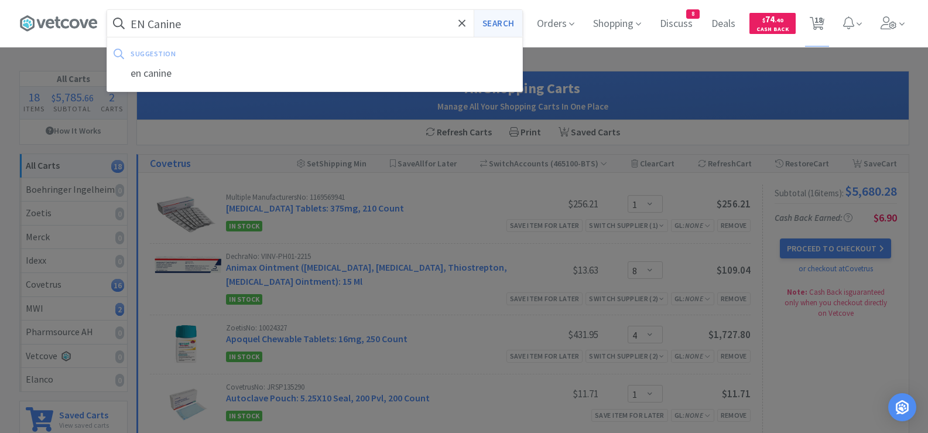
click at [497, 30] on button "Search" at bounding box center [497, 23] width 49 height 27
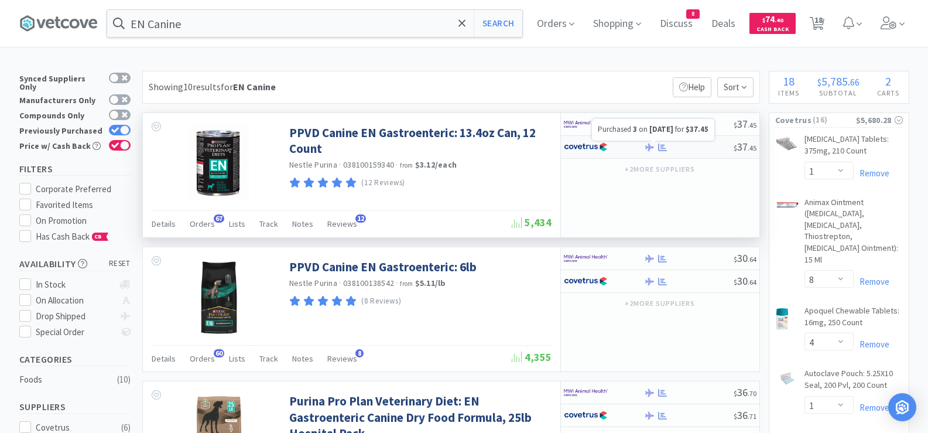
click at [663, 147] on icon at bounding box center [662, 147] width 9 height 8
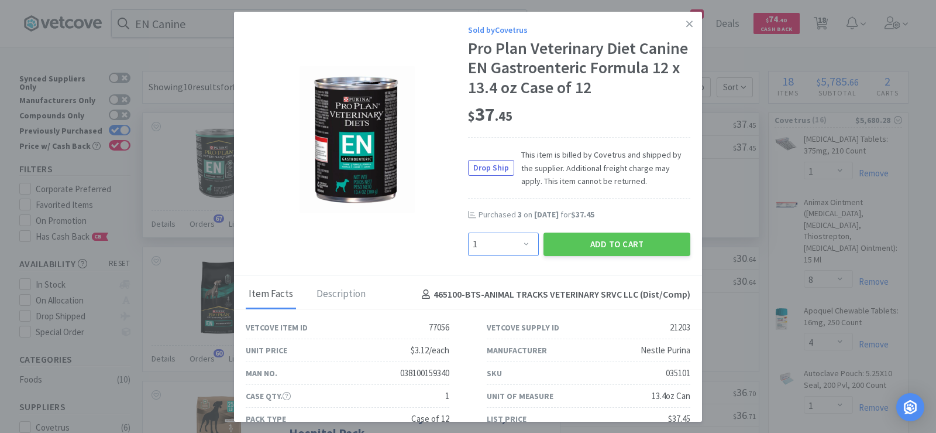
click at [491, 242] on select "Enter Quantity 1 2 3 4 5 6 7 8 9 10 11 12 13 14 15 16 17 18 19 20 Enter Quantity" at bounding box center [503, 243] width 71 height 23
click at [468, 232] on select "Enter Quantity 1 2 3 4 5 6 7 8 9 10 11 12 13 14 15 16 17 18 19 20 Enter Quantity" at bounding box center [503, 243] width 71 height 23
click at [596, 243] on button "Add to Cart" at bounding box center [617, 243] width 147 height 23
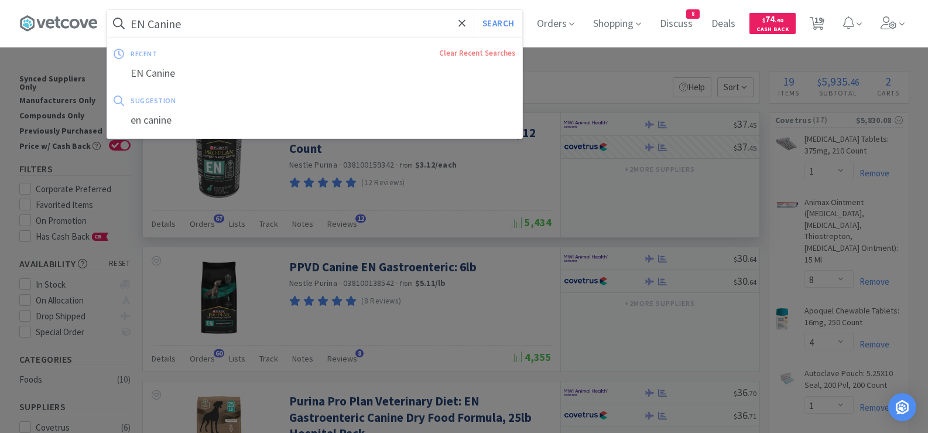
click at [350, 15] on input "EN Canine" at bounding box center [314, 23] width 415 height 27
paste input "EpiKlean"
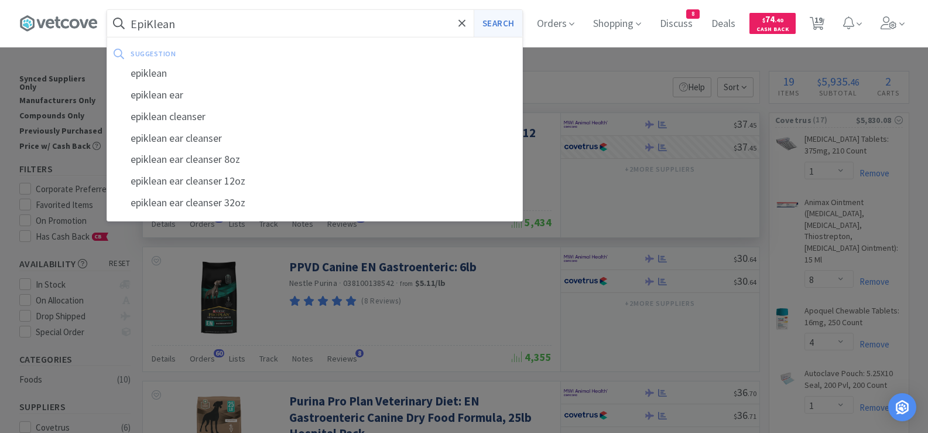
click at [503, 21] on button "Search" at bounding box center [497, 23] width 49 height 27
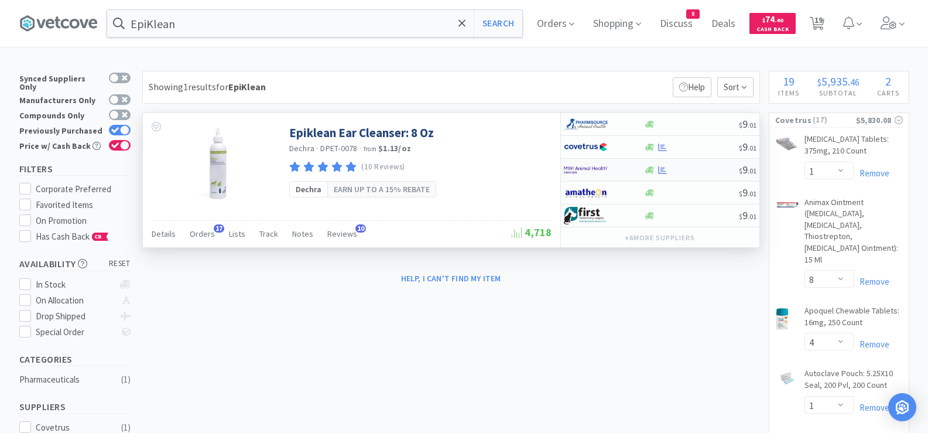
click at [687, 166] on div at bounding box center [691, 170] width 95 height 9
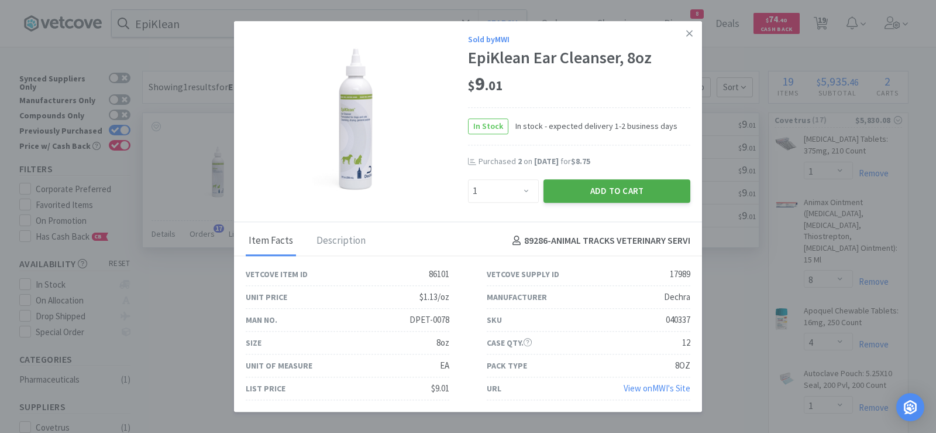
click at [635, 187] on button "Add to Cart" at bounding box center [617, 190] width 147 height 23
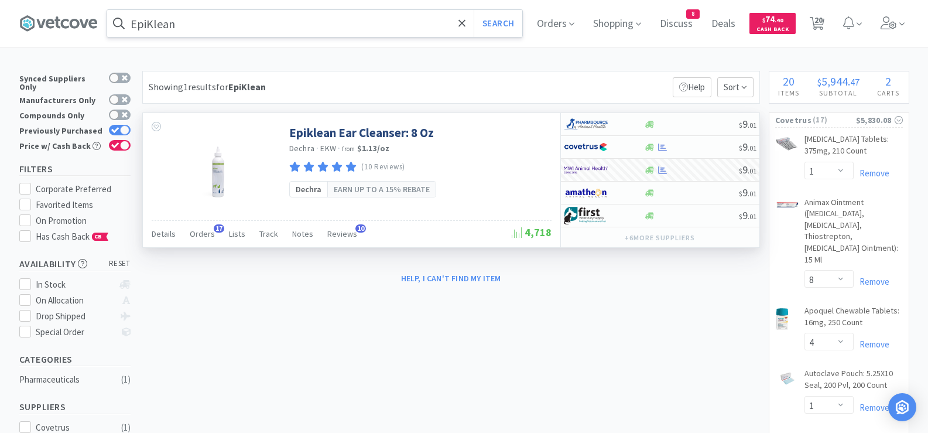
click at [248, 23] on input "EpiKlean" at bounding box center [314, 23] width 415 height 27
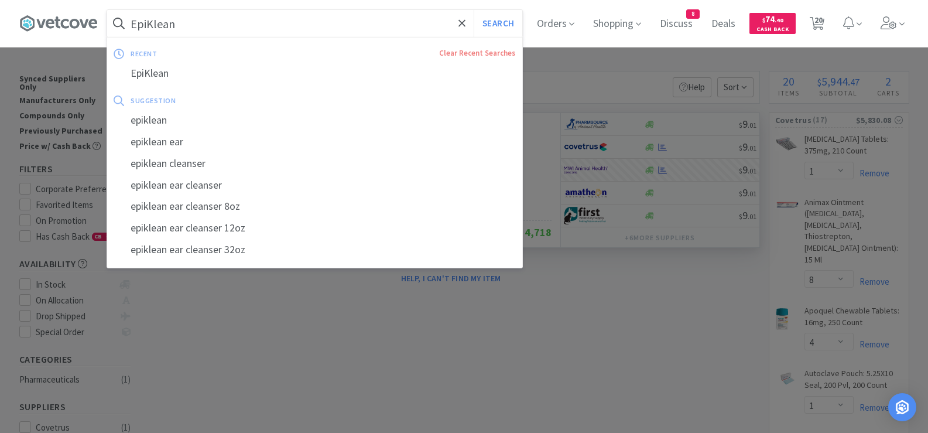
paste input "FELINE DM"
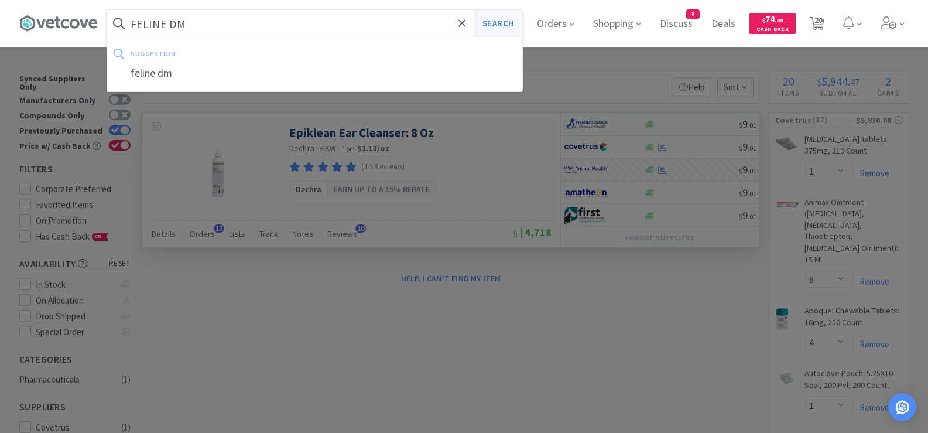
click at [501, 23] on button "Search" at bounding box center [497, 23] width 49 height 27
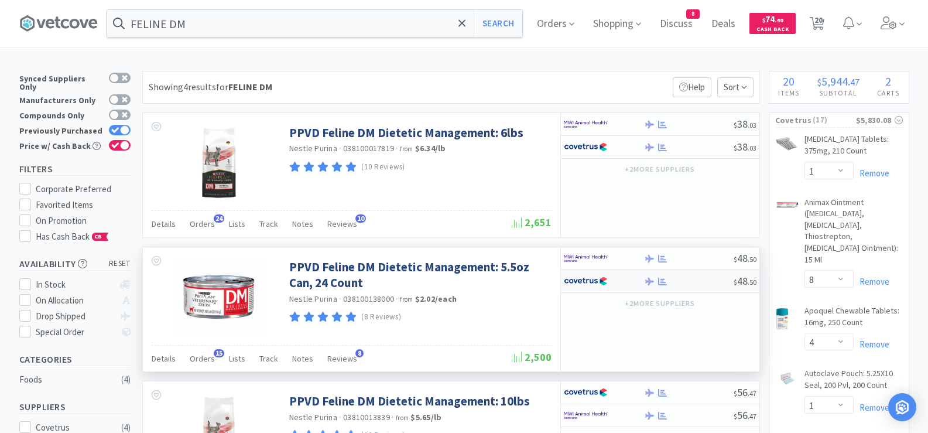
click at [688, 283] on div at bounding box center [689, 281] width 90 height 9
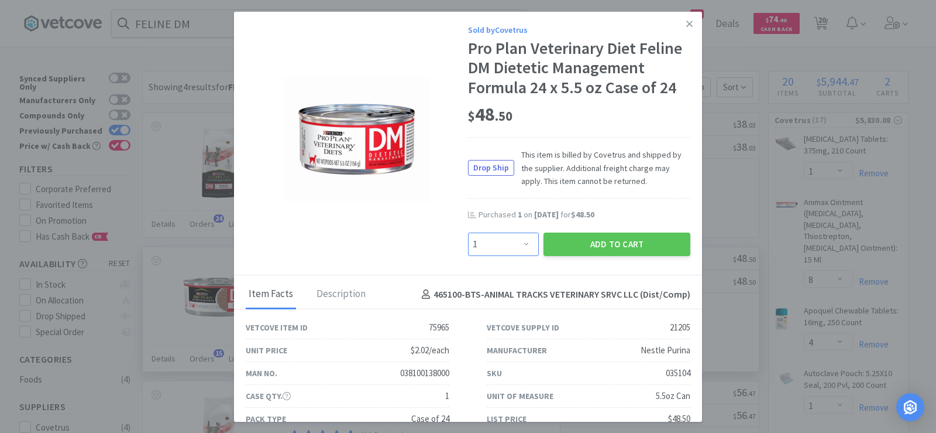
click at [490, 236] on select "Enter Quantity 1 2 3 4 5 6 7 8 9 10 11 12 13 14 15 16 17 18 19 20 Enter Quantity" at bounding box center [503, 243] width 71 height 23
click at [468, 232] on select "Enter Quantity 1 2 3 4 5 6 7 8 9 10 11 12 13 14 15 16 17 18 19 20 Enter Quantity" at bounding box center [503, 243] width 71 height 23
click at [563, 248] on button "Add to Cart" at bounding box center [617, 243] width 147 height 23
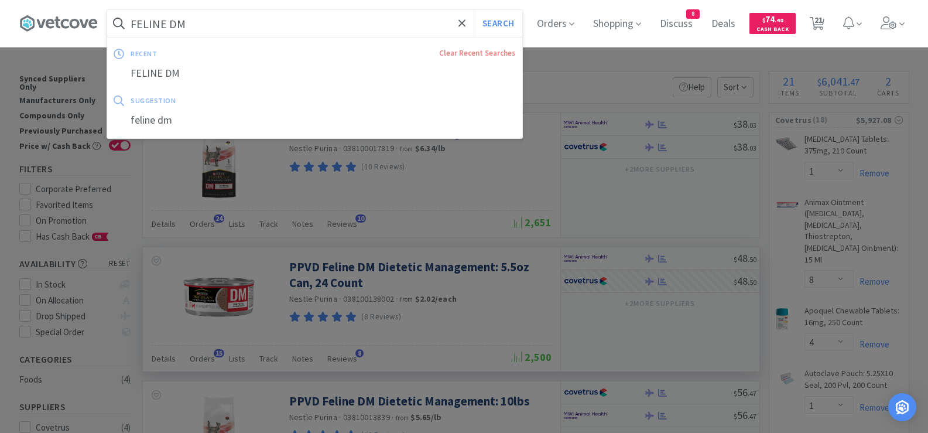
paste input "HA 8"
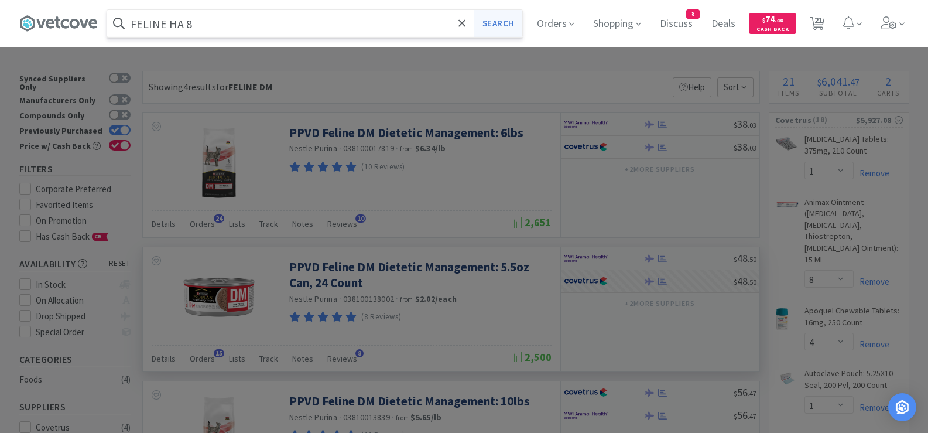
click at [496, 23] on button "Search" at bounding box center [497, 23] width 49 height 27
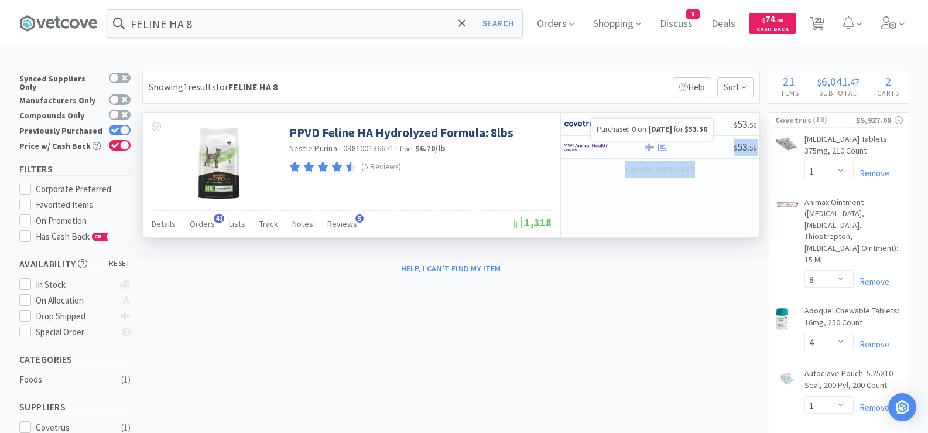
drag, startPoint x: 661, startPoint y: 147, endPoint x: 647, endPoint y: 195, distance: 49.4
click at [647, 195] on div "$ 53 . 56 $ 53 . 56 + 2 more supplier s" at bounding box center [659, 175] width 199 height 124
click at [602, 187] on div "$ 53 . 56 $ 53 . 56 + 2 more supplier s" at bounding box center [659, 175] width 199 height 124
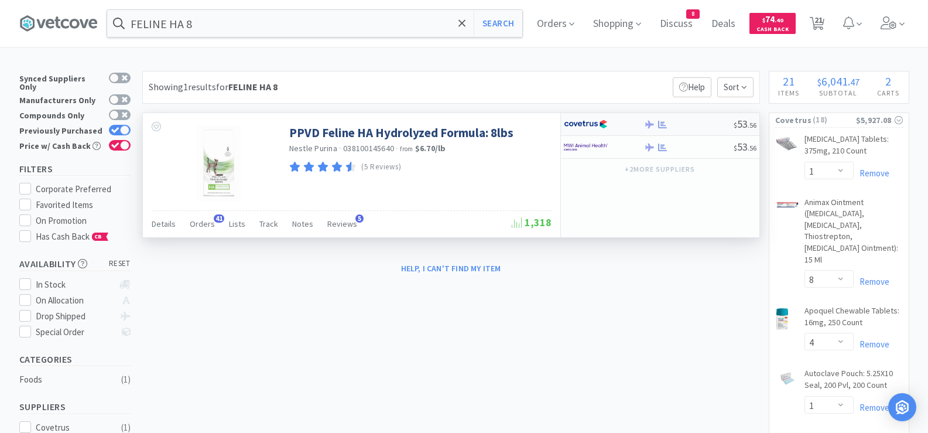
click at [634, 125] on div at bounding box center [604, 124] width 80 height 20
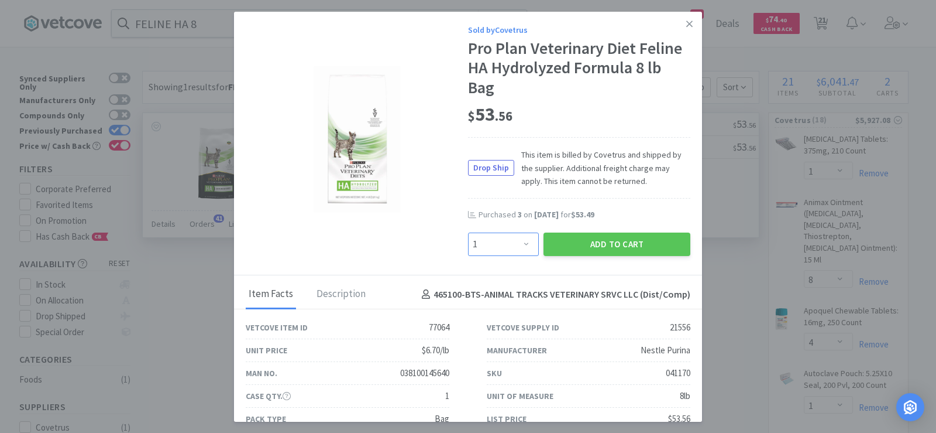
click at [515, 248] on select "Enter Quantity 1 2 3 4 5 6 7 8 9 10 11 12 13 14 15 16 17 18 19 20 Enter Quantity" at bounding box center [503, 243] width 71 height 23
click at [468, 232] on select "Enter Quantity 1 2 3 4 5 6 7 8 9 10 11 12 13 14 15 16 17 18 19 20 Enter Quantity" at bounding box center [503, 243] width 71 height 23
click at [599, 249] on button "Add to Cart" at bounding box center [617, 243] width 147 height 23
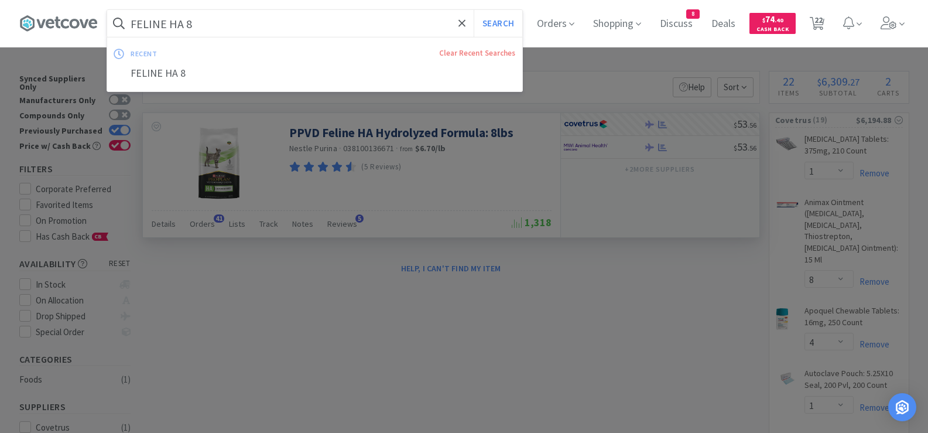
click at [362, 16] on input "FELINE HA 8" at bounding box center [314, 23] width 415 height 27
paste input "NF"
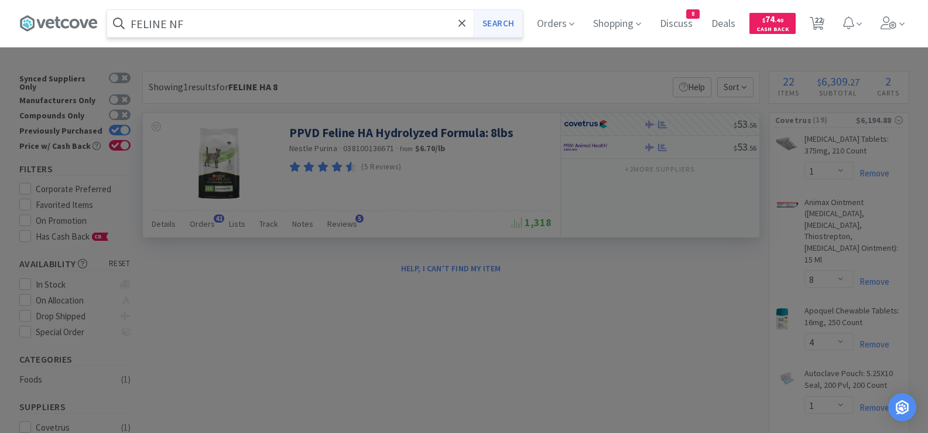
click at [513, 25] on button "Search" at bounding box center [497, 23] width 49 height 27
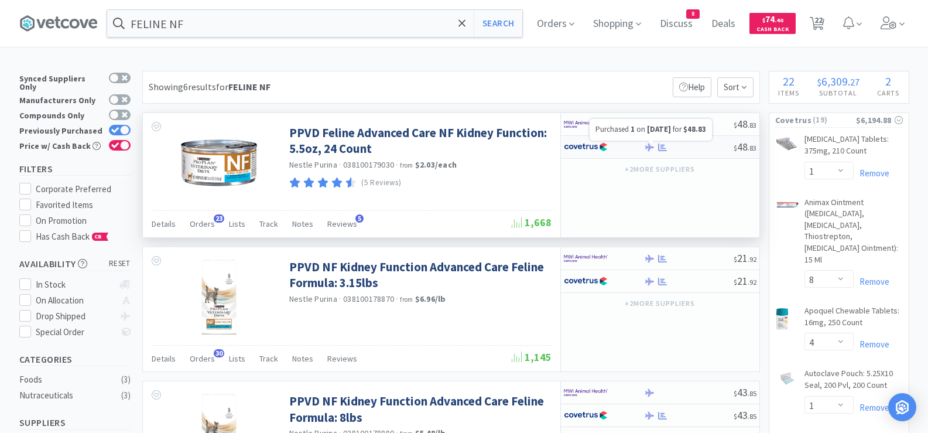
click at [666, 150] on icon at bounding box center [662, 147] width 9 height 8
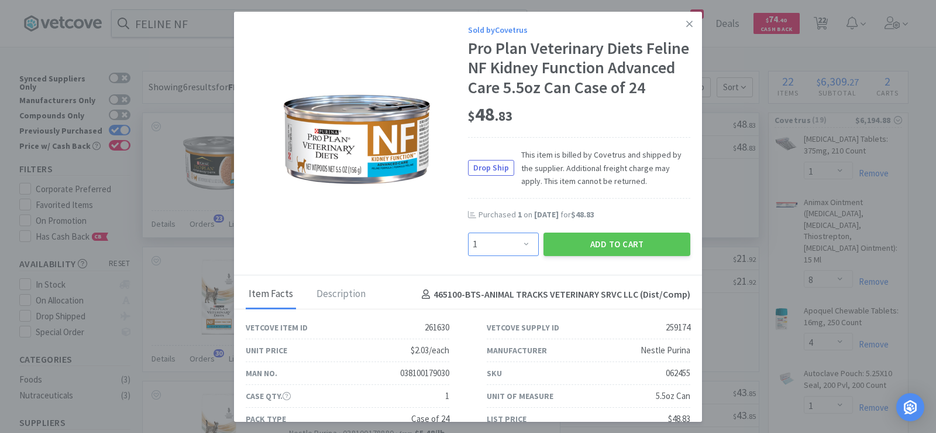
click at [524, 256] on select "Enter Quantity 1 2 3 4 5 6 7 8 9 10 11 12 13 14 15 16 17 18 19 20 Enter Quantity" at bounding box center [503, 243] width 71 height 23
click at [468, 252] on select "Enter Quantity 1 2 3 4 5 6 7 8 9 10 11 12 13 14 15 16 17 18 19 20 Enter Quantity" at bounding box center [503, 243] width 71 height 23
click at [560, 256] on button "Add to Cart" at bounding box center [617, 243] width 147 height 23
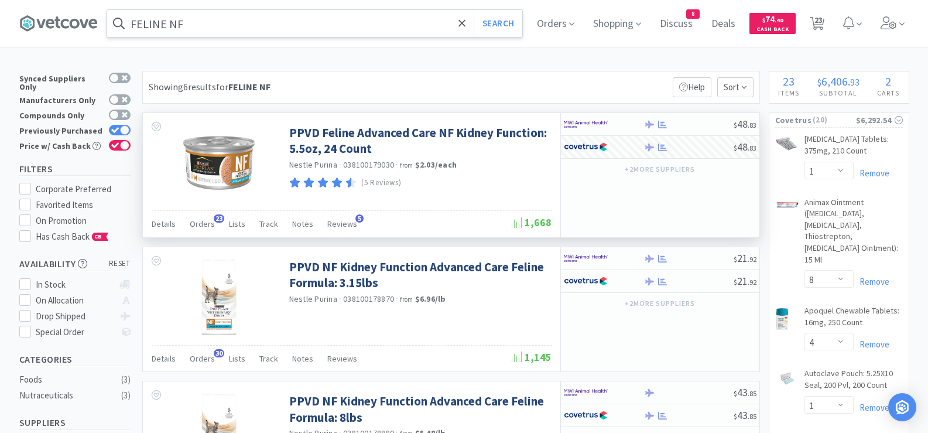
click at [342, 18] on input "FELINE NF" at bounding box center [314, 23] width 415 height 27
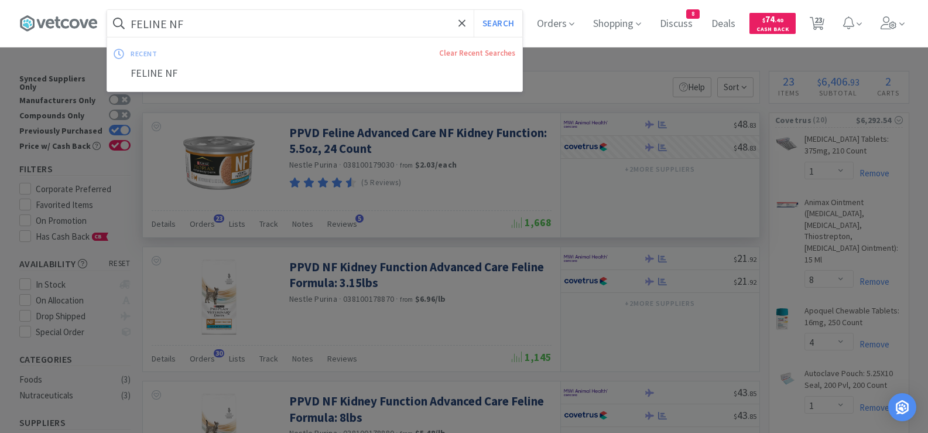
paste input "text"
click at [265, 25] on input "FELINE NF" at bounding box center [314, 23] width 415 height 27
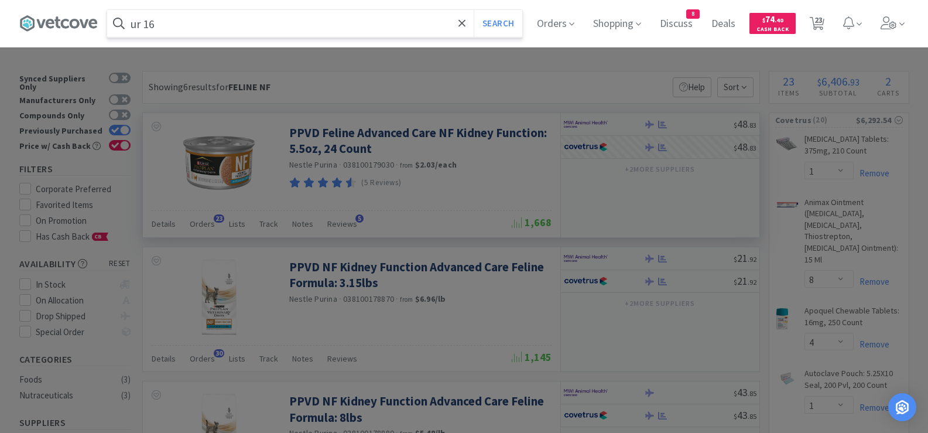
click at [473, 10] on button "Search" at bounding box center [497, 23] width 49 height 27
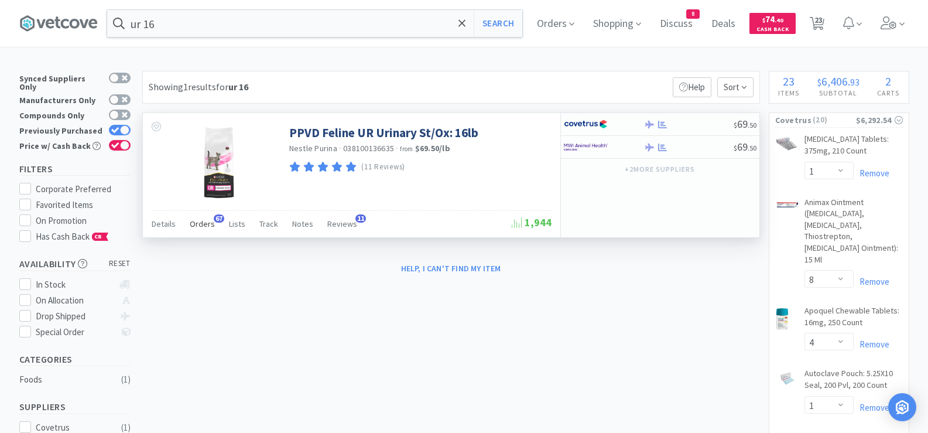
click at [202, 221] on span "Orders" at bounding box center [202, 223] width 25 height 11
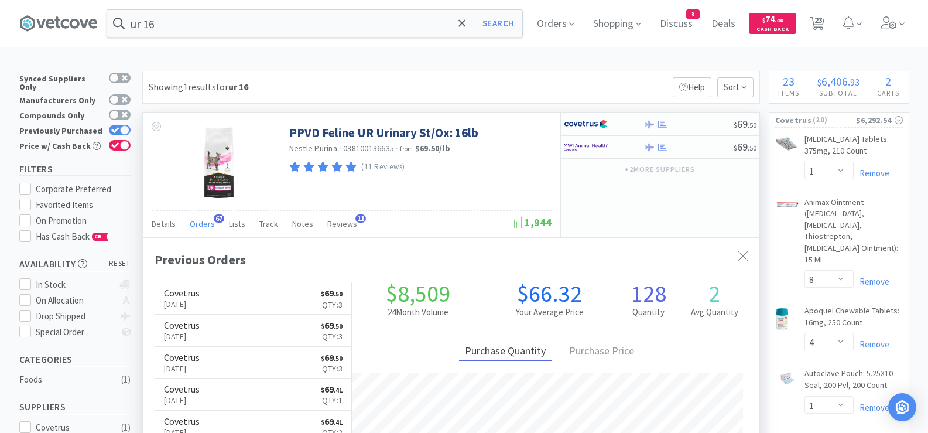
scroll to position [314, 616]
click at [680, 125] on div at bounding box center [689, 124] width 90 height 9
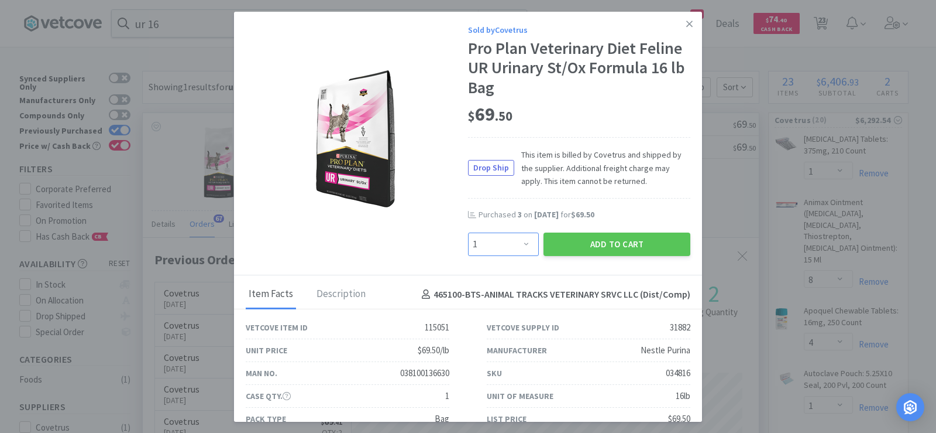
click at [506, 249] on select "Enter Quantity 1 2 3 4 5 6 7 8 9 10 11 12 13 14 15 16 17 18 19 20 Enter Quantity" at bounding box center [503, 243] width 71 height 23
click at [468, 232] on select "Enter Quantity 1 2 3 4 5 6 7 8 9 10 11 12 13 14 15 16 17 18 19 20 Enter Quantity" at bounding box center [503, 243] width 71 height 23
click at [572, 242] on button "Add to Cart" at bounding box center [617, 243] width 147 height 23
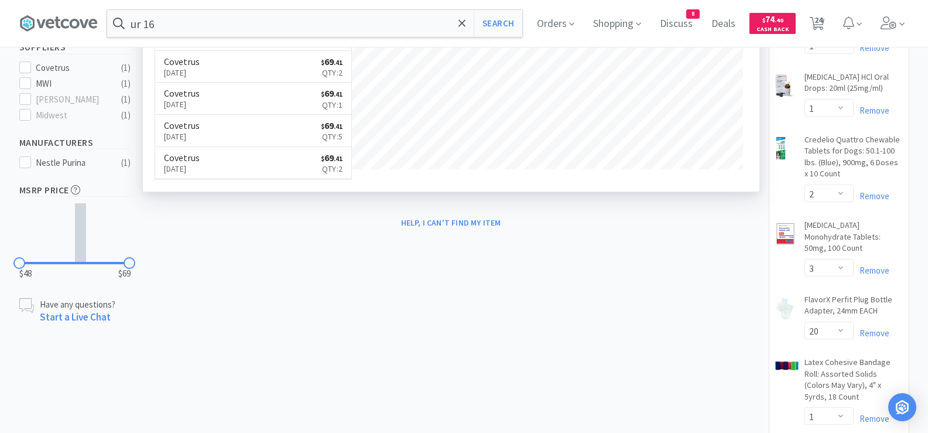
scroll to position [176, 0]
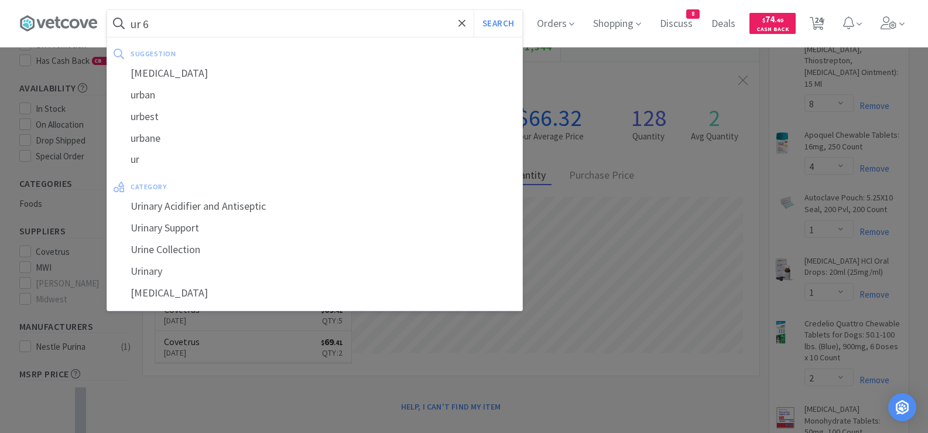
click at [473, 10] on button "Search" at bounding box center [497, 23] width 49 height 27
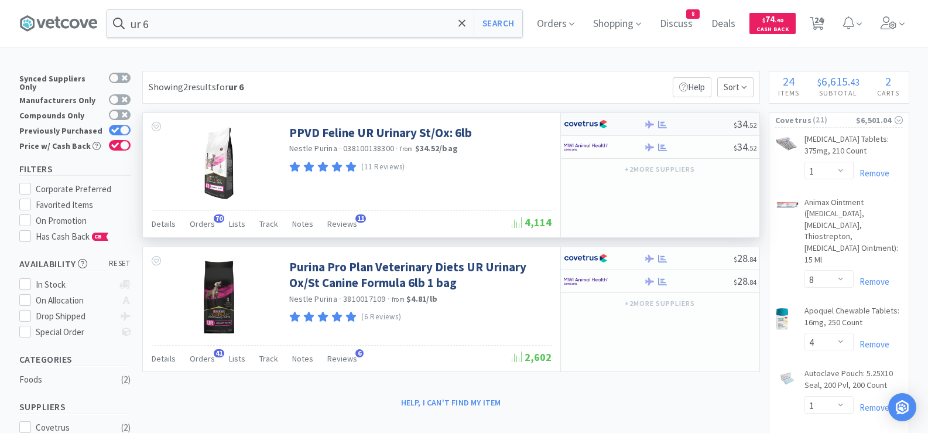
click at [682, 122] on div at bounding box center [689, 124] width 90 height 9
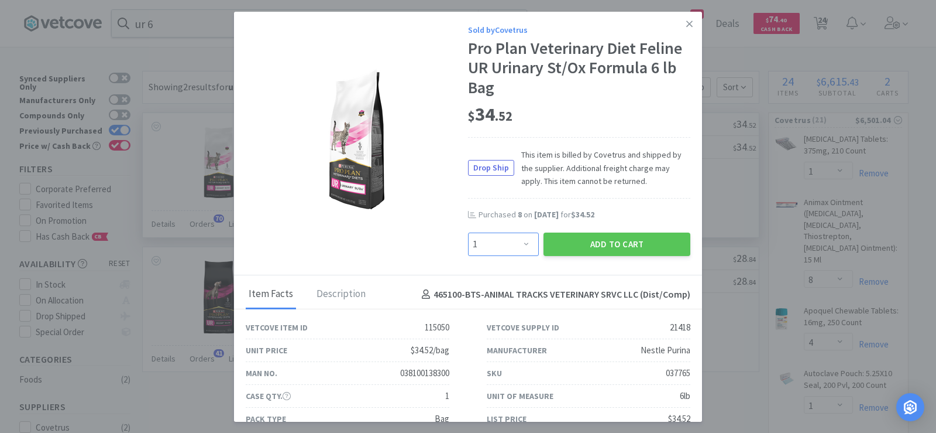
click at [504, 248] on select "Enter Quantity 1 2 3 4 5 6 7 8 9 10 11 12 13 14 15 16 17 18 19 20 Enter Quantity" at bounding box center [503, 243] width 71 height 23
click at [468, 232] on select "Enter Quantity 1 2 3 4 5 6 7 8 9 10 11 12 13 14 15 16 17 18 19 20 Enter Quantity" at bounding box center [503, 243] width 71 height 23
click at [562, 243] on button "Add to Cart" at bounding box center [617, 243] width 147 height 23
